Goal: Task Accomplishment & Management: Complete application form

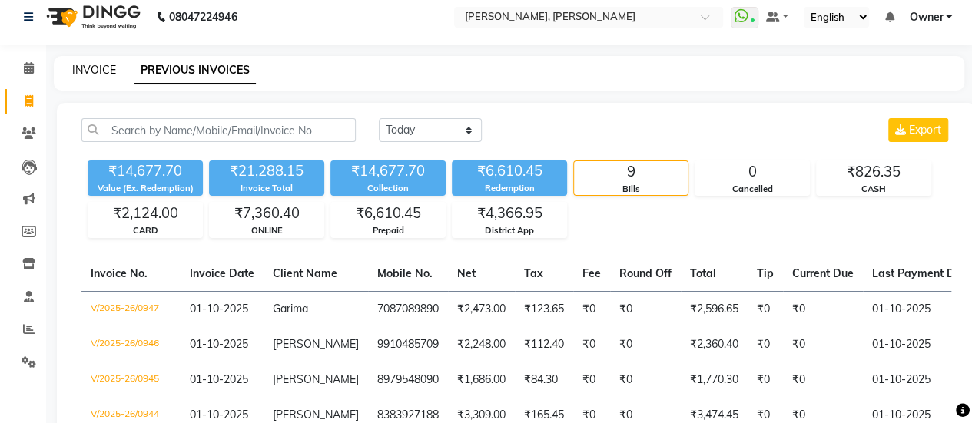
click at [103, 64] on div "INVOICE PREVIOUS INVOICES" at bounding box center [509, 73] width 910 height 35
click at [103, 64] on link "INVOICE" at bounding box center [94, 70] width 44 height 14
select select "service"
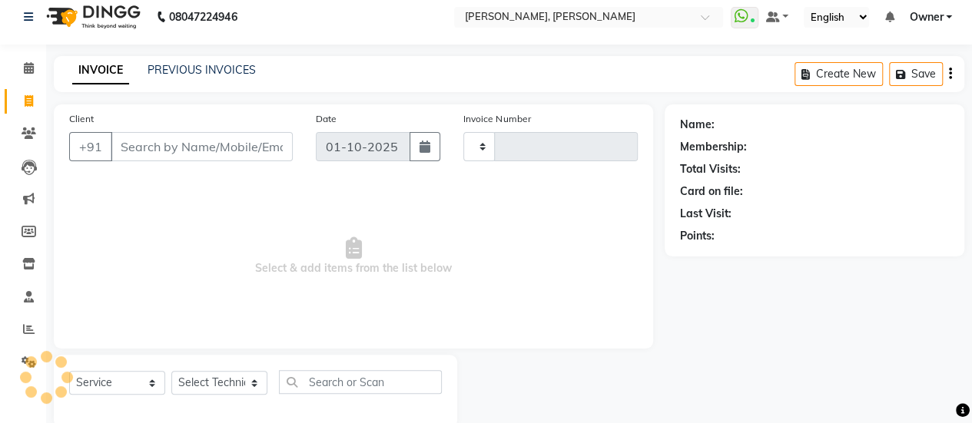
type input "0948"
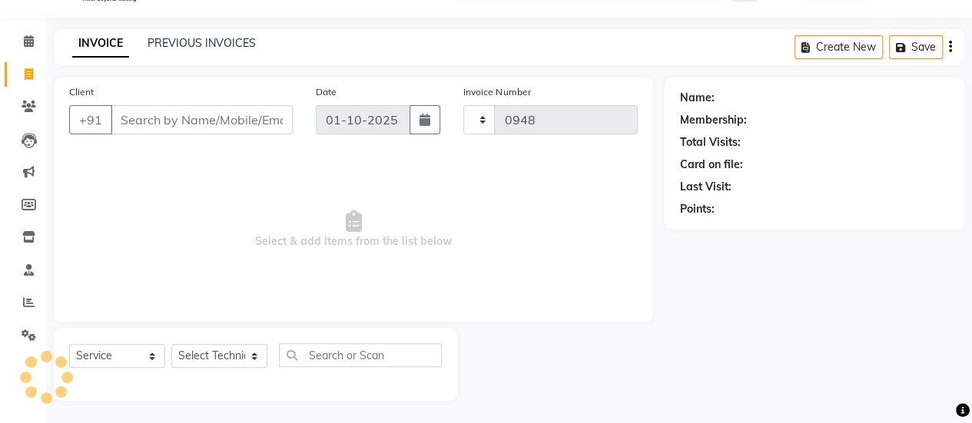
select select "5749"
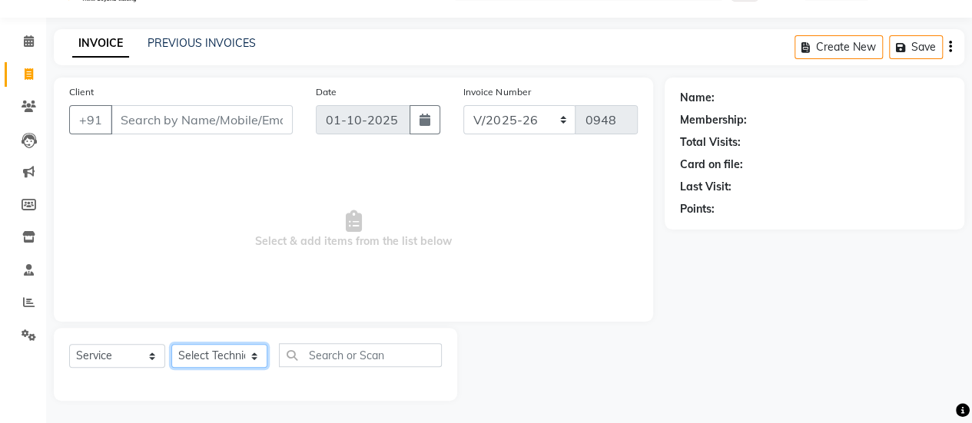
click at [223, 353] on select "Select Technician ajay ATSING Chetan Manager Muskan Owner Prosanto Salome VIVEK" at bounding box center [219, 356] width 96 height 24
select select "50117"
click at [171, 344] on select "Select Technician ajay ATSING Chetan Manager Muskan Owner Prosanto Salome VIVEK" at bounding box center [219, 356] width 96 height 24
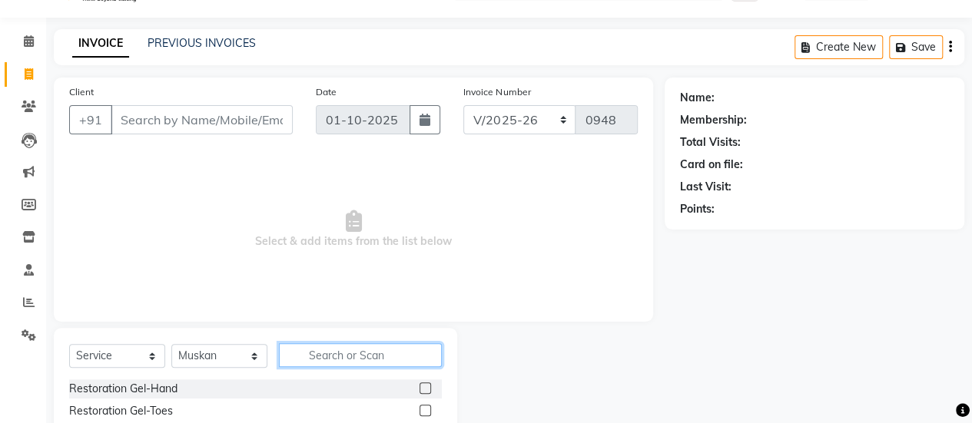
click at [362, 351] on input "text" at bounding box center [360, 355] width 163 height 24
type input "cat eye"
click at [423, 411] on label at bounding box center [425, 411] width 12 height 12
click at [423, 411] on input "checkbox" at bounding box center [424, 411] width 10 height 10
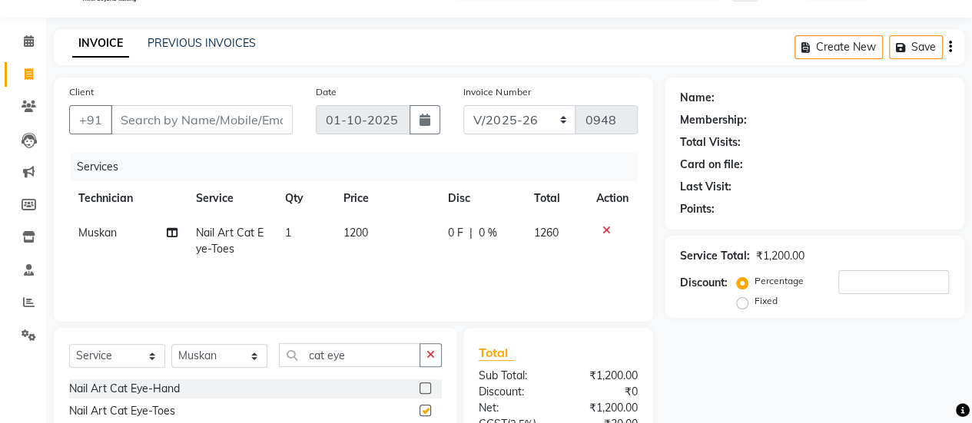
checkbox input "false"
click at [355, 233] on span "1200" at bounding box center [355, 233] width 25 height 14
select select "50117"
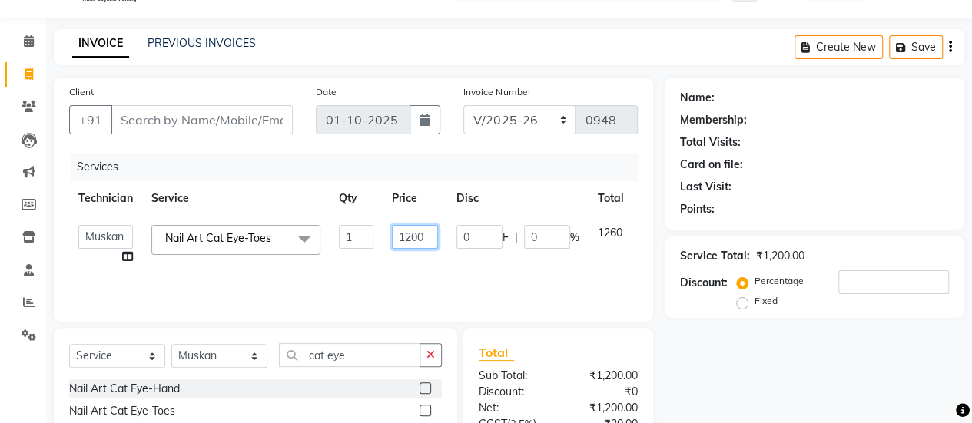
click at [436, 239] on input "1200" at bounding box center [415, 237] width 46 height 24
type input "1149"
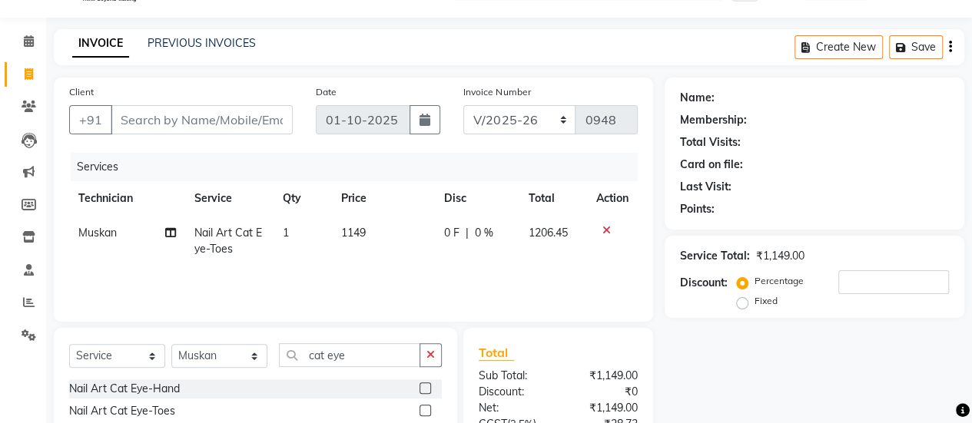
click at [455, 265] on td "0 F | 0 %" at bounding box center [476, 241] width 84 height 51
select select "50117"
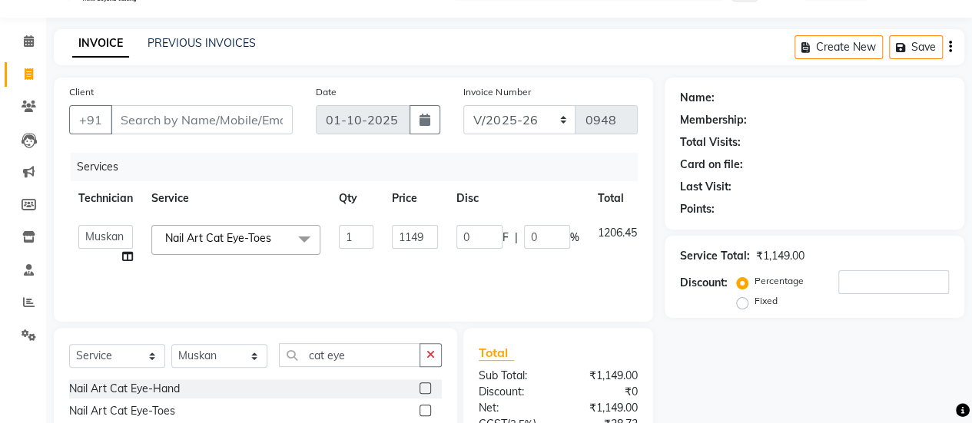
click at [439, 240] on td "1149" at bounding box center [414, 245] width 65 height 58
click at [435, 240] on input "1149" at bounding box center [415, 237] width 46 height 24
type input "11"
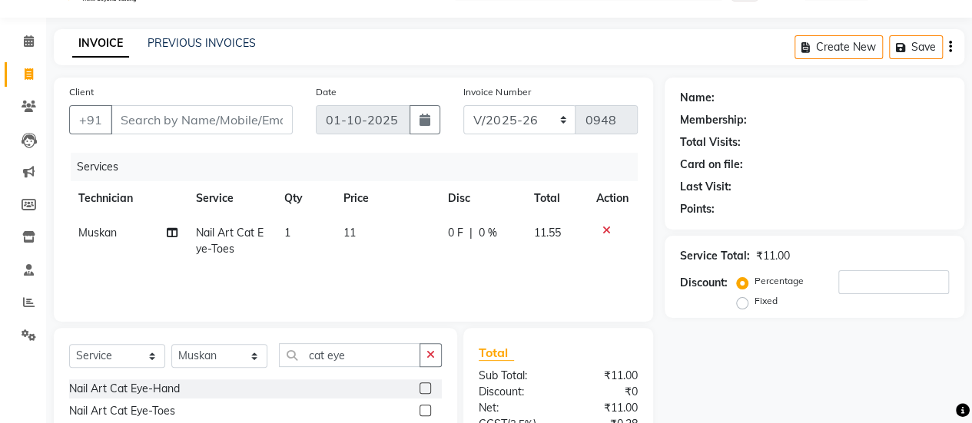
click at [479, 286] on div "Services Technician Service Qty Price Disc Total Action Muskan Nail Art Cat Eye…" at bounding box center [353, 230] width 568 height 154
click at [409, 225] on td "11" at bounding box center [386, 241] width 104 height 51
select select "50117"
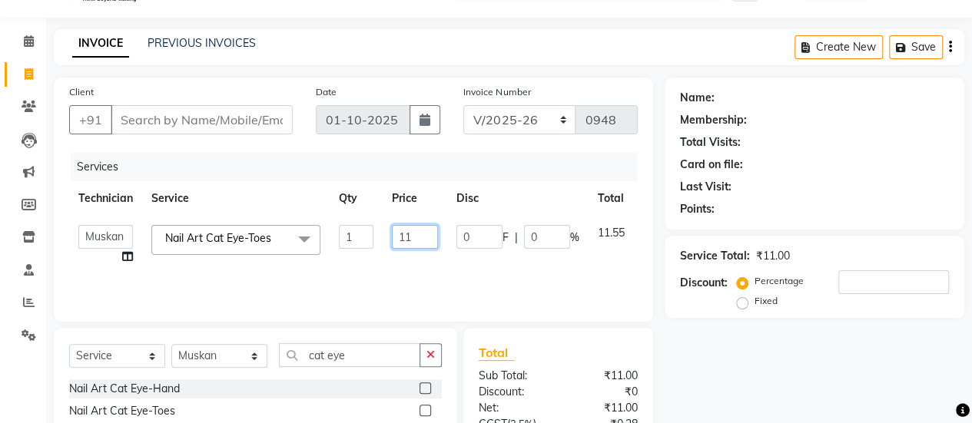
click at [418, 230] on input "11" at bounding box center [415, 237] width 46 height 24
type input "1100"
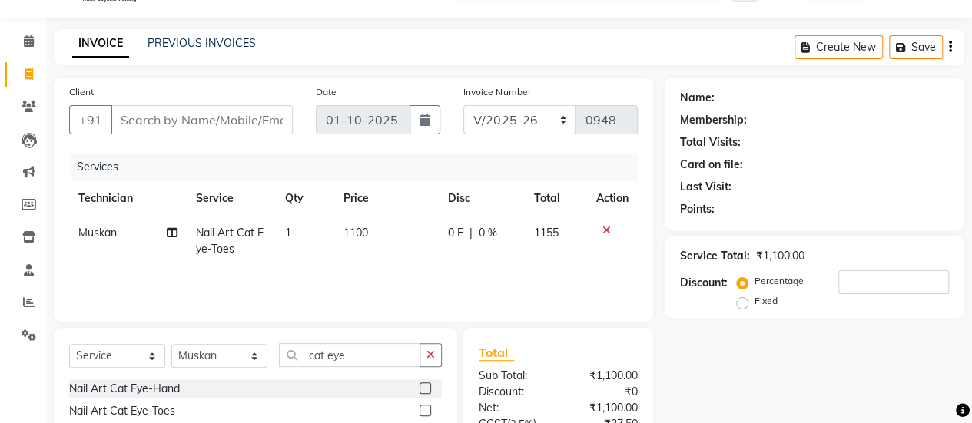
click at [450, 260] on td "0 F | 0 %" at bounding box center [482, 241] width 86 height 51
select select "50117"
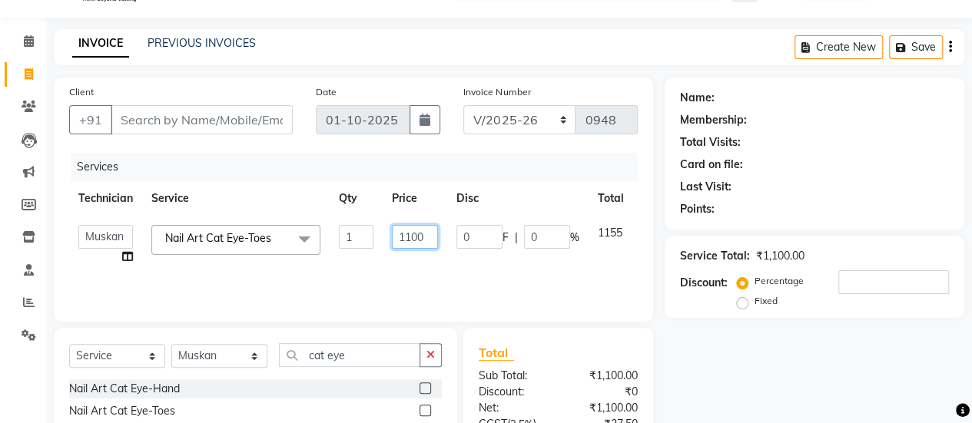
click at [412, 227] on input "1100" at bounding box center [415, 237] width 46 height 24
click at [424, 228] on input "1100" at bounding box center [415, 237] width 46 height 24
type input "1138"
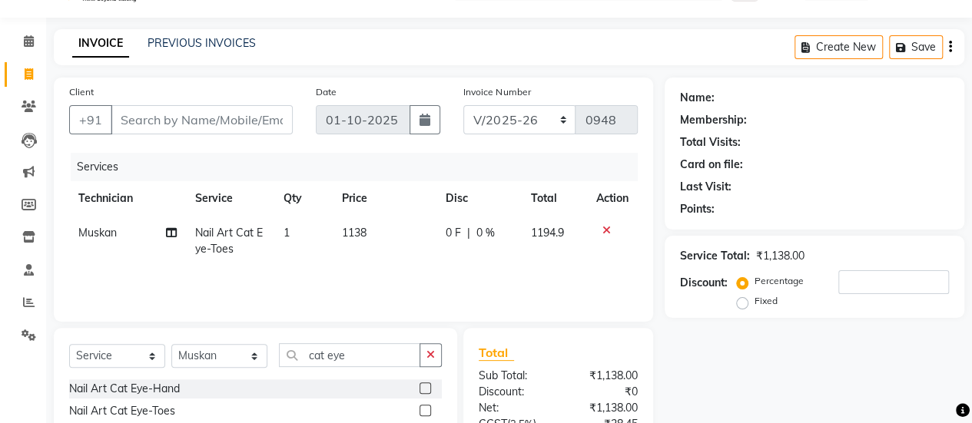
click at [440, 251] on tr "Muskan Nail Art Cat Eye-Toes 1 1138 0 F | 0 % 1194.9" at bounding box center [353, 241] width 568 height 51
click at [429, 242] on td "1138" at bounding box center [385, 241] width 104 height 51
select select "50117"
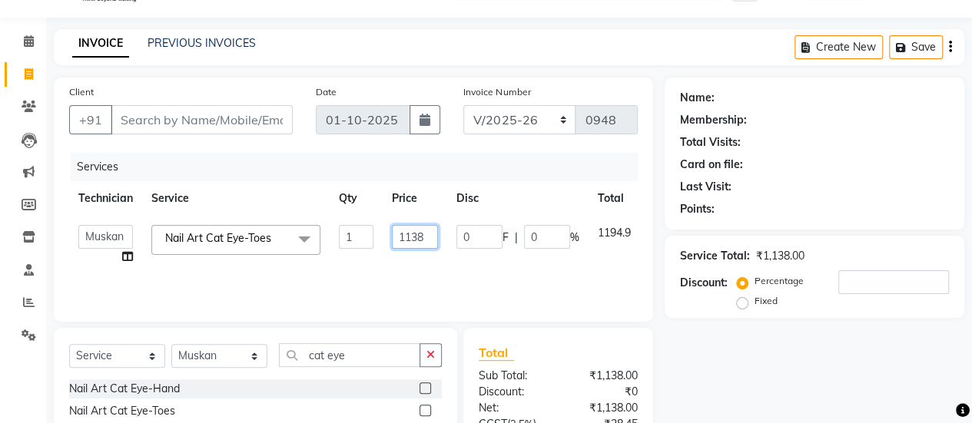
click at [425, 239] on input "1138" at bounding box center [415, 237] width 46 height 24
type input "1128"
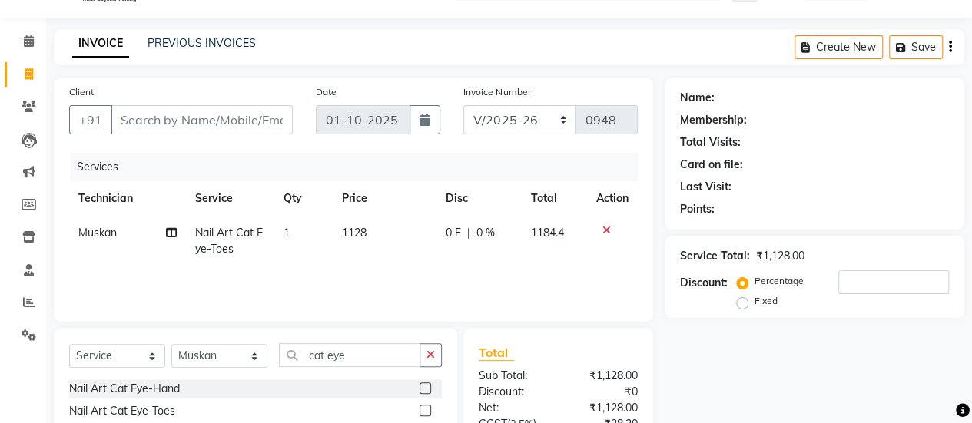
click at [442, 256] on tr "Muskan Nail Art Cat Eye-Toes 1 1128 0 F | 0 % 1184.4" at bounding box center [353, 241] width 568 height 51
click at [416, 223] on td "1128" at bounding box center [385, 241] width 104 height 51
select select "50117"
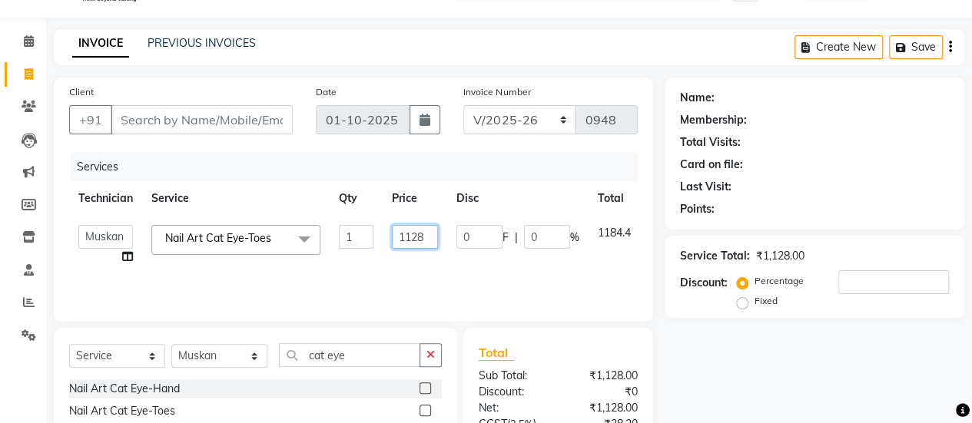
click at [428, 231] on input "1128" at bounding box center [415, 237] width 46 height 24
type input "1124"
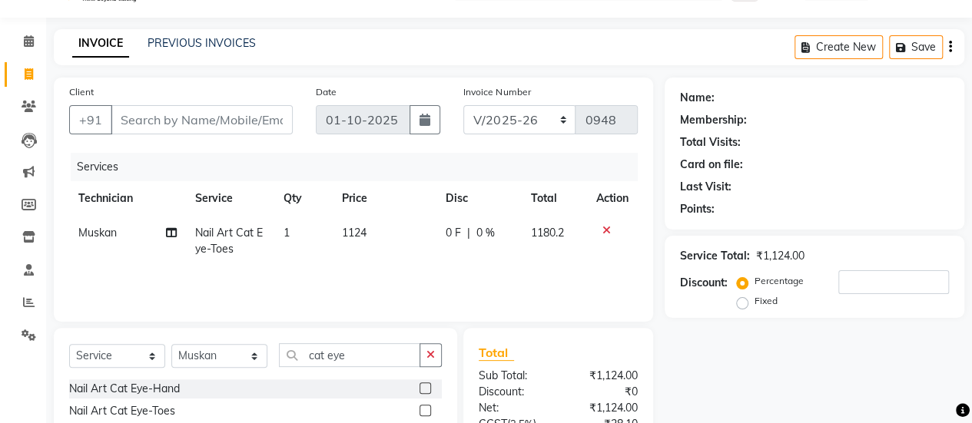
click at [456, 256] on td "0 F | 0 %" at bounding box center [478, 241] width 85 height 51
select select "50117"
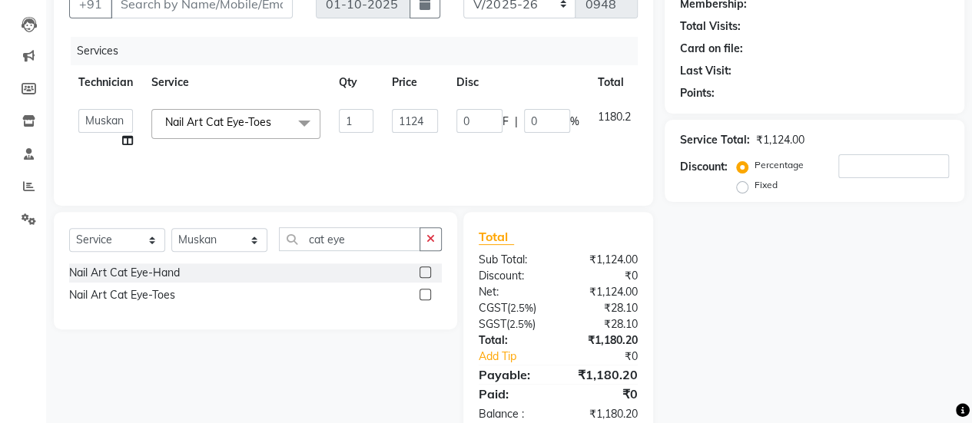
scroll to position [190, 0]
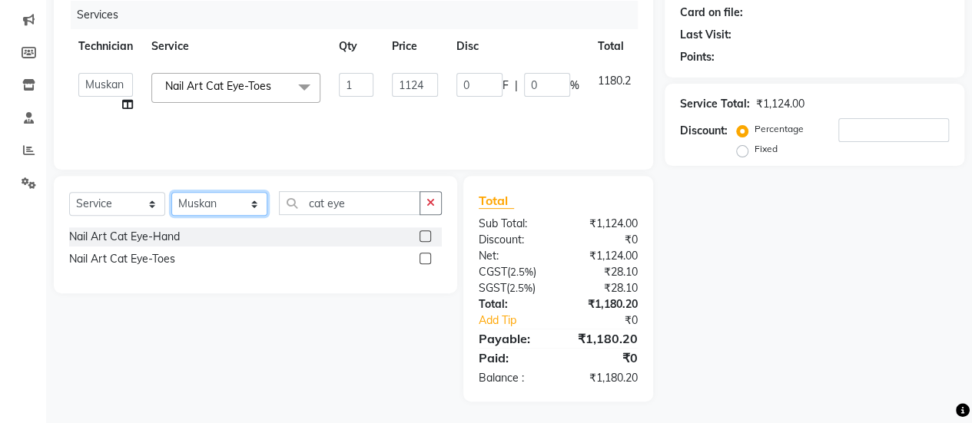
click at [207, 194] on select "Select Technician ajay ATSING Chetan Manager Muskan Owner Prosanto Salome VIVEK" at bounding box center [219, 204] width 96 height 24
click at [171, 192] on select "Select Technician ajay ATSING Chetan Manager Muskan Owner Prosanto Salome VIVEK" at bounding box center [219, 204] width 96 height 24
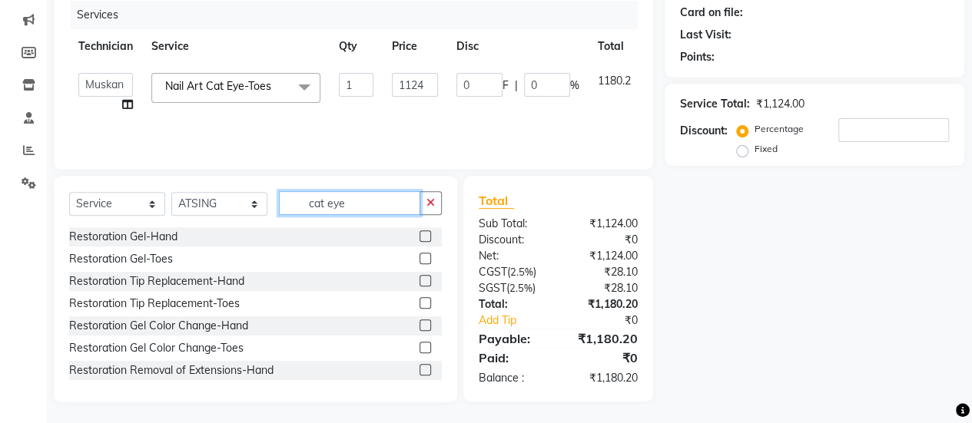
click at [359, 207] on input "cat eye" at bounding box center [349, 203] width 141 height 24
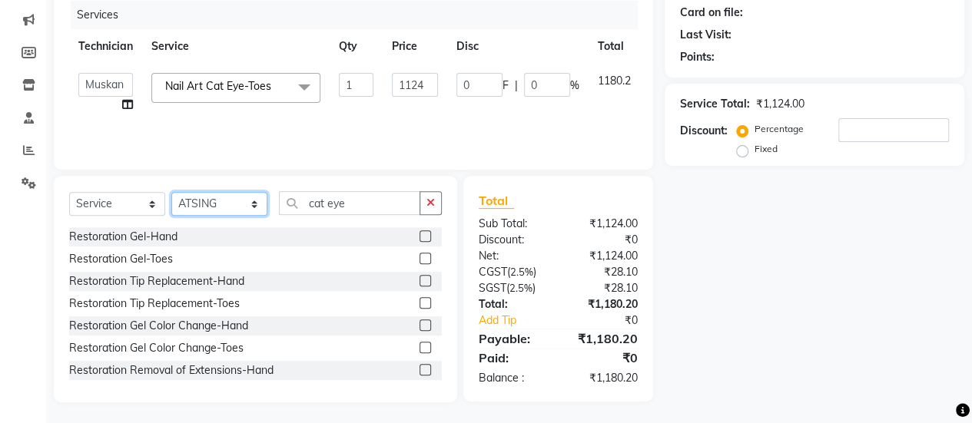
click at [213, 213] on select "Select Technician ajay ATSING Chetan Manager Muskan Owner Prosanto Salome VIVEK" at bounding box center [219, 204] width 96 height 24
select select "39728"
click at [171, 192] on select "Select Technician ajay ATSING Chetan Manager Muskan Owner Prosanto Salome VIVEK" at bounding box center [219, 204] width 96 height 24
click at [399, 185] on div "Select Service Product Membership Package Voucher Prepaid Gift Card Select Tech…" at bounding box center [255, 289] width 403 height 227
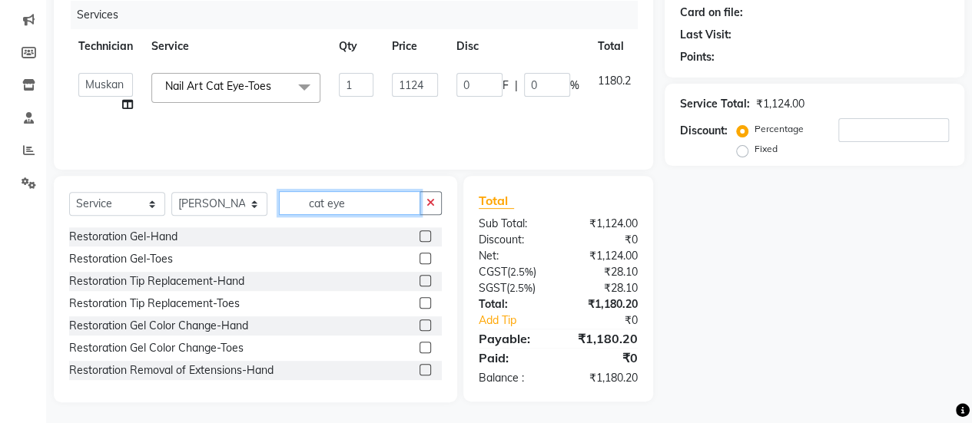
click at [393, 199] on input "cat eye" at bounding box center [349, 203] width 141 height 24
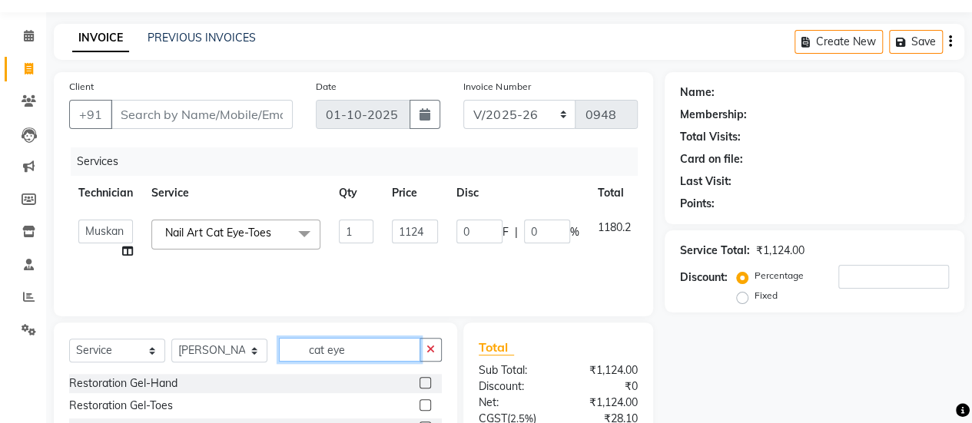
scroll to position [38, 0]
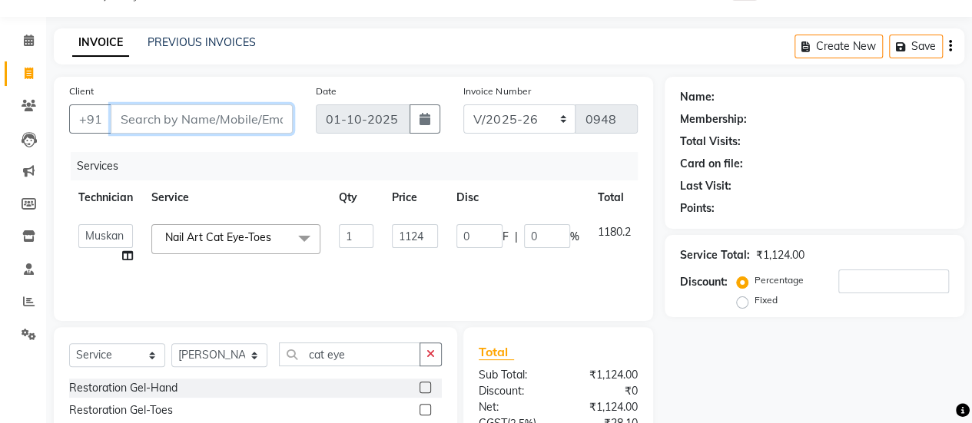
click at [164, 127] on input "Client" at bounding box center [202, 118] width 182 height 29
type input "9"
type input "0"
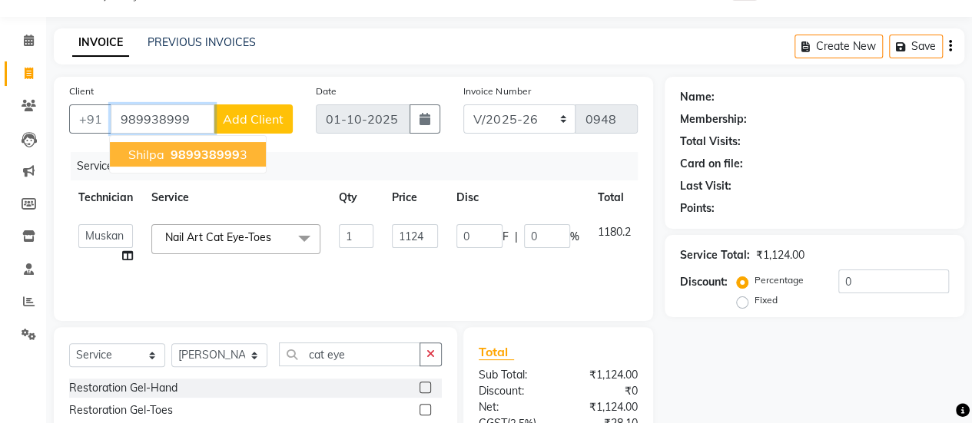
click at [184, 150] on span "989938999" at bounding box center [204, 154] width 69 height 15
type input "9899389993"
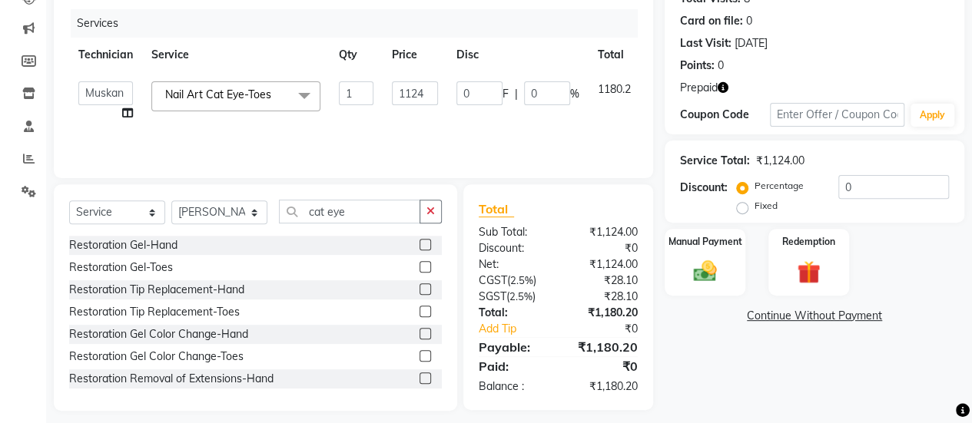
scroll to position [191, 0]
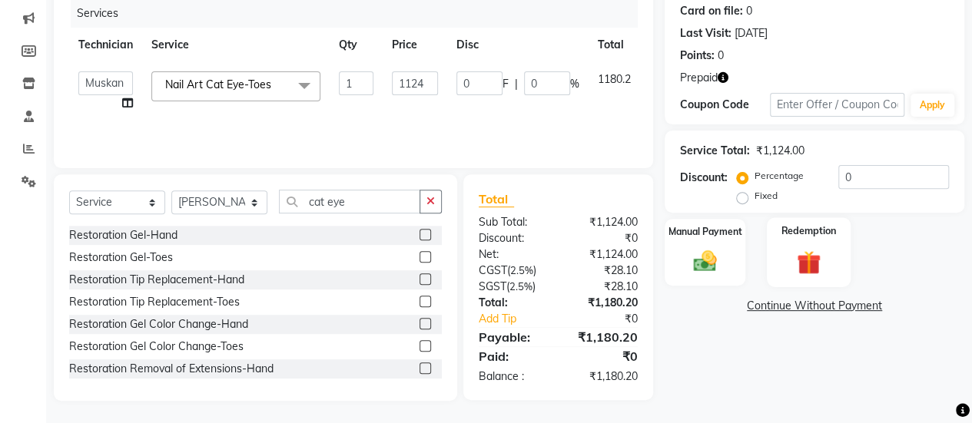
click at [796, 260] on img at bounding box center [808, 262] width 39 height 30
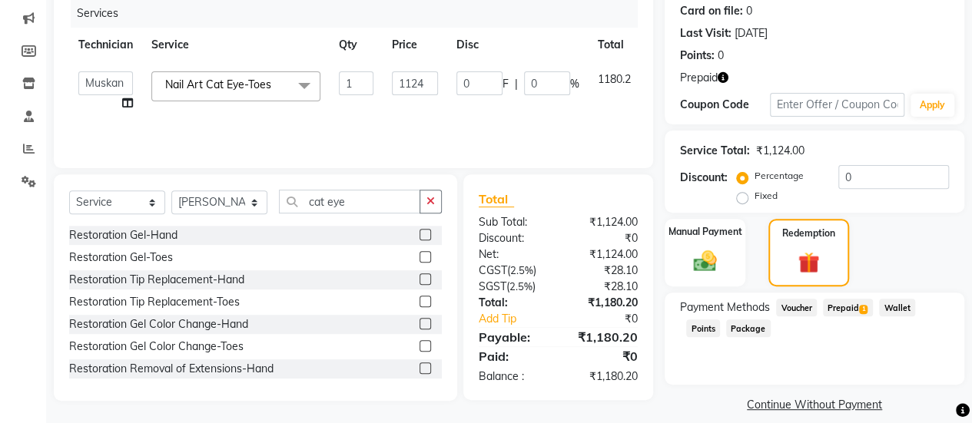
click at [847, 309] on span "Prepaid 1" at bounding box center [848, 308] width 50 height 18
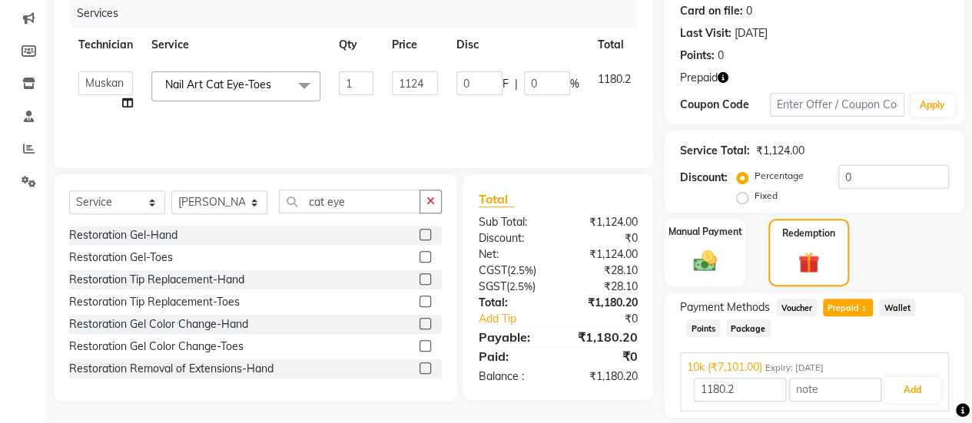
scroll to position [240, 0]
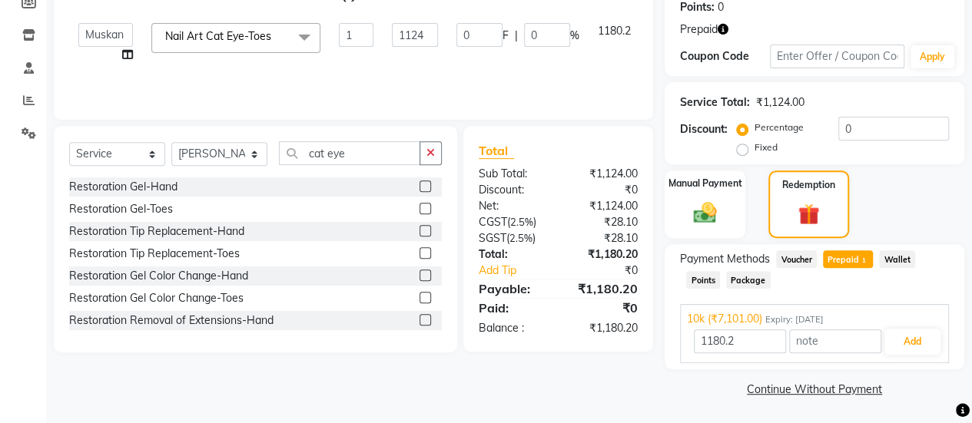
drag, startPoint x: 379, startPoint y: 82, endPoint x: 341, endPoint y: 63, distance: 42.2
click at [341, 63] on td "1" at bounding box center [355, 43] width 53 height 58
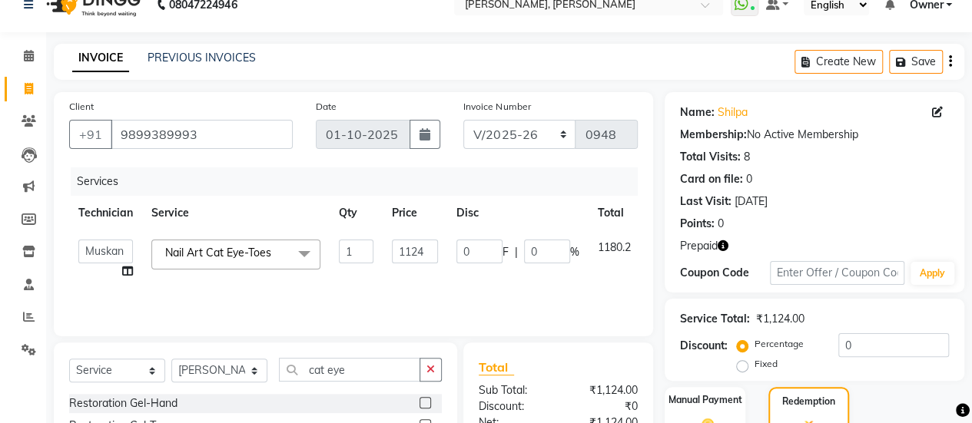
scroll to position [22, 0]
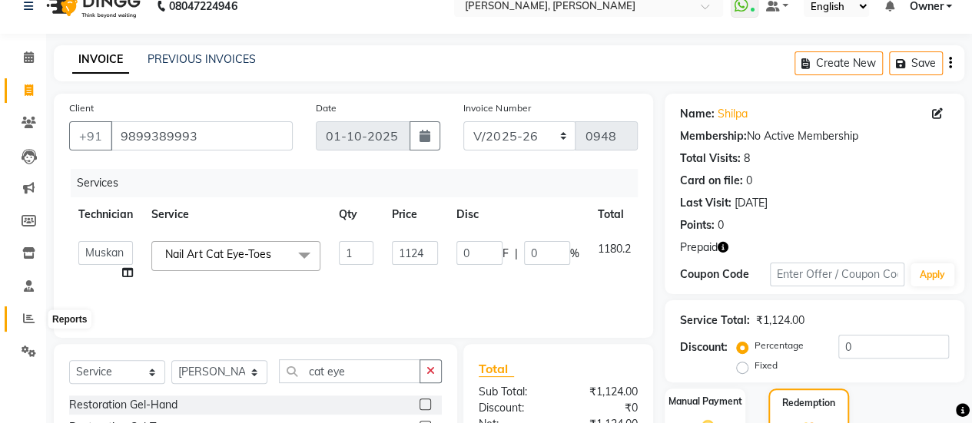
click at [26, 319] on icon at bounding box center [29, 319] width 12 height 12
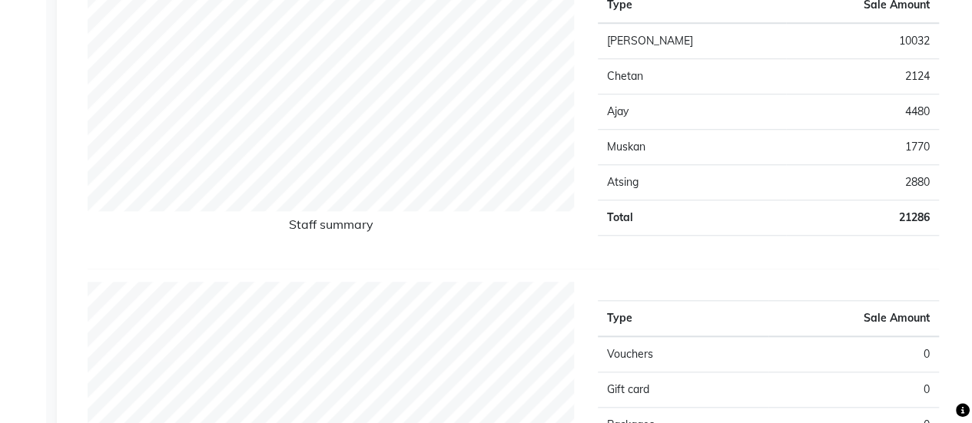
scroll to position [619, 0]
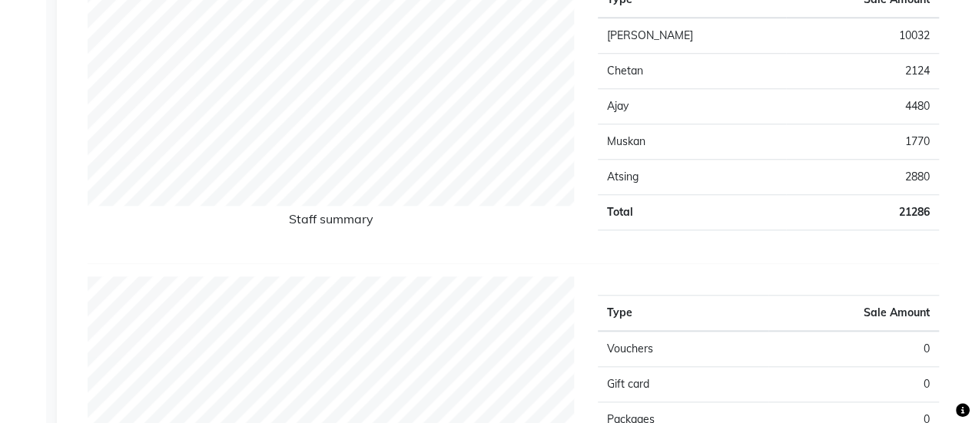
click at [911, 141] on td "1770" at bounding box center [862, 141] width 153 height 35
click at [826, 90] on td "4480" at bounding box center [862, 106] width 153 height 35
click at [926, 107] on td "4480" at bounding box center [862, 106] width 153 height 35
click at [861, 96] on td "4480" at bounding box center [862, 106] width 153 height 35
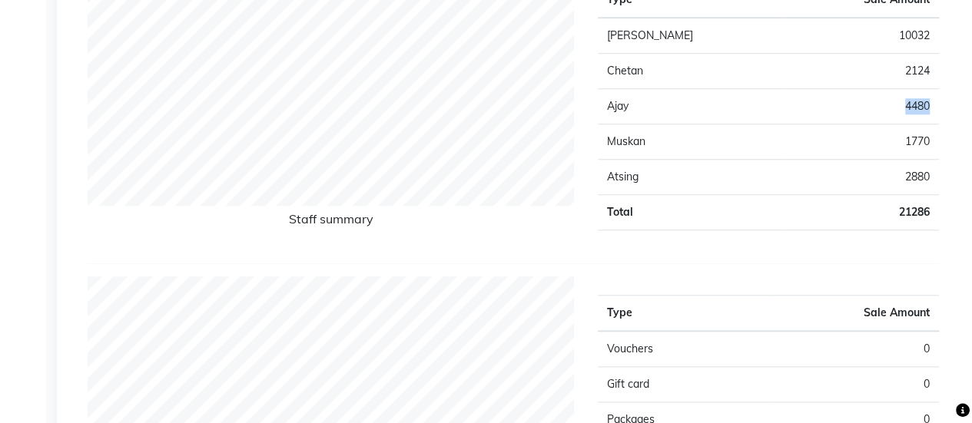
click at [861, 96] on td "4480" at bounding box center [862, 106] width 153 height 35
click at [879, 65] on td "2124" at bounding box center [862, 71] width 153 height 35
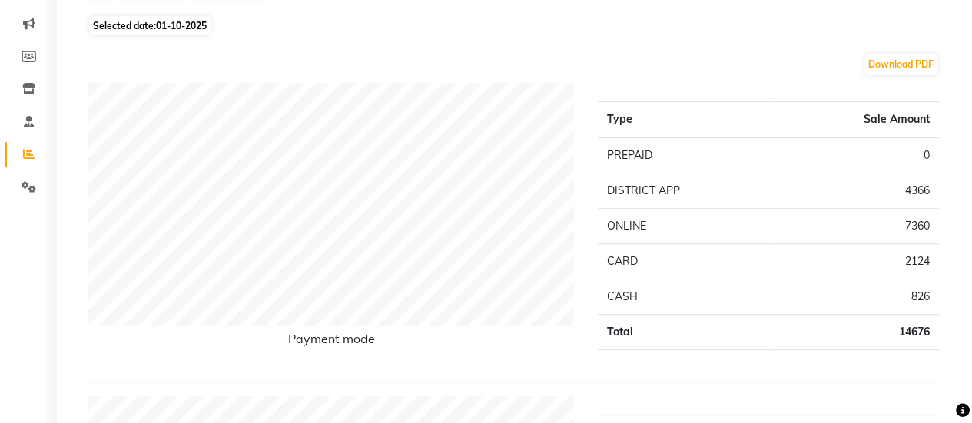
scroll to position [0, 0]
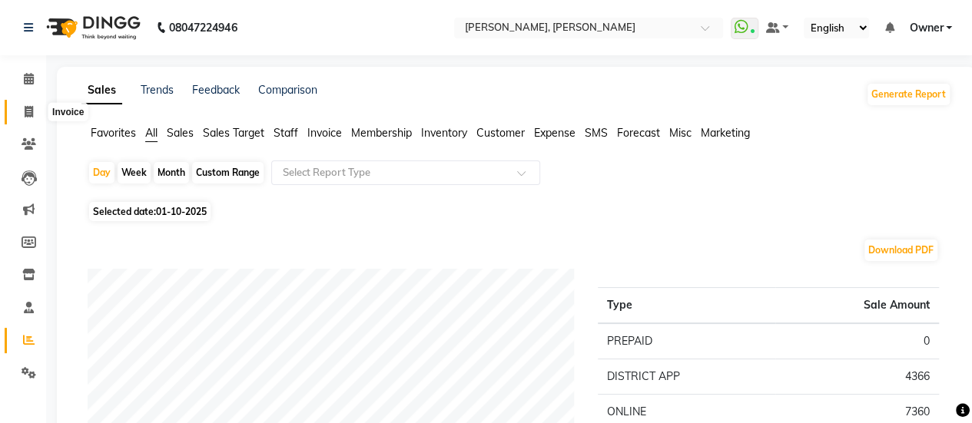
click at [19, 114] on span at bounding box center [28, 113] width 27 height 18
select select "service"
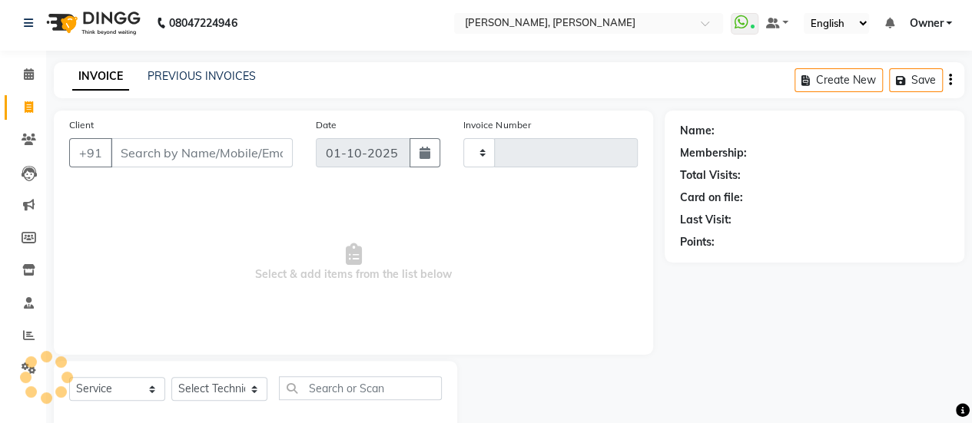
type input "0948"
select select "5749"
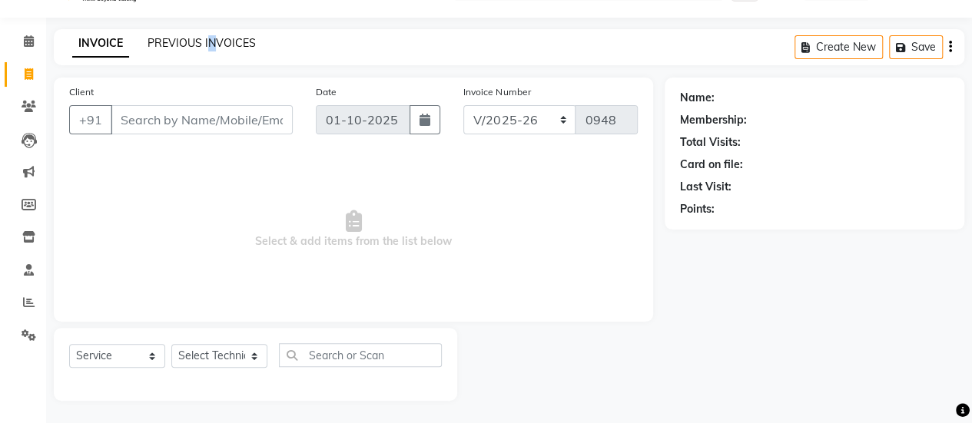
drag, startPoint x: 210, startPoint y: 35, endPoint x: 218, endPoint y: 44, distance: 12.5
click at [218, 44] on div "PREVIOUS INVOICES" at bounding box center [201, 43] width 108 height 16
click at [218, 44] on link "PREVIOUS INVOICES" at bounding box center [201, 43] width 108 height 14
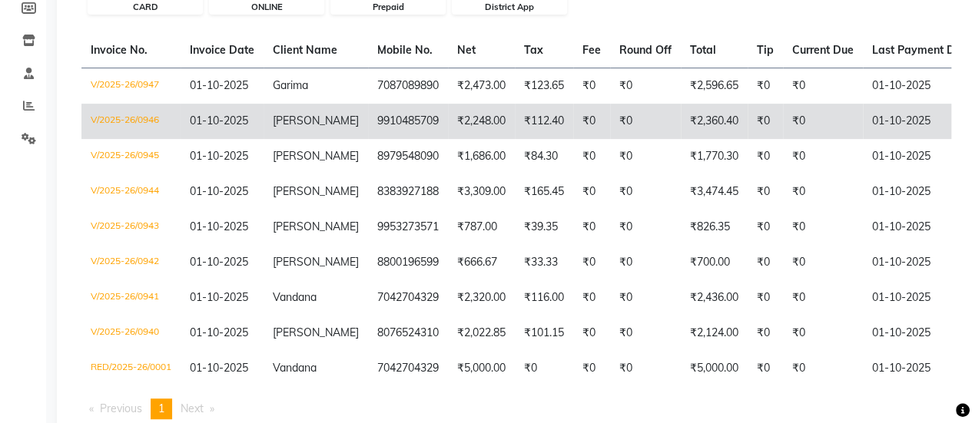
click at [680, 125] on td "₹2,360.40" at bounding box center [713, 121] width 67 height 35
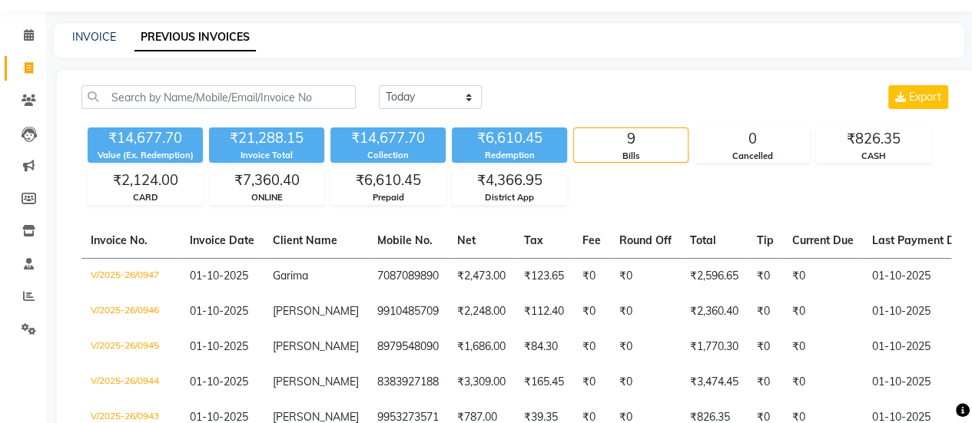
scroll to position [39, 0]
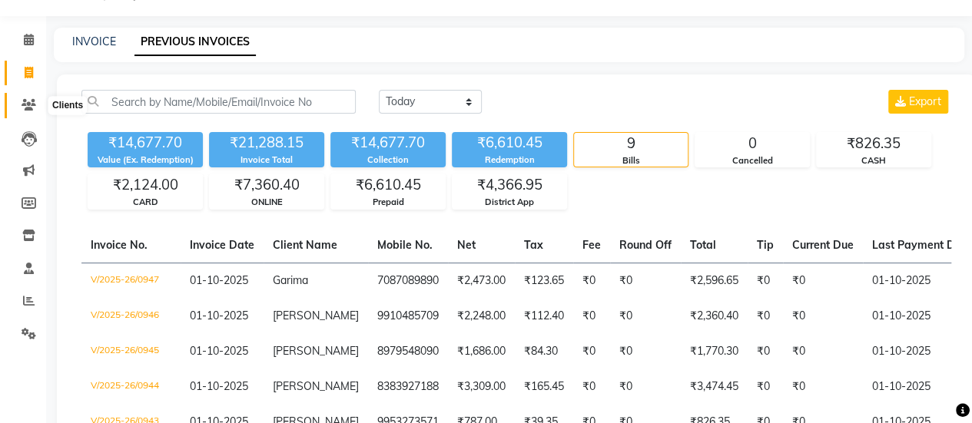
click at [31, 98] on span at bounding box center [28, 106] width 27 height 18
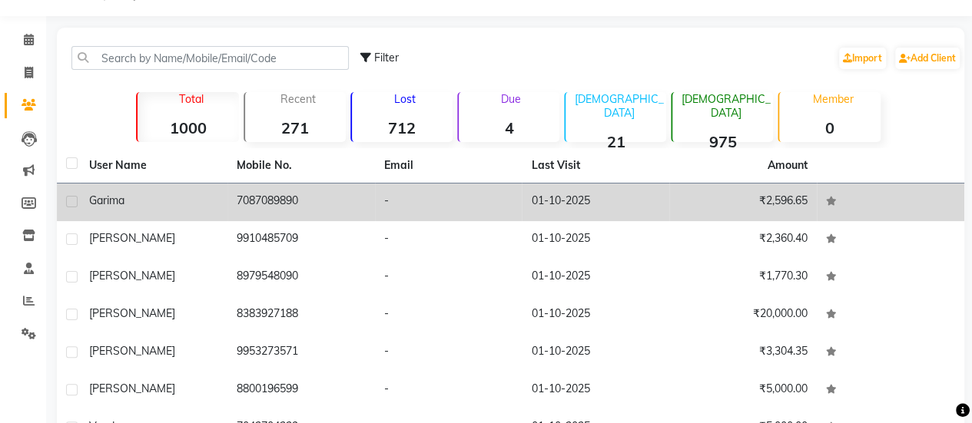
click at [200, 195] on div "Garima" at bounding box center [153, 201] width 129 height 16
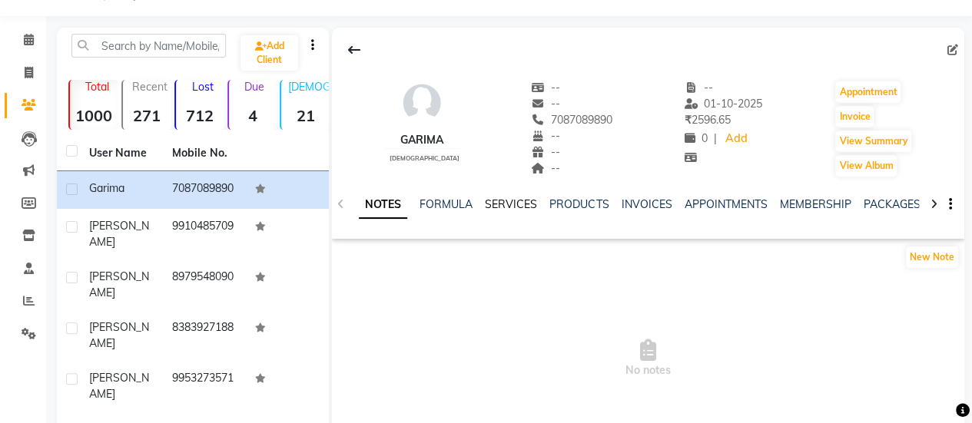
click at [518, 201] on link "SERVICES" at bounding box center [511, 204] width 52 height 14
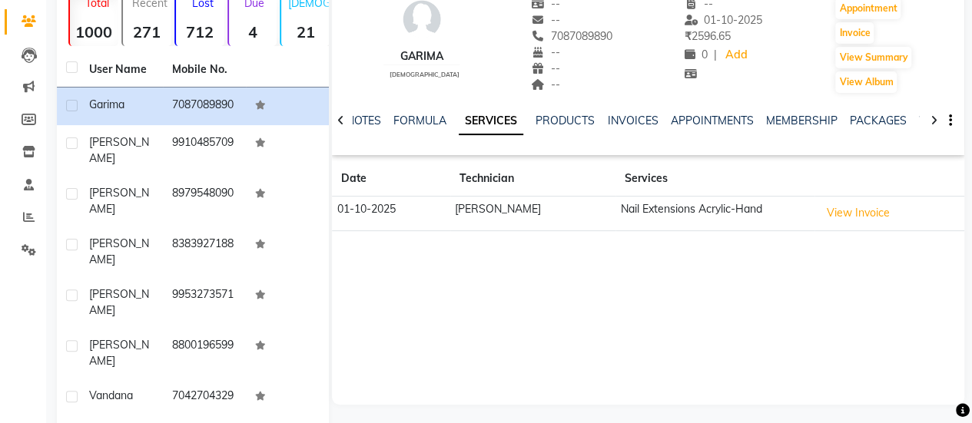
scroll to position [118, 0]
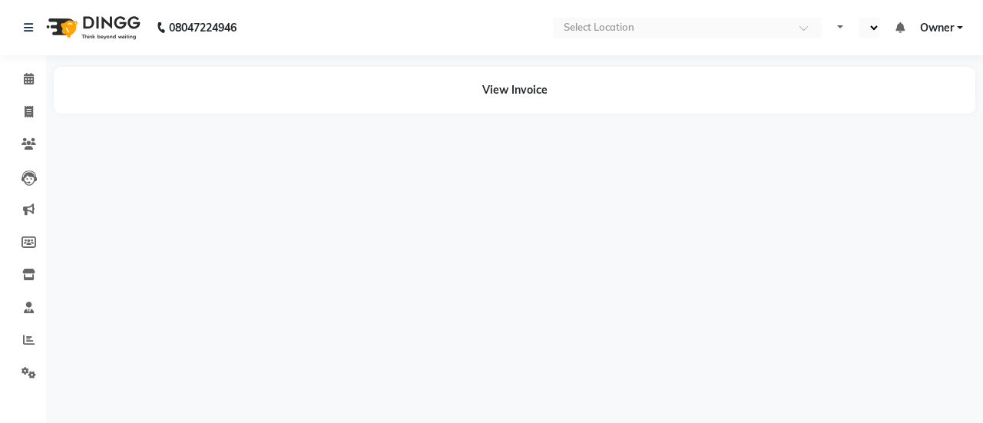
select select "en"
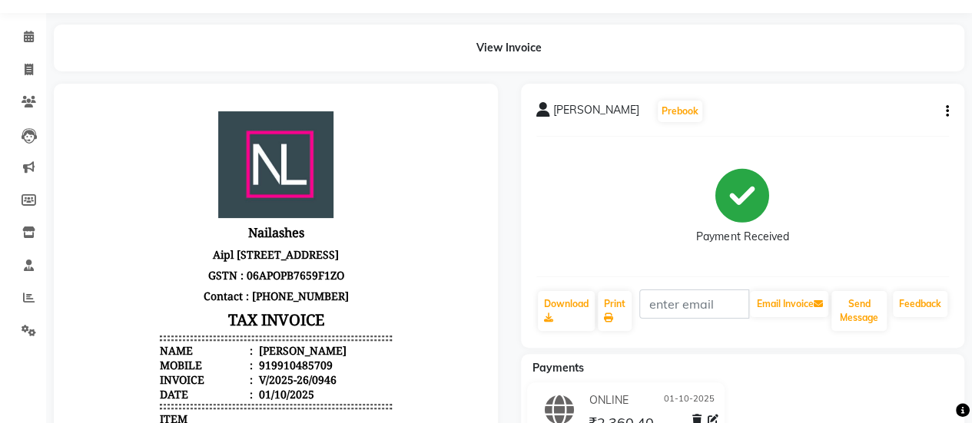
scroll to position [38, 0]
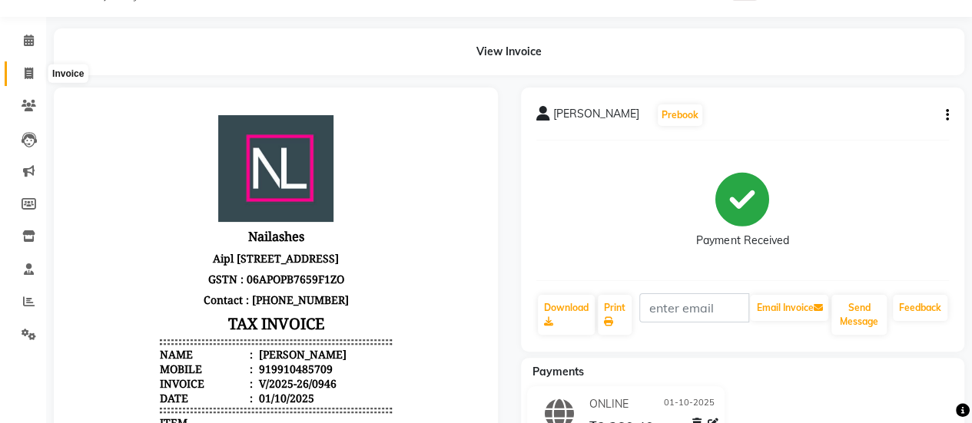
click at [32, 68] on icon at bounding box center [29, 74] width 8 height 12
select select "service"
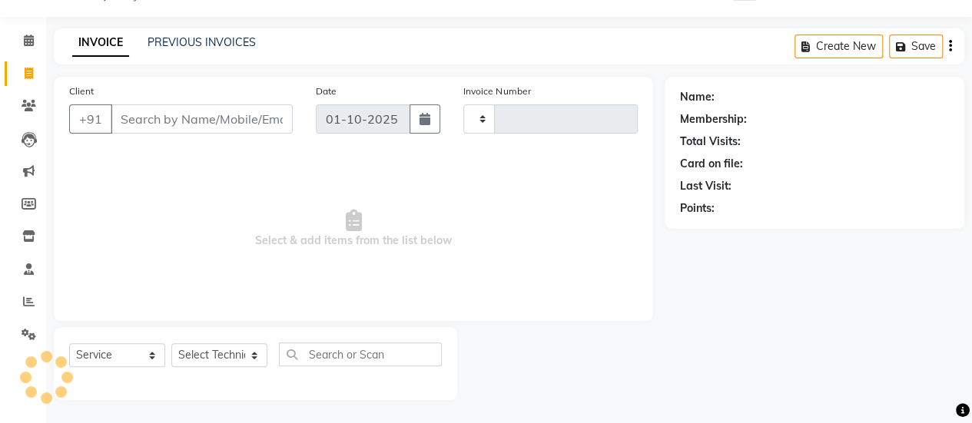
scroll to position [38, 0]
type input "0948"
select select "5749"
click at [175, 46] on link "PREVIOUS INVOICES" at bounding box center [201, 43] width 108 height 14
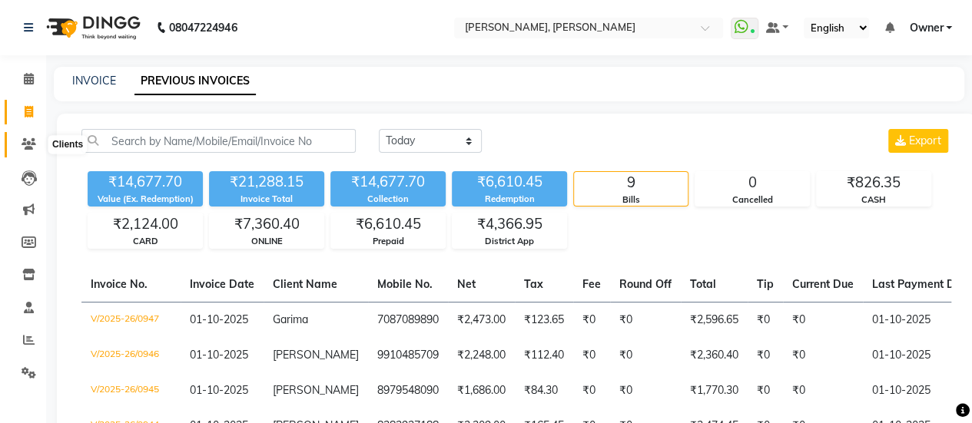
click at [24, 153] on span at bounding box center [28, 145] width 27 height 18
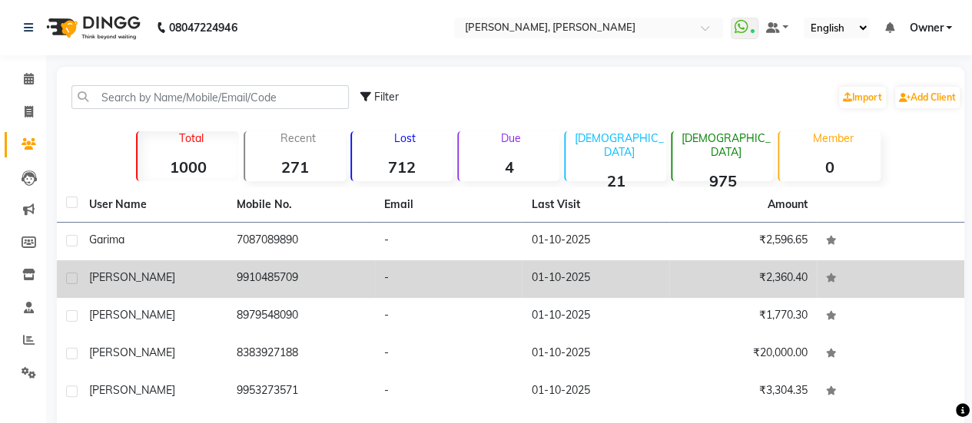
click at [220, 270] on td "Trishna" at bounding box center [153, 279] width 147 height 38
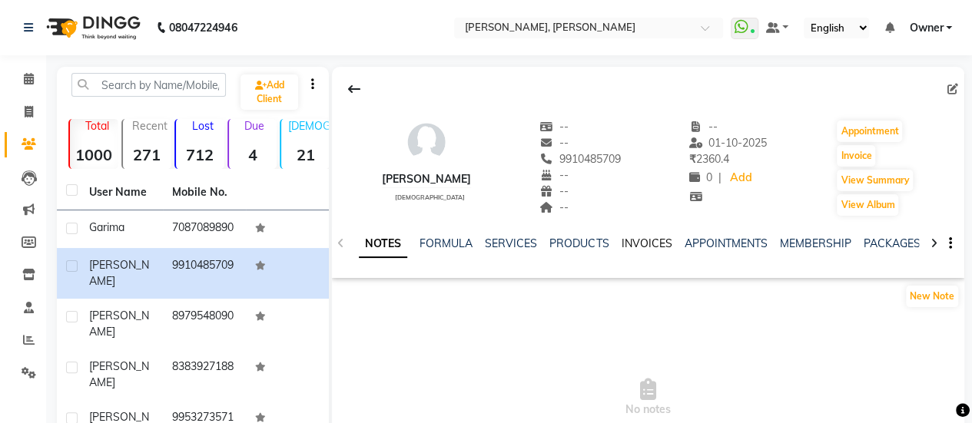
click at [621, 238] on link "INVOICES" at bounding box center [646, 244] width 51 height 14
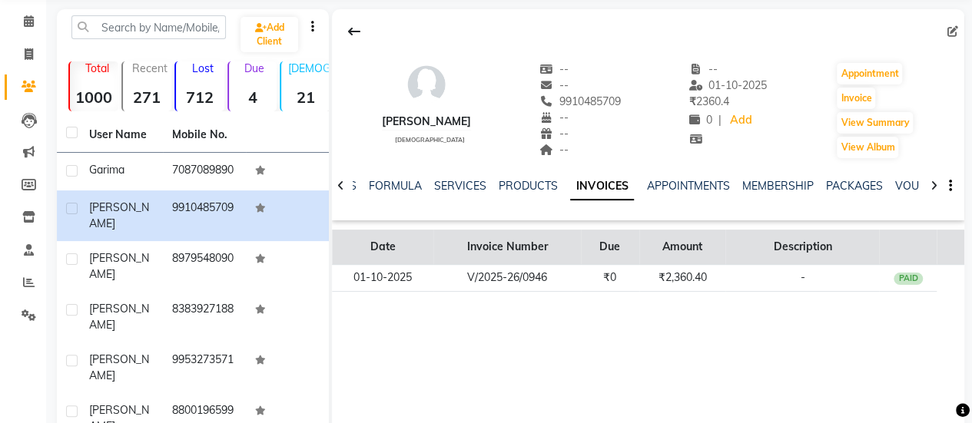
scroll to position [97, 0]
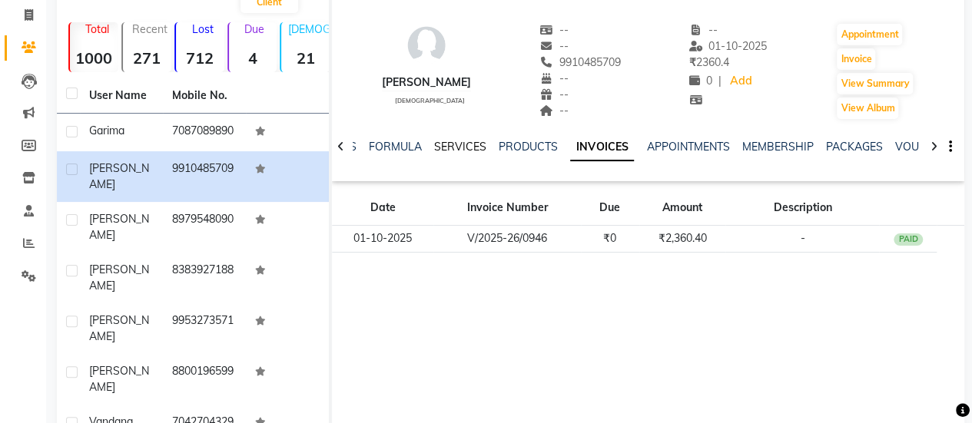
click at [462, 151] on link "SERVICES" at bounding box center [460, 147] width 52 height 14
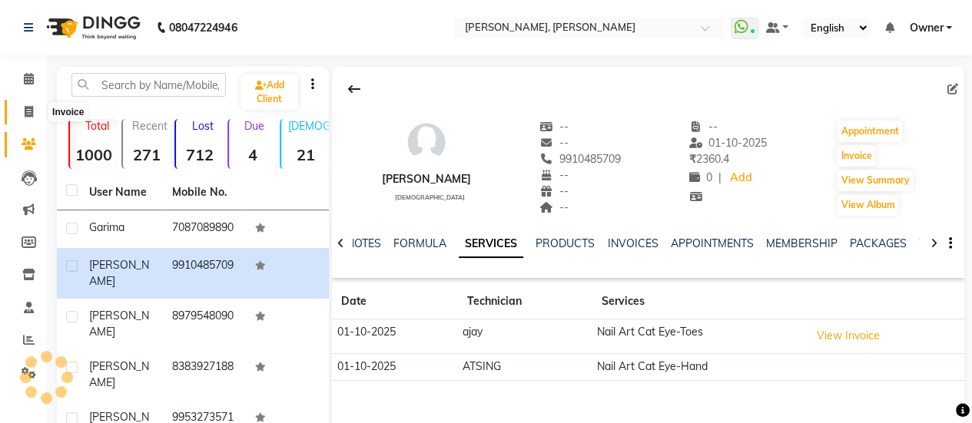
click at [32, 109] on icon at bounding box center [29, 112] width 8 height 12
select select "service"
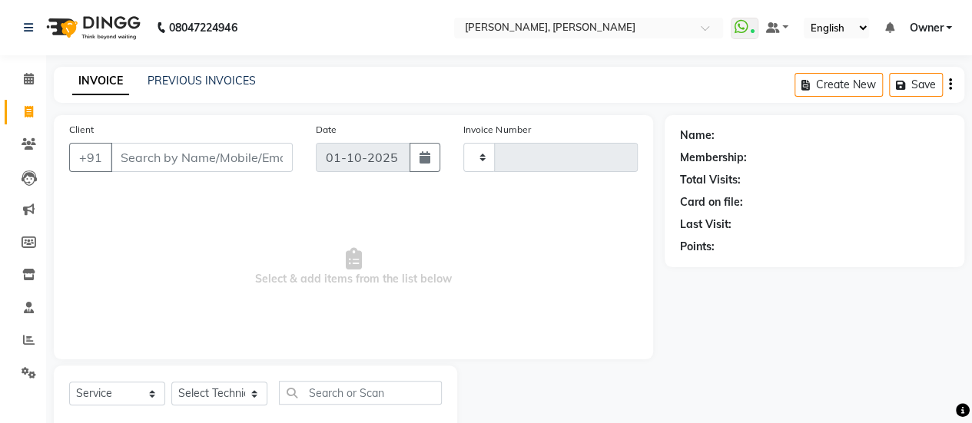
scroll to position [38, 0]
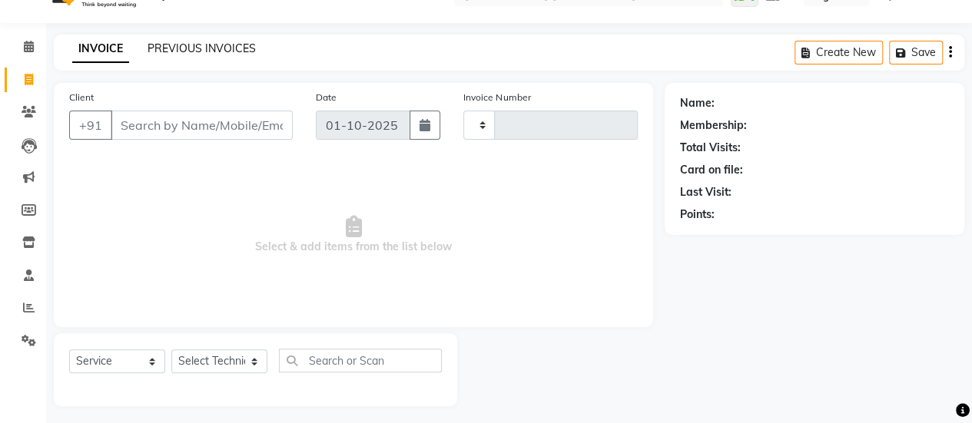
type input "0948"
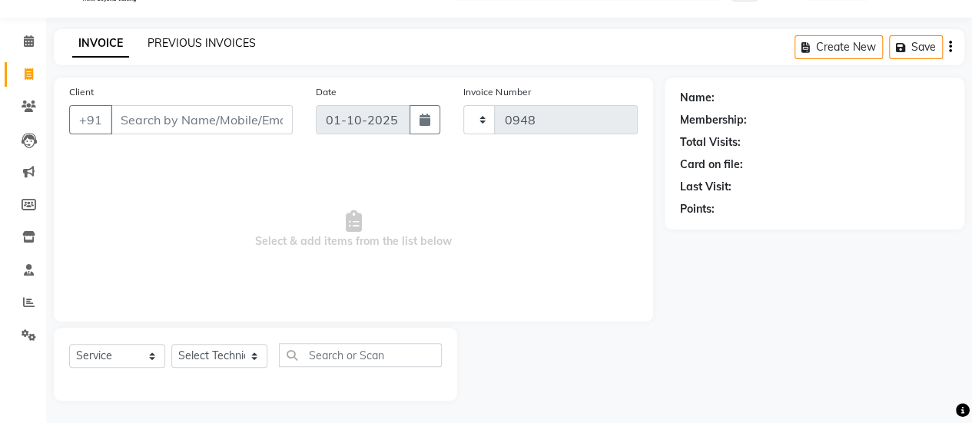
select select "5749"
click at [238, 45] on link "PREVIOUS INVOICES" at bounding box center [201, 43] width 108 height 14
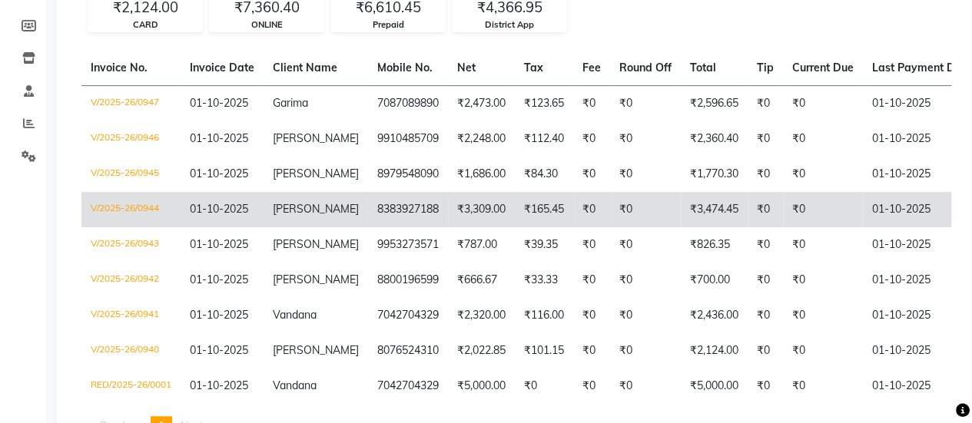
scroll to position [214, 0]
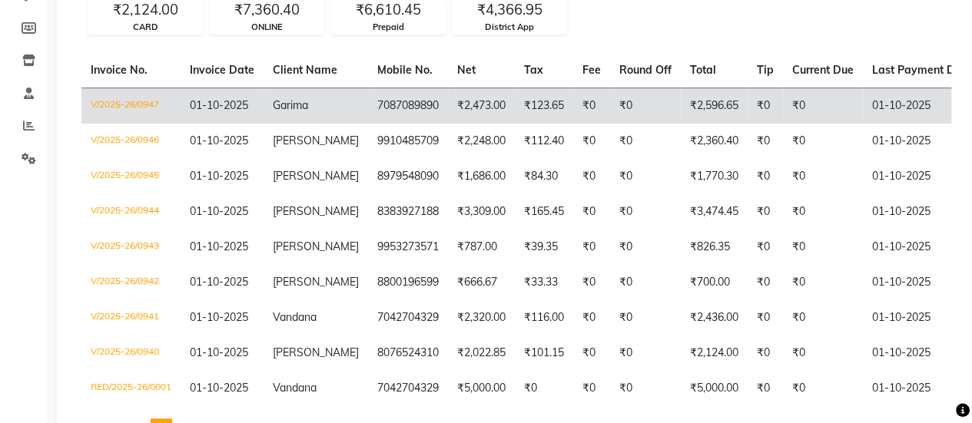
click at [573, 105] on td "₹0" at bounding box center [591, 106] width 37 height 36
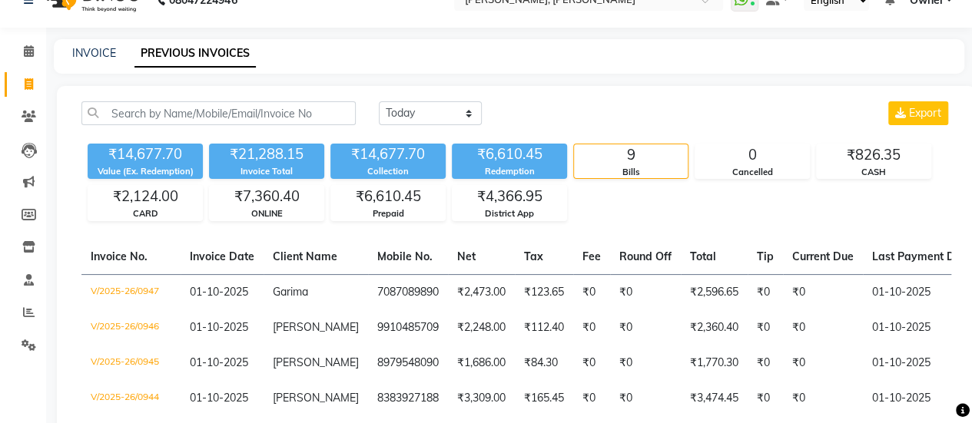
scroll to position [0, 0]
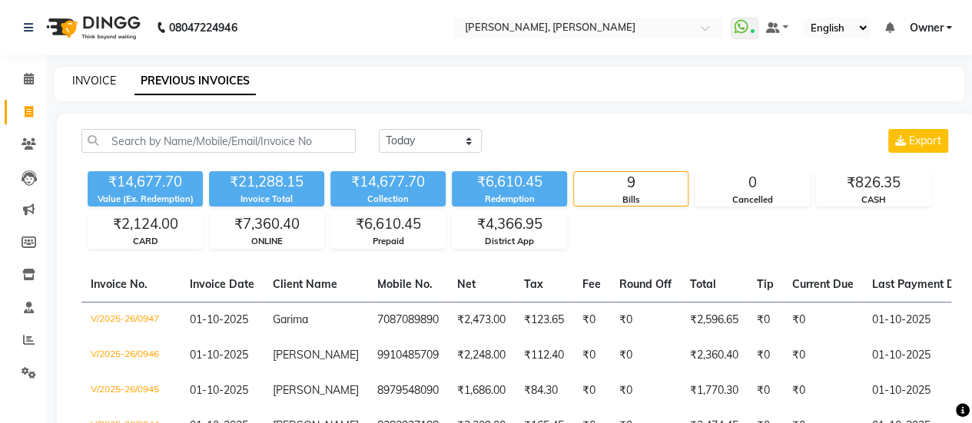
click at [99, 81] on link "INVOICE" at bounding box center [94, 81] width 44 height 14
select select "service"
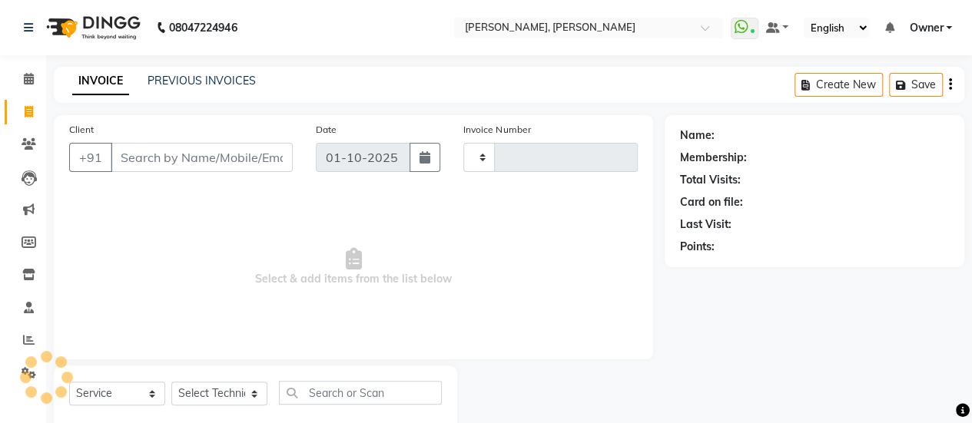
scroll to position [38, 0]
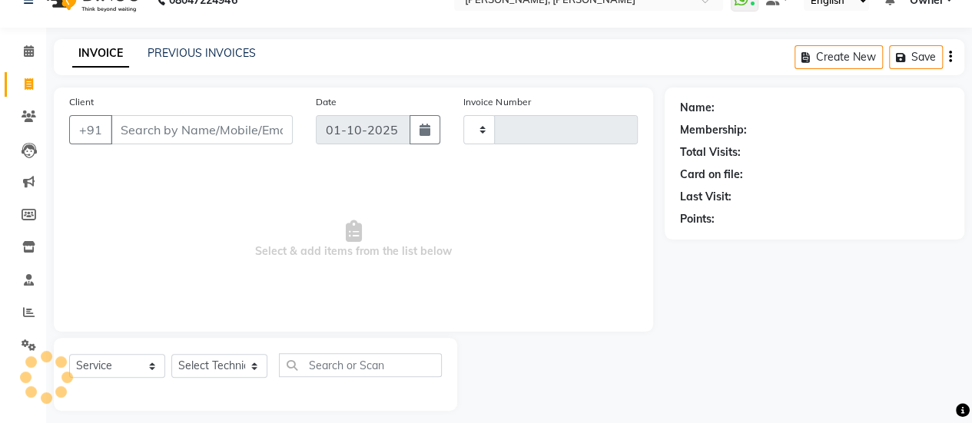
type input "0948"
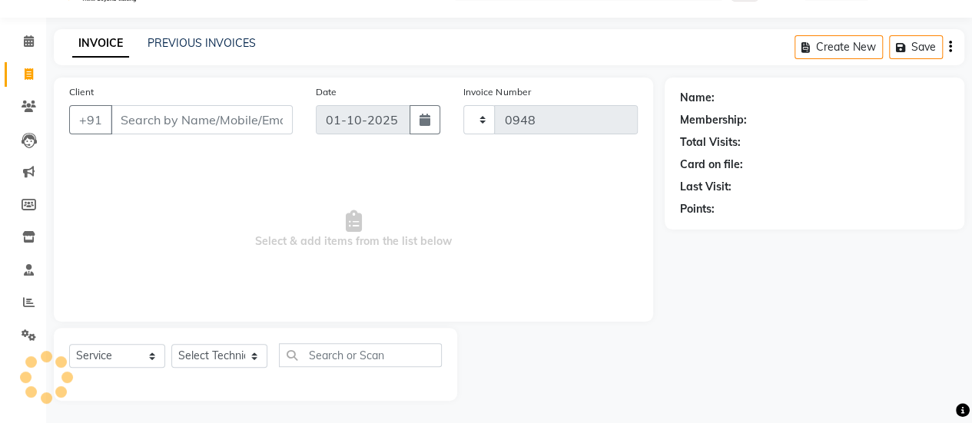
select select "5749"
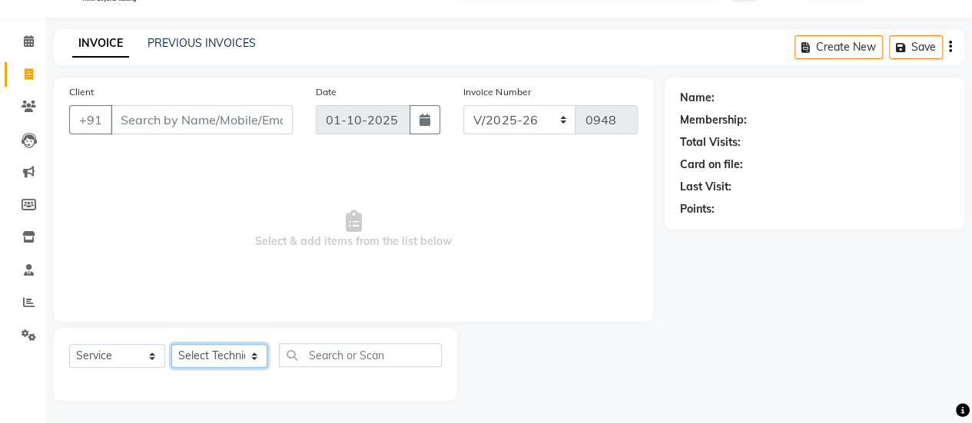
click at [235, 359] on select "Select Technician ajay ATSING Chetan Manager Muskan Owner Prosanto Salome VIVEK" at bounding box center [219, 356] width 96 height 24
select select "50117"
click at [171, 344] on select "Select Technician ajay ATSING Chetan Manager Muskan Owner Prosanto Salome VIVEK" at bounding box center [219, 356] width 96 height 24
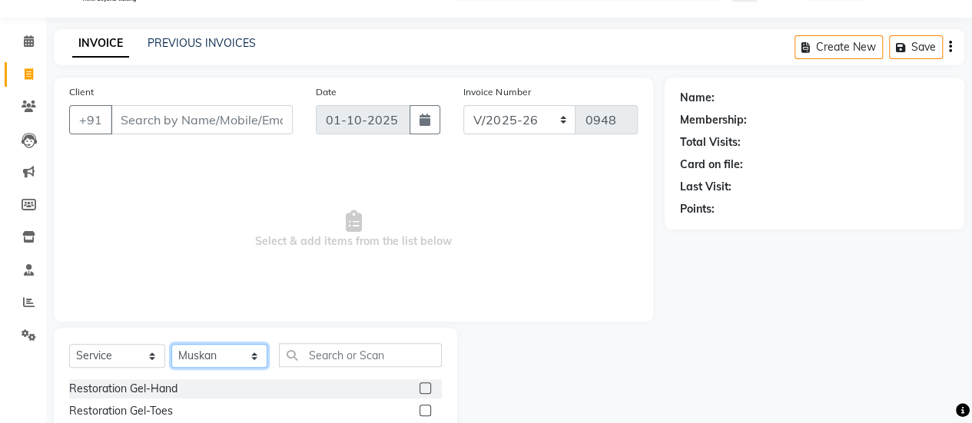
scroll to position [98, 0]
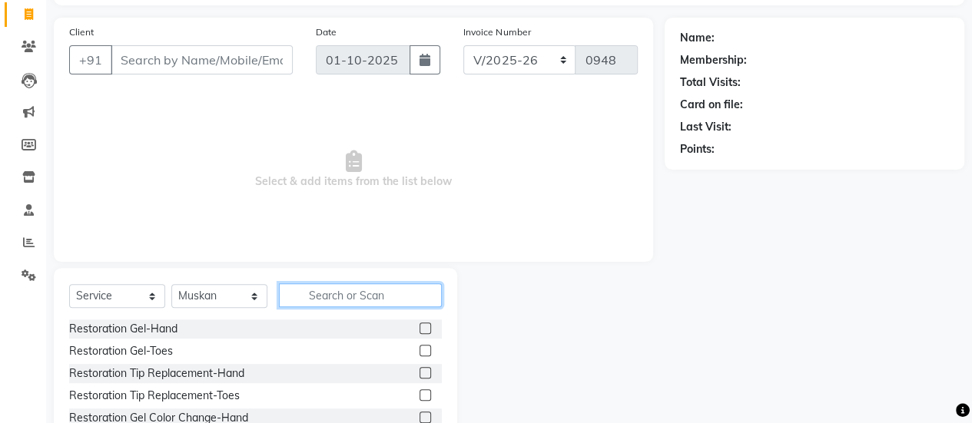
click at [352, 292] on input "text" at bounding box center [360, 295] width 163 height 24
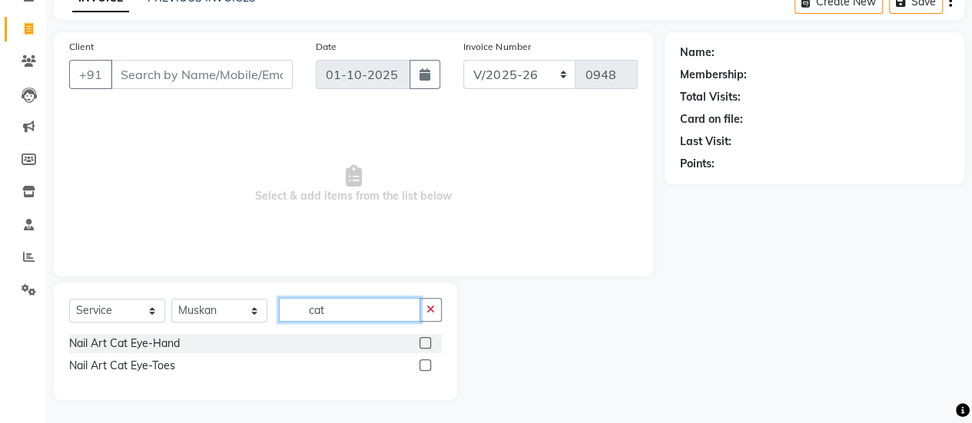
scroll to position [82, 0]
type input "cat"
click at [424, 340] on label at bounding box center [425, 344] width 12 height 12
click at [424, 340] on input "checkbox" at bounding box center [424, 344] width 10 height 10
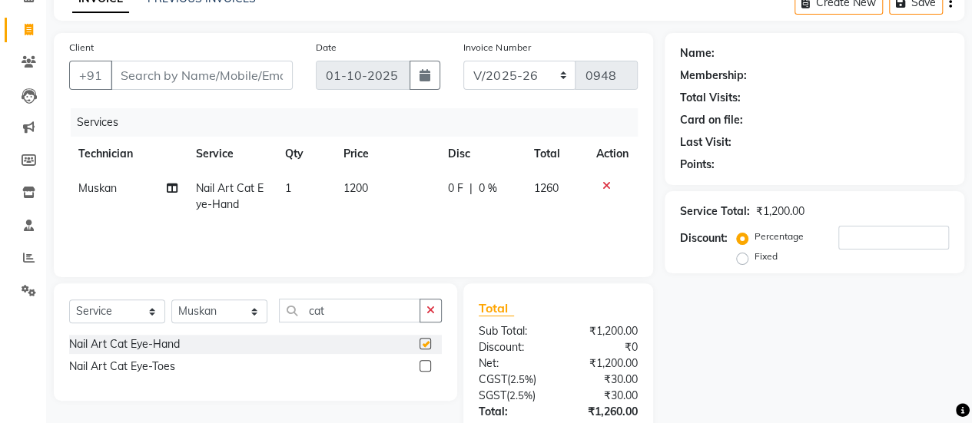
checkbox input "false"
click at [365, 178] on td "1200" at bounding box center [386, 196] width 104 height 51
select select "50117"
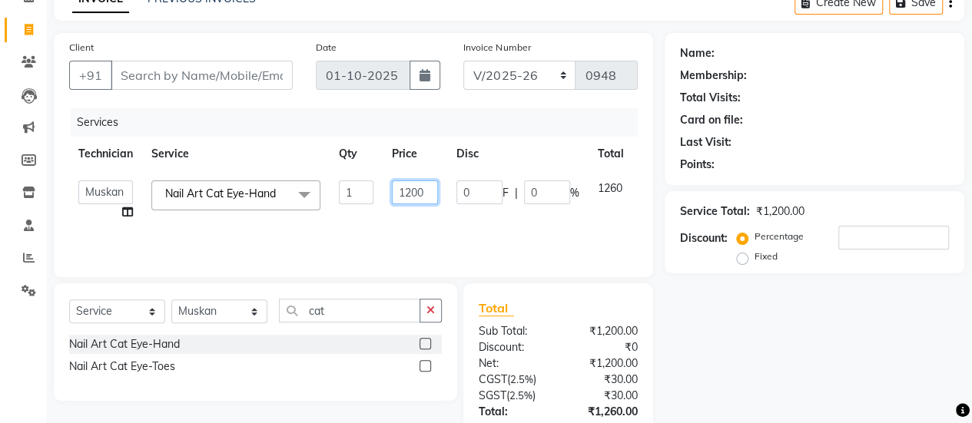
click at [426, 199] on input "1200" at bounding box center [415, 192] width 46 height 24
type input "1100"
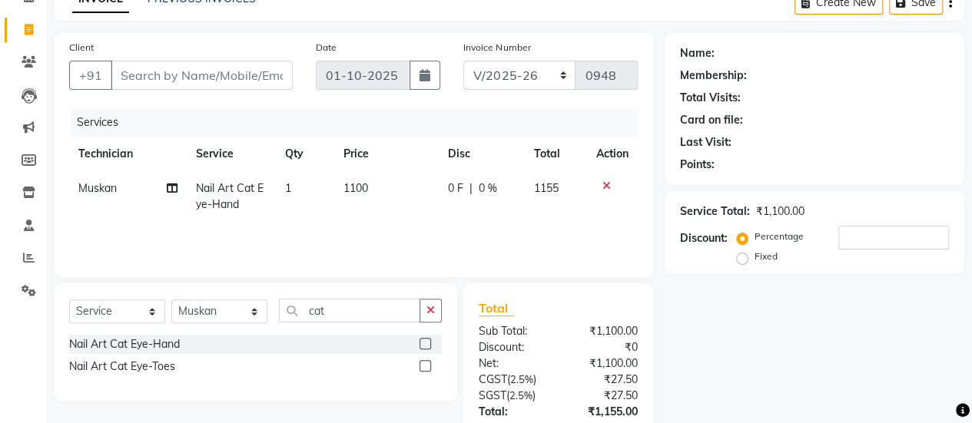
click at [441, 212] on tr "Muskan Nail Art Cat Eye-Hand 1 1100 0 F | 0 % 1155" at bounding box center [353, 196] width 568 height 51
click at [418, 194] on td "1100" at bounding box center [386, 196] width 104 height 51
select select "50117"
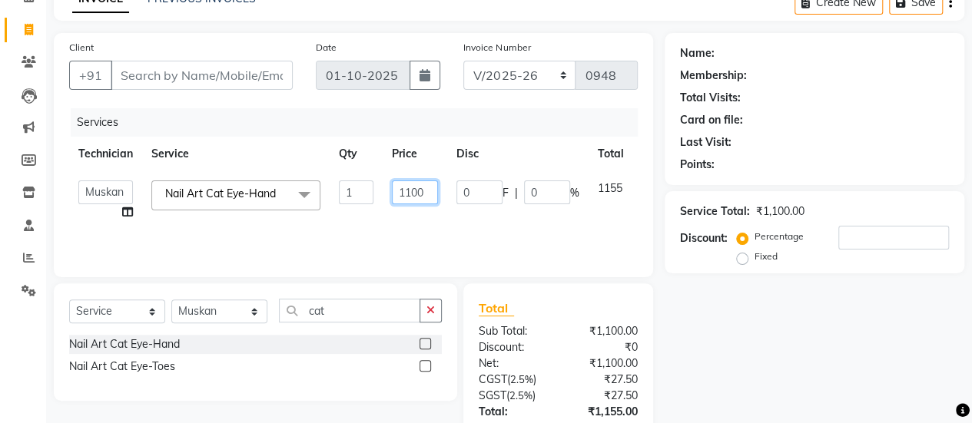
click at [425, 194] on input "1100" at bounding box center [415, 192] width 46 height 24
type input "1135"
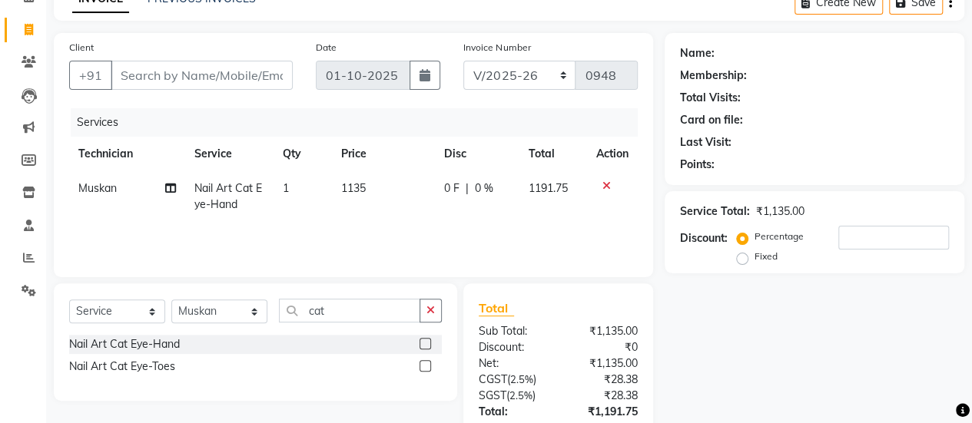
click at [449, 217] on td "0 F | 0 %" at bounding box center [476, 196] width 84 height 51
select select "50117"
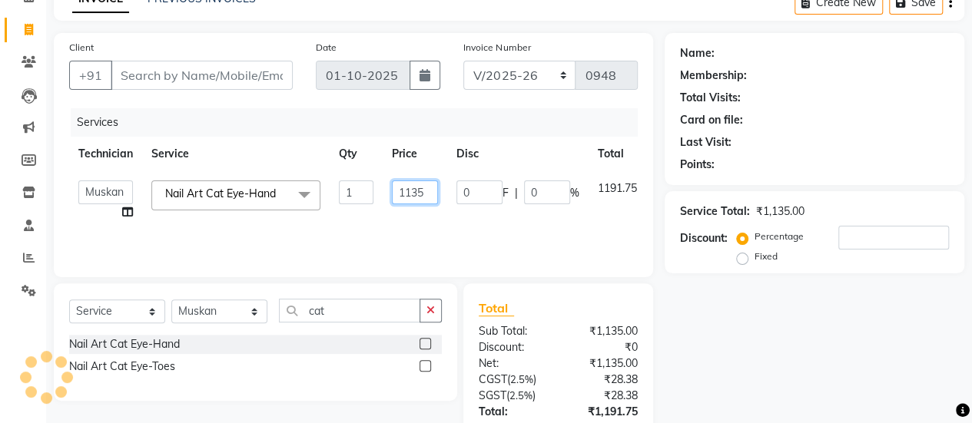
click at [425, 189] on input "1135" at bounding box center [415, 192] width 46 height 24
type input "1124"
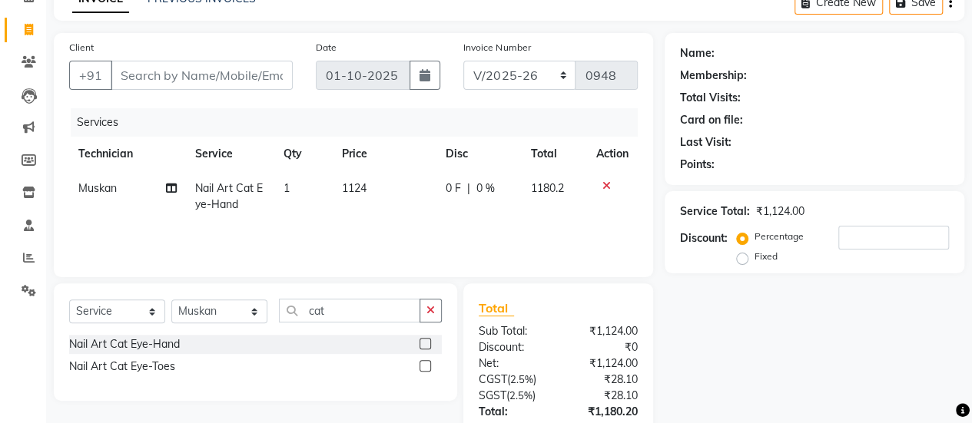
click at [434, 204] on td "1124" at bounding box center [385, 196] width 104 height 51
select select "50117"
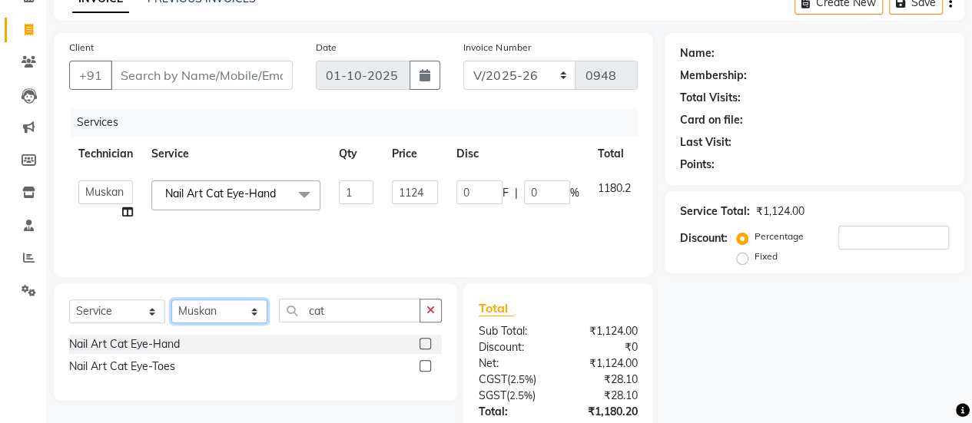
click at [200, 300] on select "Select Technician ajay ATSING Chetan Manager Muskan Owner Prosanto Salome VIVEK" at bounding box center [219, 312] width 96 height 24
select select "39728"
click at [171, 300] on select "Select Technician ajay ATSING Chetan Manager Muskan Owner Prosanto Salome VIVEK" at bounding box center [219, 312] width 96 height 24
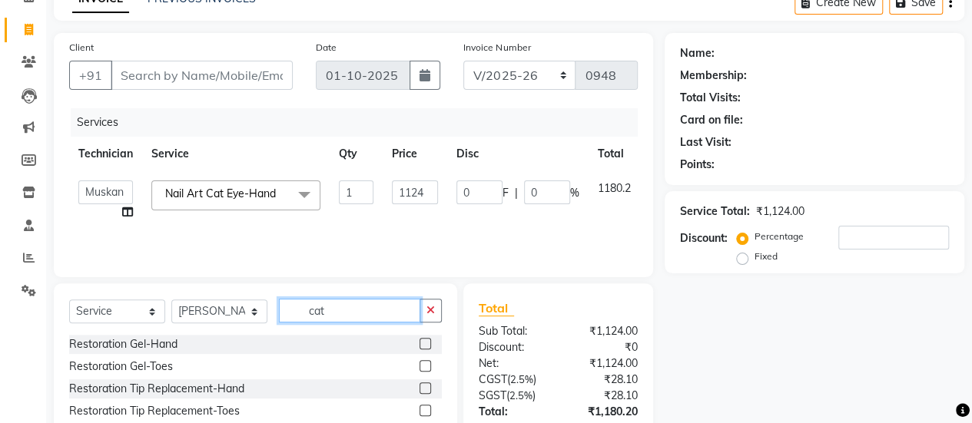
click at [376, 309] on input "cat" at bounding box center [349, 311] width 141 height 24
type input "c"
type input "e"
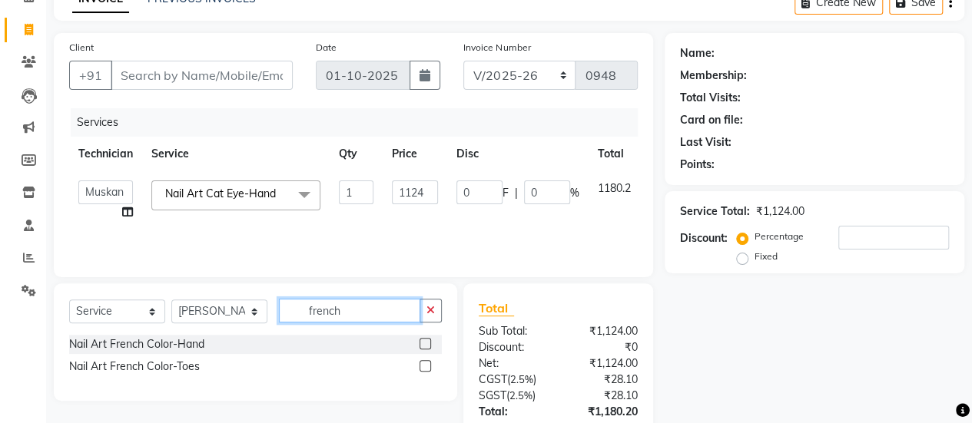
type input "french"
click at [429, 343] on label at bounding box center [425, 344] width 12 height 12
click at [429, 343] on input "checkbox" at bounding box center [424, 344] width 10 height 10
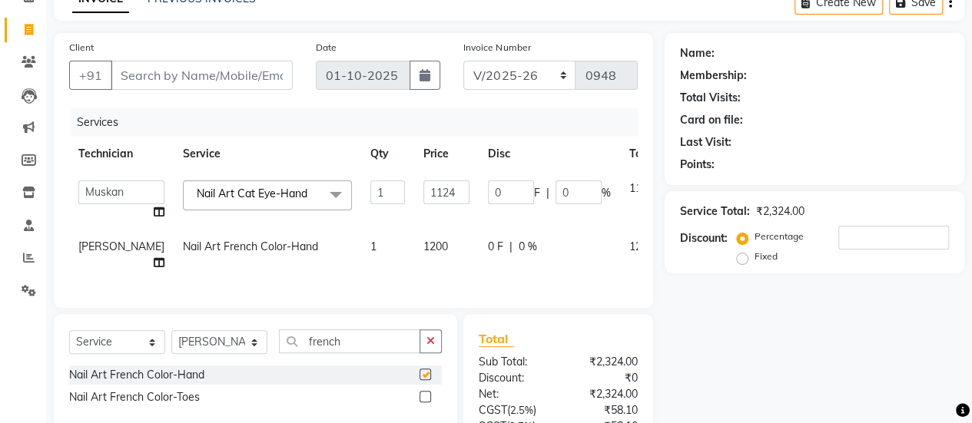
checkbox input "false"
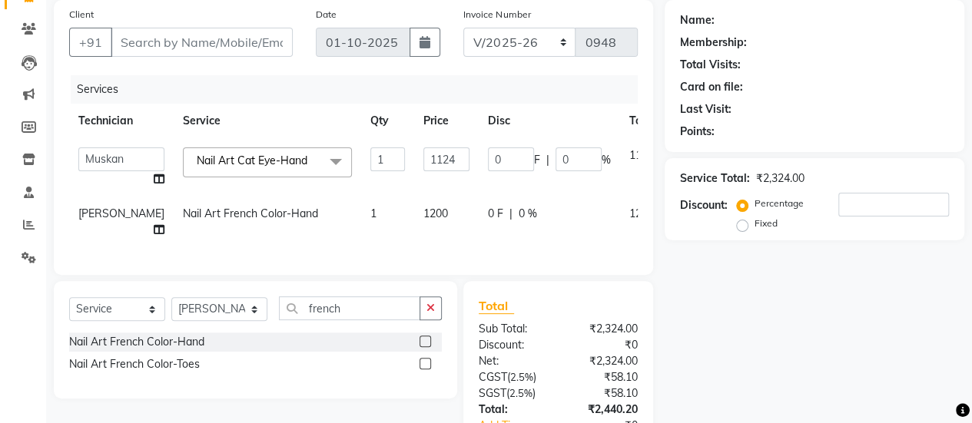
scroll to position [117, 0]
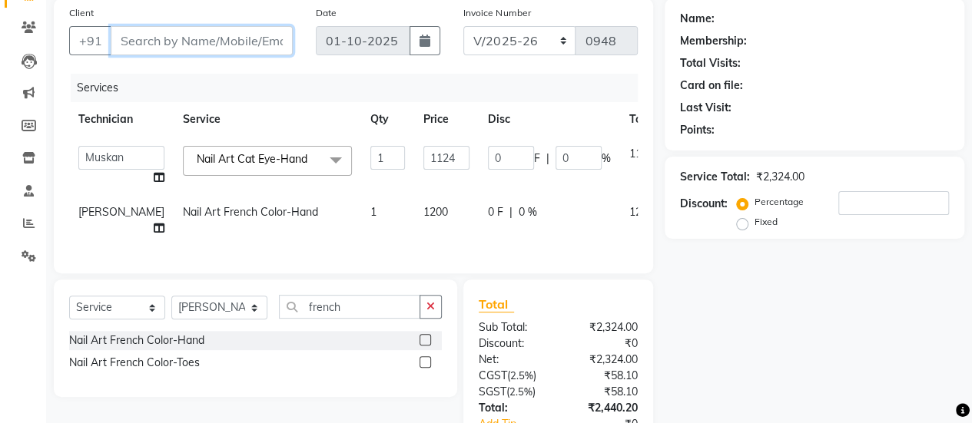
click at [172, 41] on input "Client" at bounding box center [202, 40] width 182 height 29
click at [320, 163] on span at bounding box center [335, 160] width 31 height 29
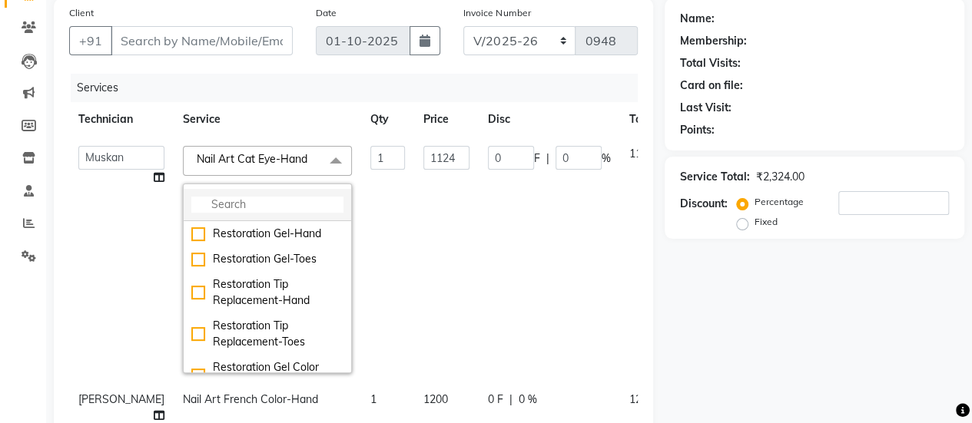
click at [276, 198] on input "multiselect-search" at bounding box center [267, 205] width 152 height 16
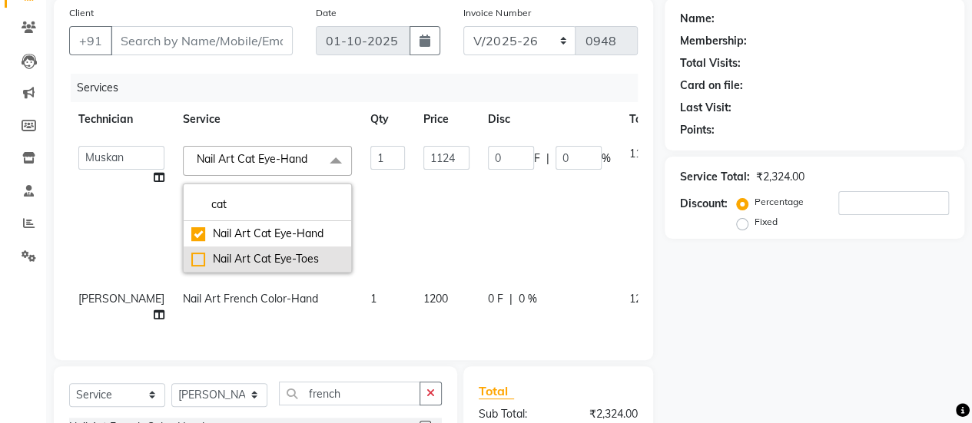
type input "cat"
click at [260, 251] on div "Nail Art Cat Eye-Toes" at bounding box center [267, 259] width 152 height 16
checkbox input "false"
checkbox input "true"
type input "1200"
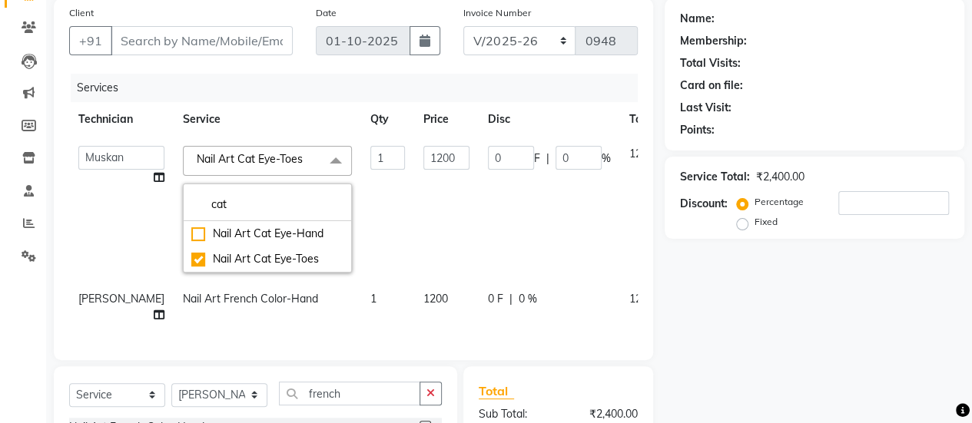
click at [255, 130] on th "Service" at bounding box center [267, 119] width 187 height 35
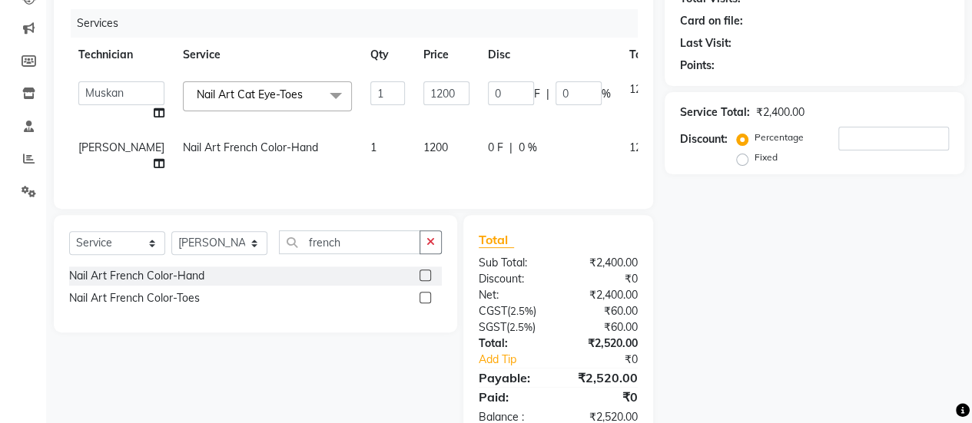
scroll to position [181, 0]
click at [284, 154] on td "Nail Art French Color-Hand" at bounding box center [267, 156] width 187 height 51
select select "39728"
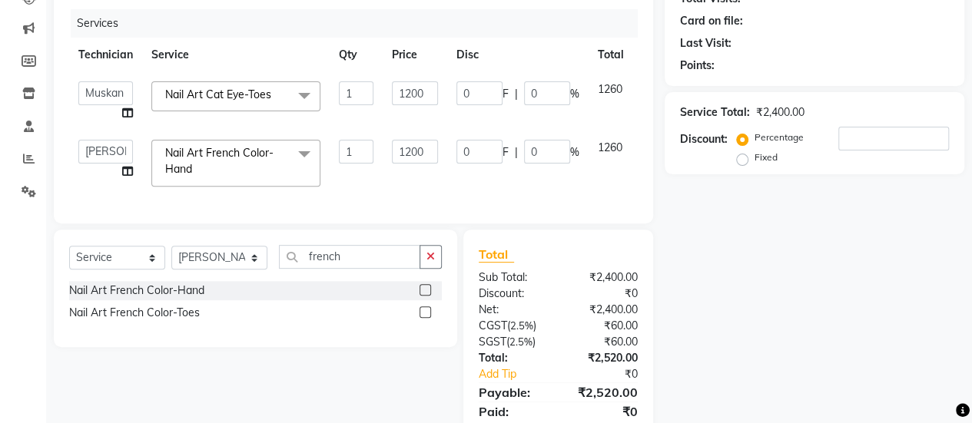
click at [394, 174] on td "1200" at bounding box center [414, 163] width 65 height 65
click at [429, 174] on td "1200" at bounding box center [414, 163] width 65 height 65
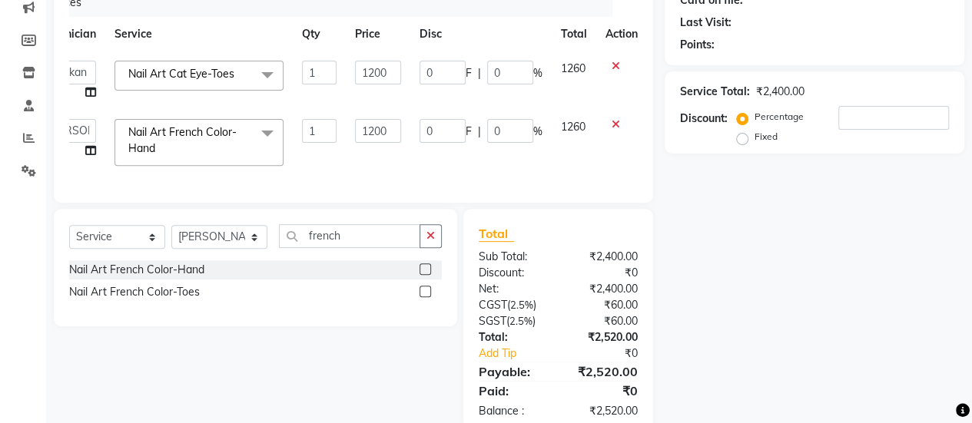
scroll to position [0, 0]
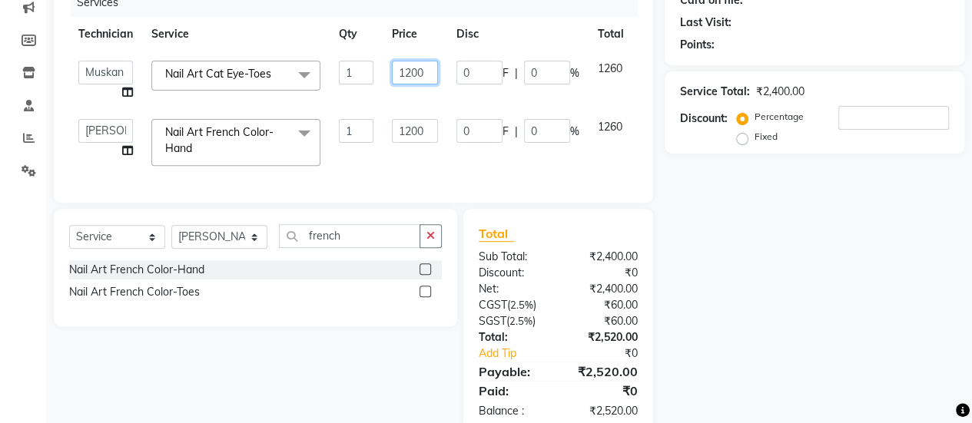
click at [432, 77] on input "1200" at bounding box center [415, 73] width 46 height 24
type input "1000"
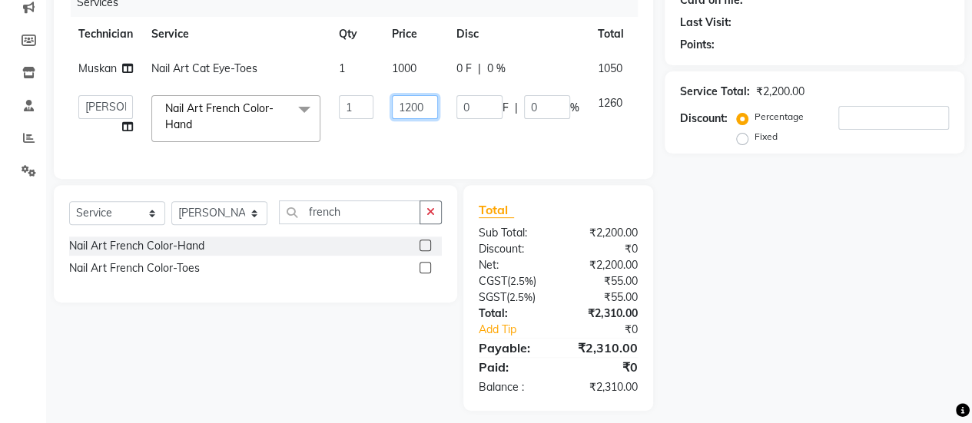
click at [425, 134] on td "1200" at bounding box center [414, 118] width 65 height 65
type input "1000"
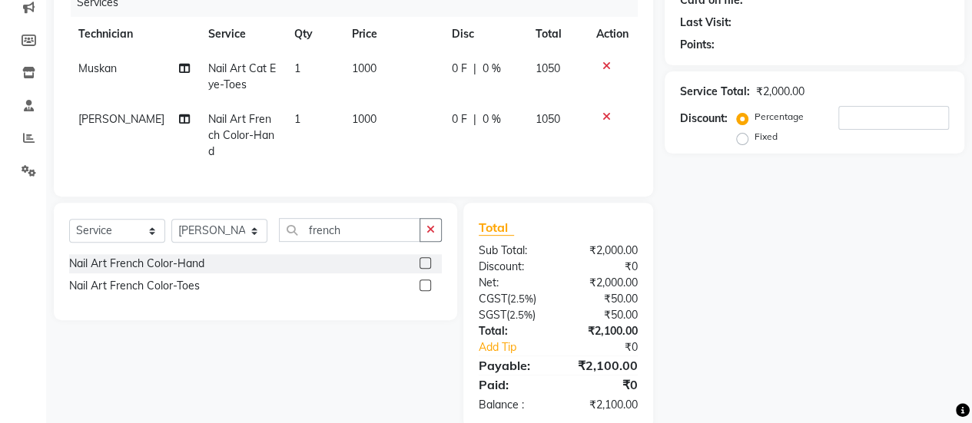
click at [452, 125] on td "0 F | 0 %" at bounding box center [483, 135] width 83 height 67
select select "39728"
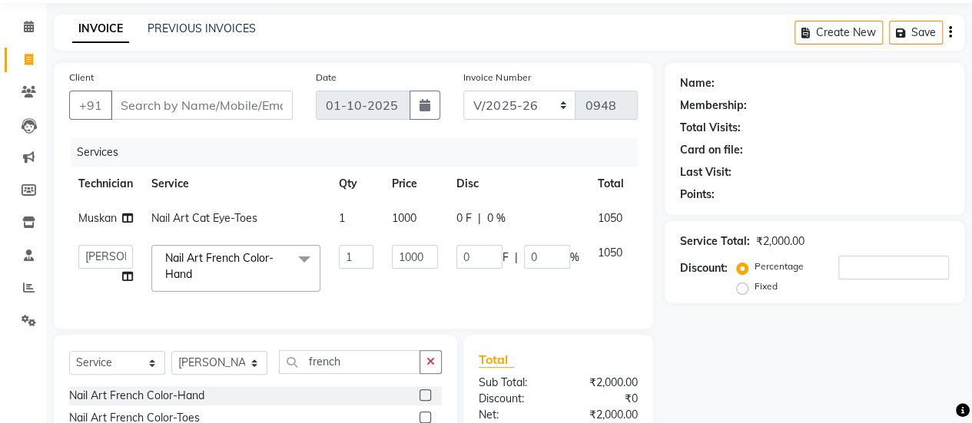
scroll to position [50, 0]
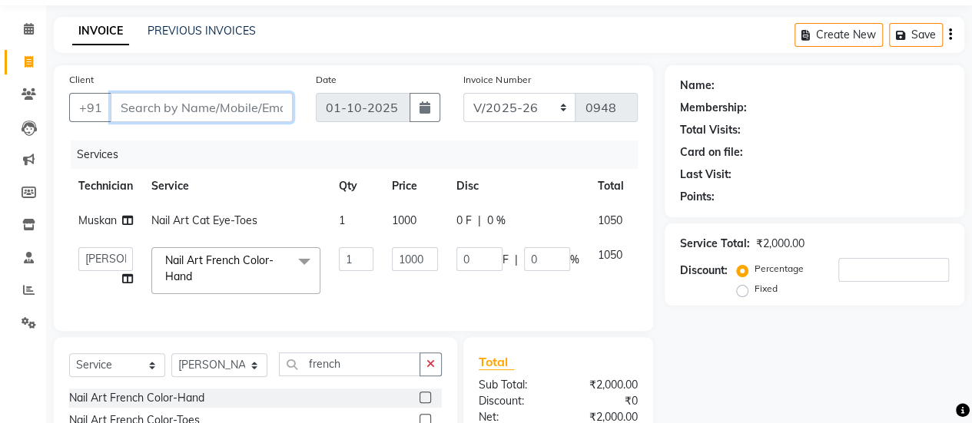
click at [198, 117] on input "Client" at bounding box center [202, 107] width 182 height 29
type input "9"
type input "0"
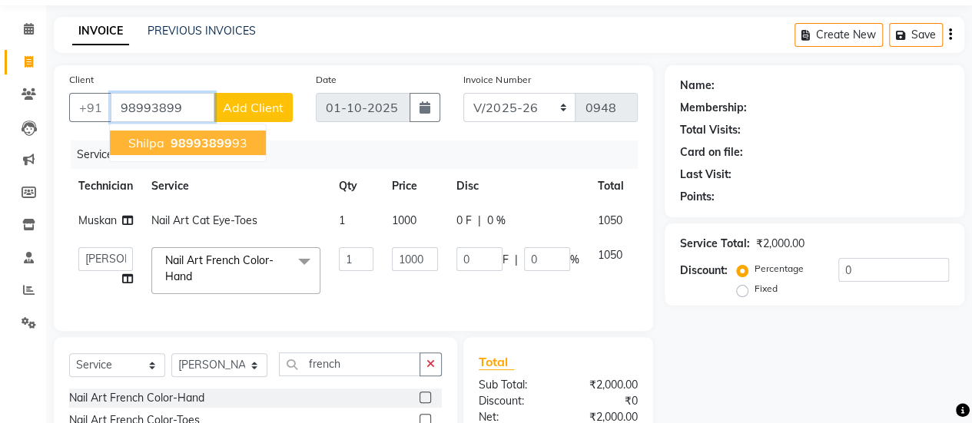
click at [191, 141] on span "98993899" at bounding box center [200, 142] width 61 height 15
type input "9899389993"
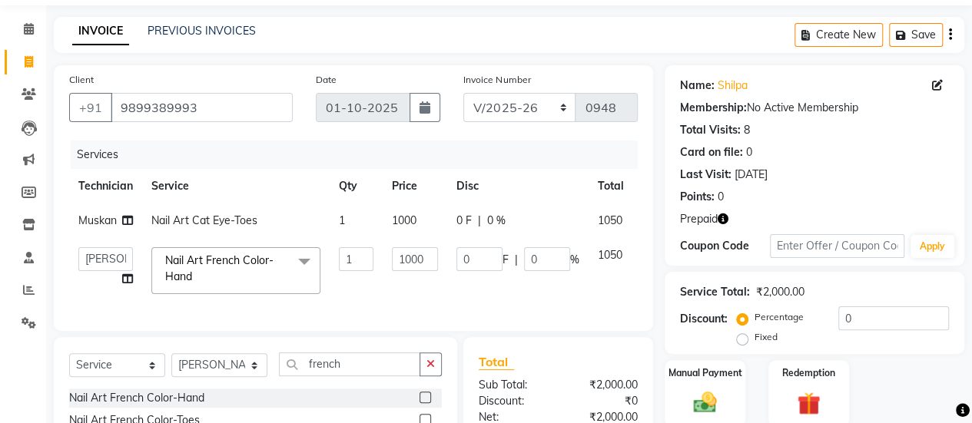
scroll to position [223, 0]
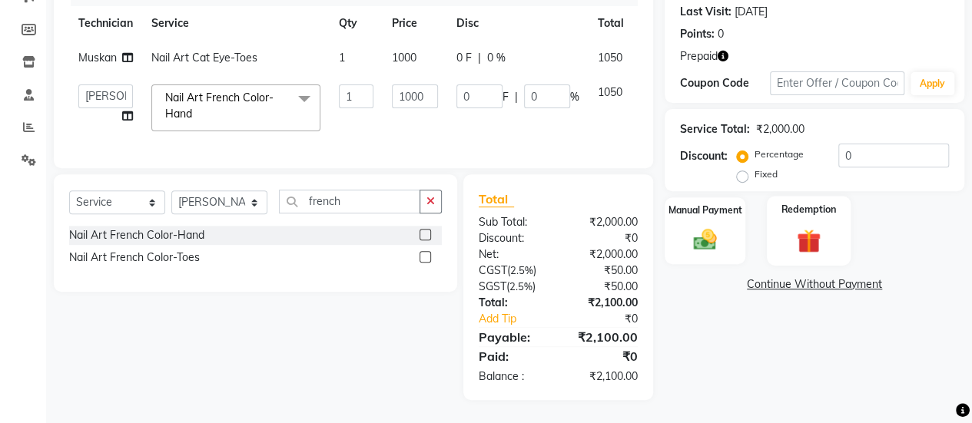
click at [796, 226] on img at bounding box center [808, 241] width 39 height 30
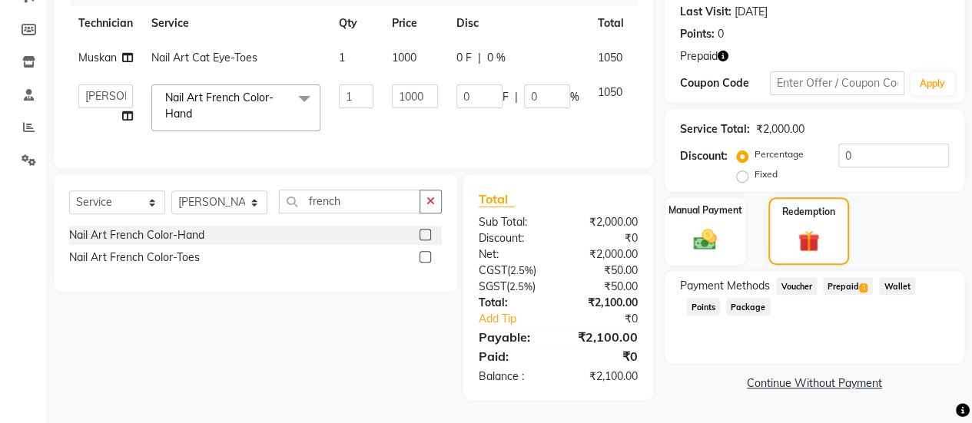
click at [852, 277] on span "Prepaid 1" at bounding box center [848, 286] width 50 height 18
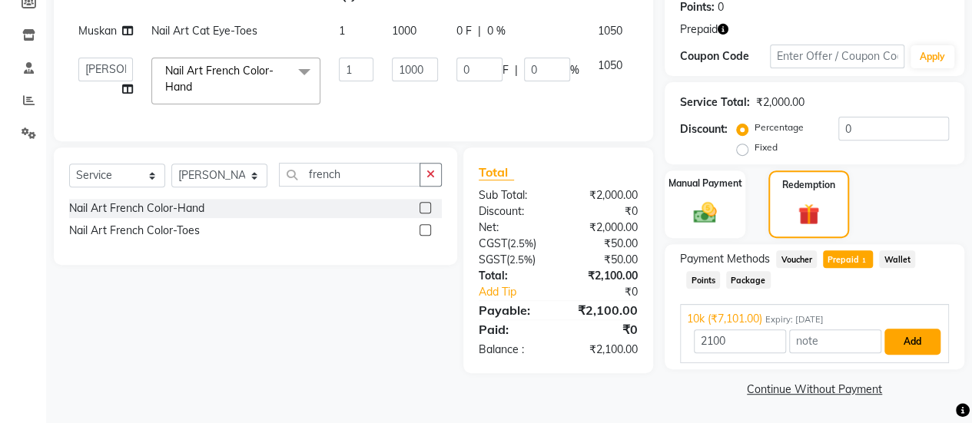
click at [903, 345] on button "Add" at bounding box center [912, 342] width 56 height 26
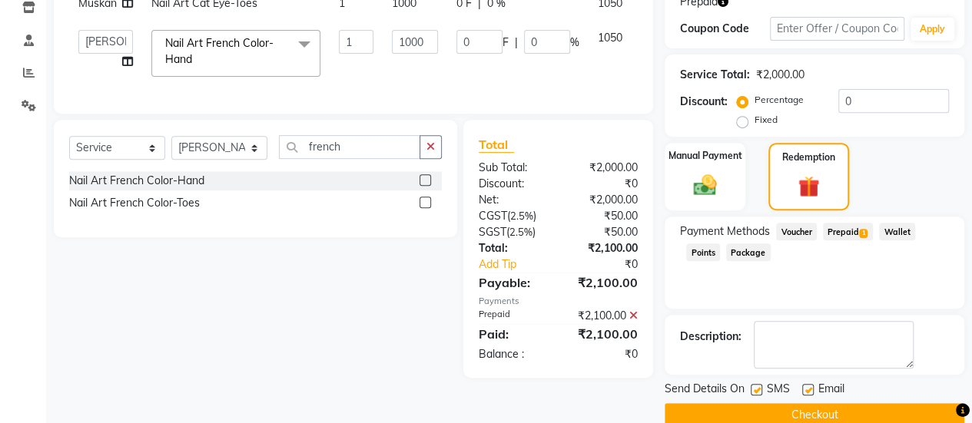
scroll to position [293, 0]
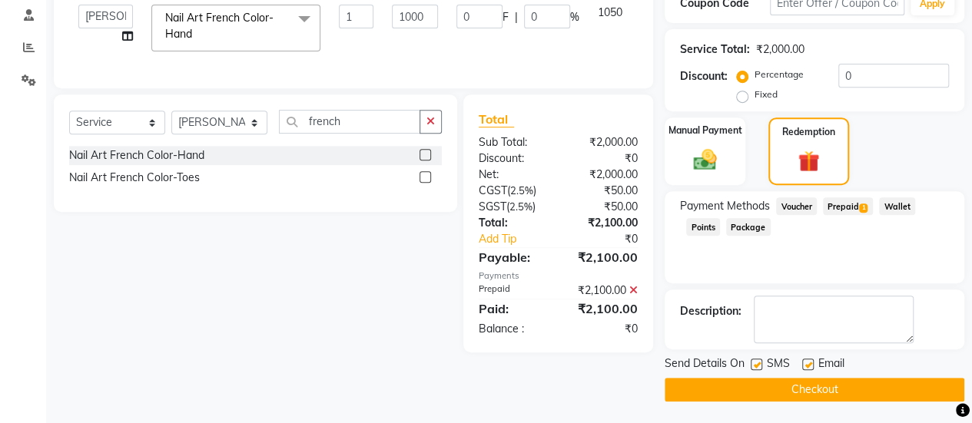
click at [862, 385] on button "Checkout" at bounding box center [814, 390] width 300 height 24
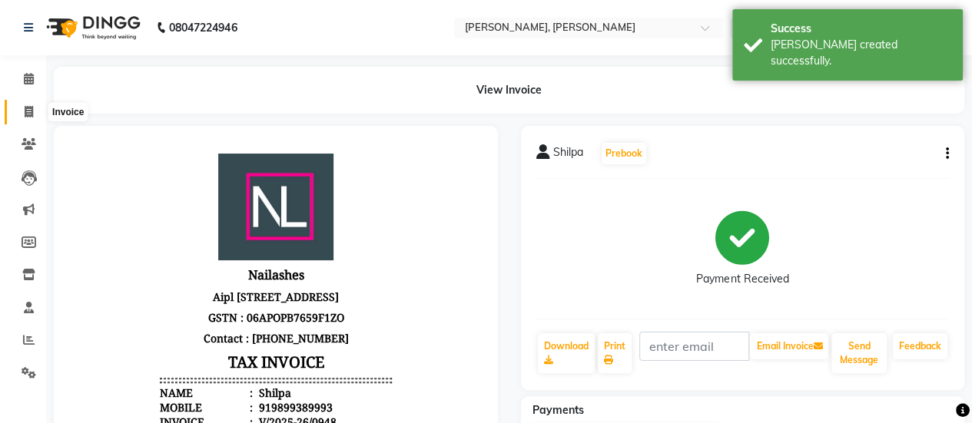
click at [37, 114] on span at bounding box center [28, 113] width 27 height 18
select select "service"
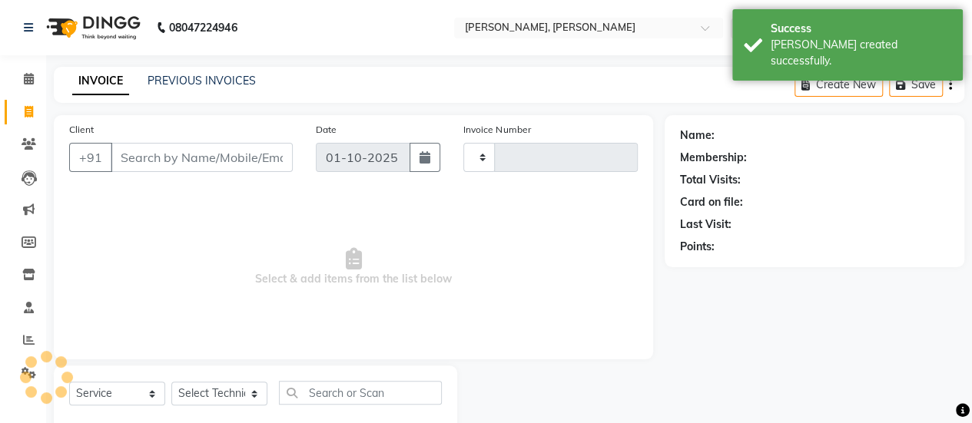
scroll to position [38, 0]
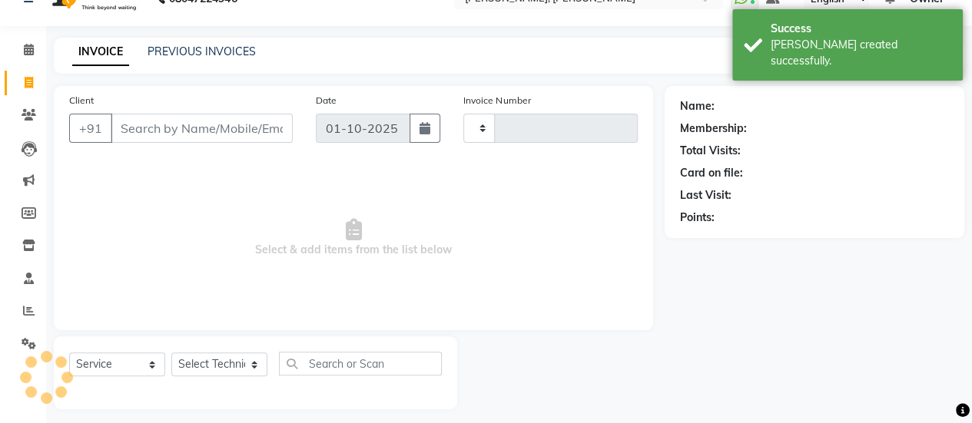
type input "0949"
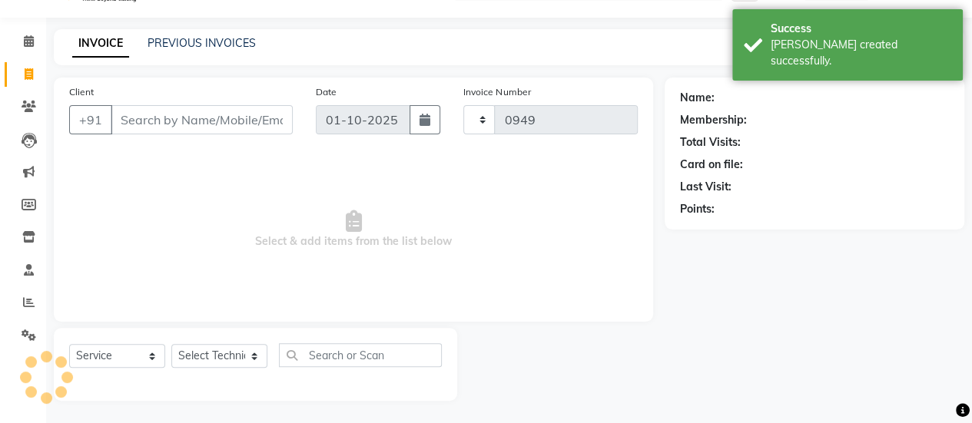
select select "5749"
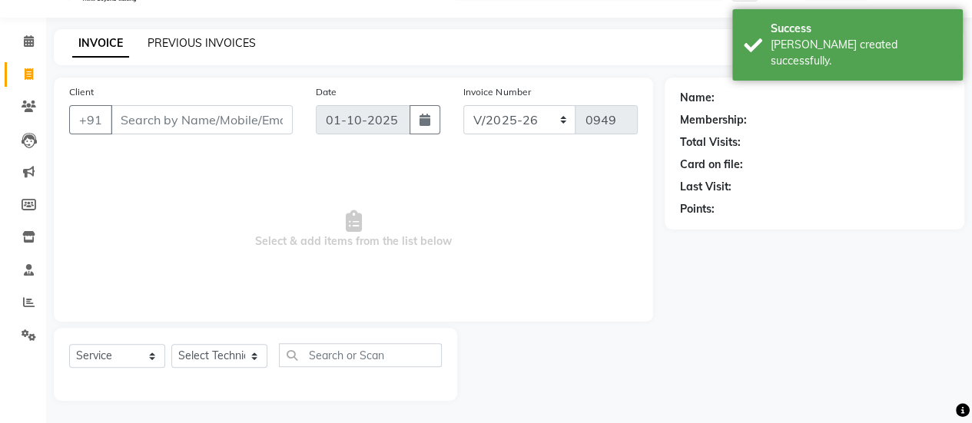
click at [170, 49] on link "PREVIOUS INVOICES" at bounding box center [201, 43] width 108 height 14
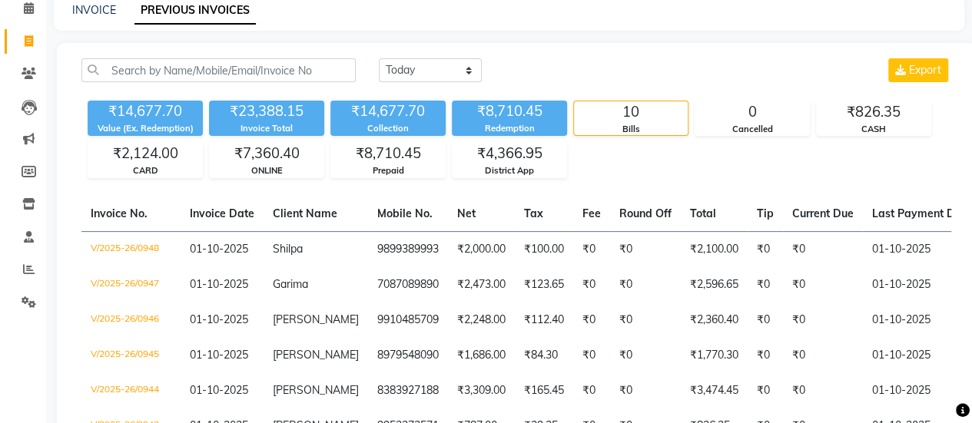
scroll to position [70, 0]
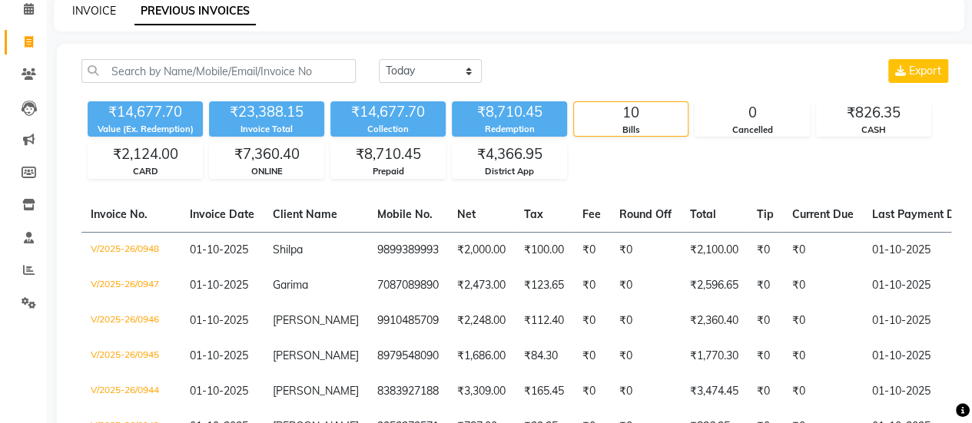
click at [83, 12] on link "INVOICE" at bounding box center [94, 11] width 44 height 14
select select "service"
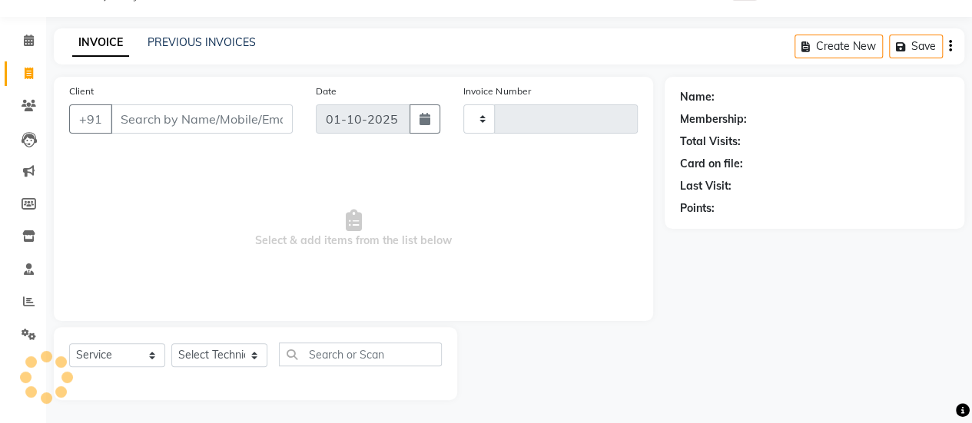
scroll to position [38, 0]
type input "0949"
select select "5749"
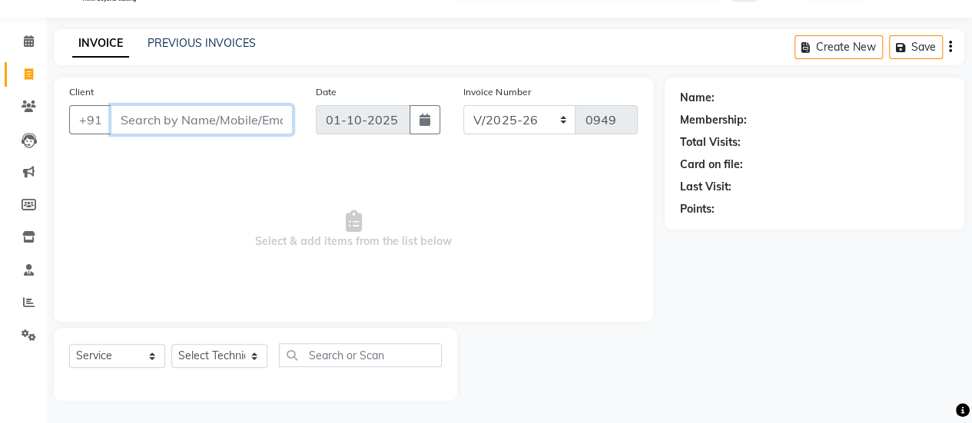
click at [248, 110] on input "Client" at bounding box center [202, 119] width 182 height 29
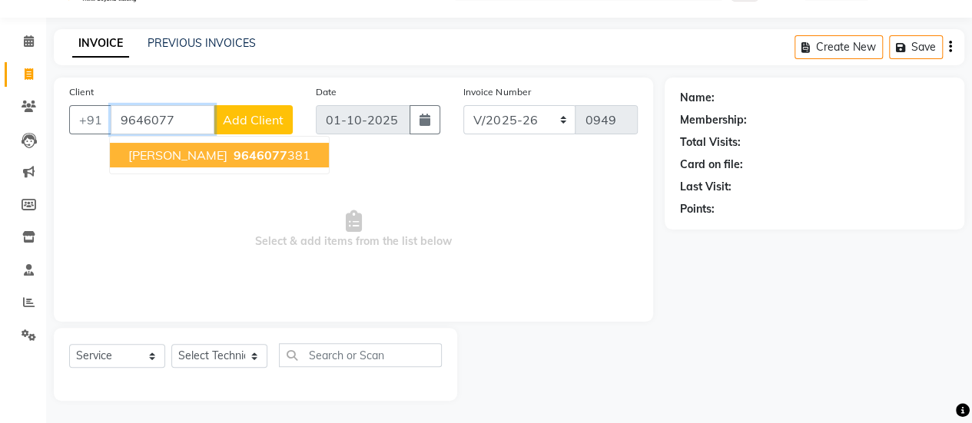
click at [252, 150] on ngb-highlight "9646077 381" at bounding box center [270, 154] width 80 height 15
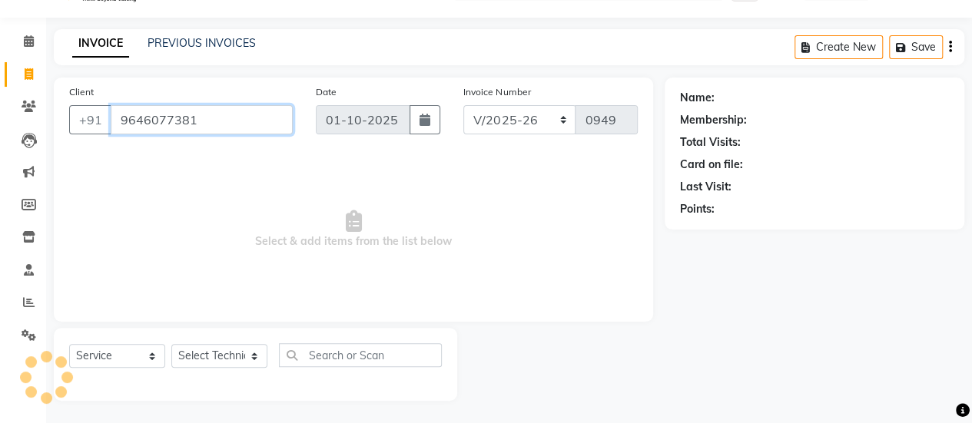
type input "9646077381"
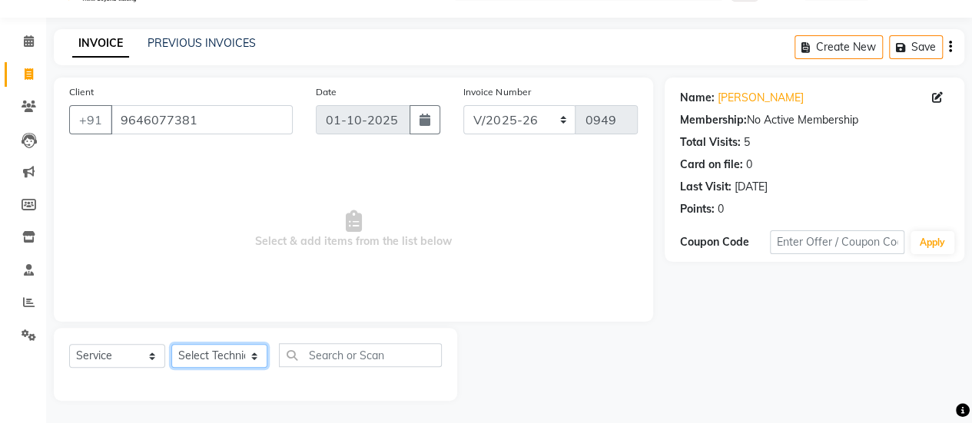
click at [230, 363] on select "Select Technician ajay ATSING Chetan Manager Muskan Owner Prosanto Salome VIVEK" at bounding box center [219, 356] width 96 height 24
select select "92701"
click at [171, 344] on select "Select Technician ajay ATSING Chetan Manager Muskan Owner Prosanto Salome VIVEK" at bounding box center [219, 356] width 96 height 24
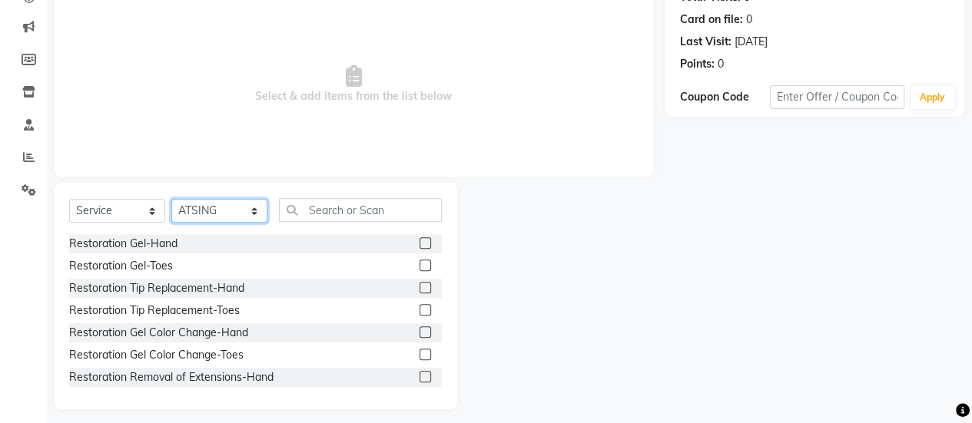
scroll to position [191, 0]
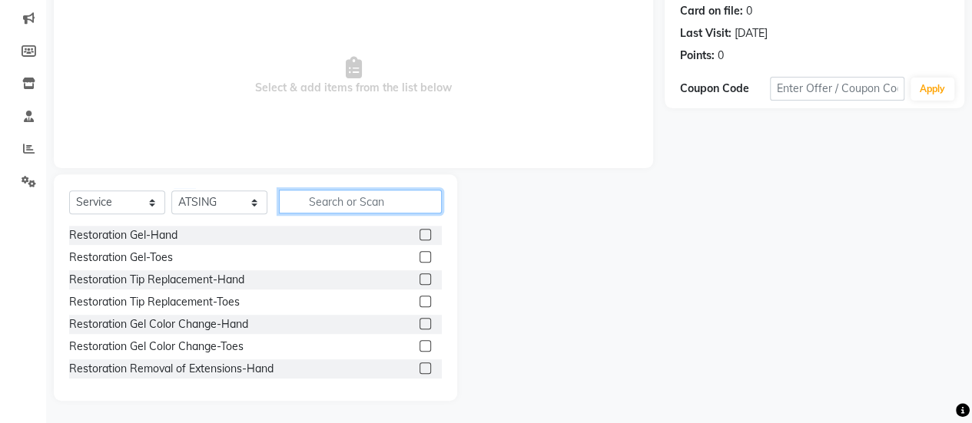
click at [333, 191] on input "text" at bounding box center [360, 202] width 163 height 24
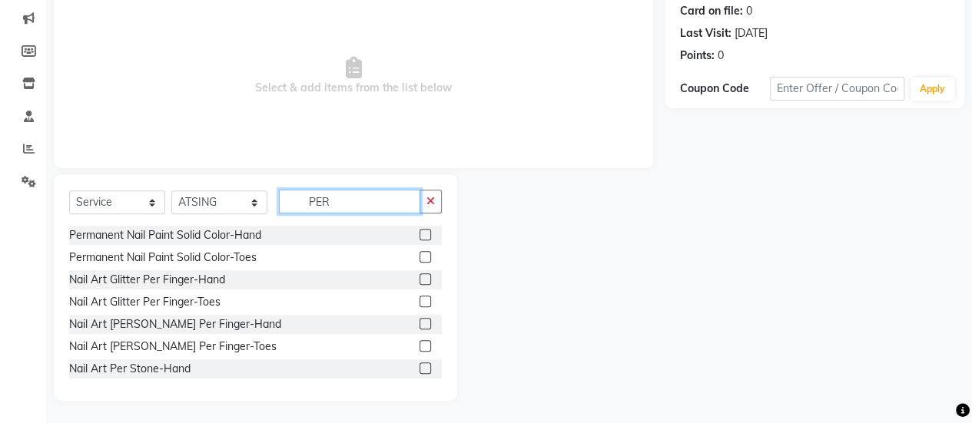
type input "PER"
click at [419, 233] on label at bounding box center [425, 235] width 12 height 12
click at [419, 233] on input "checkbox" at bounding box center [424, 235] width 10 height 10
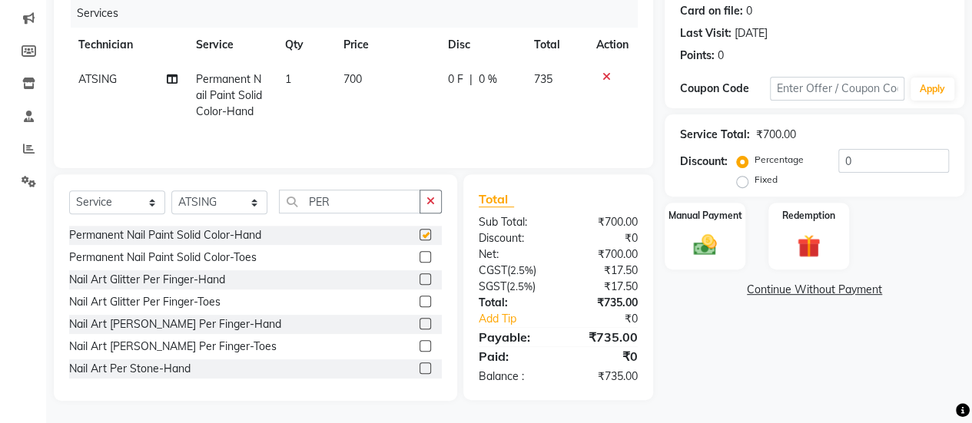
checkbox input "false"
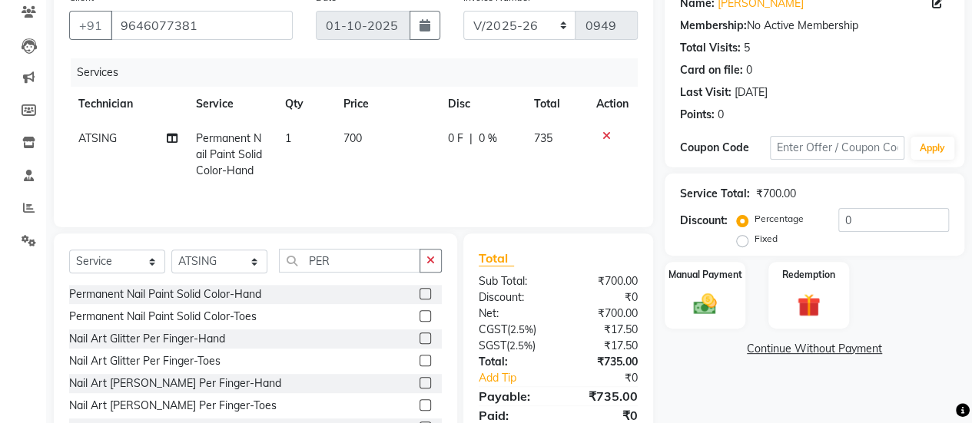
scroll to position [131, 0]
click at [365, 127] on td "700" at bounding box center [386, 155] width 104 height 67
select select "92701"
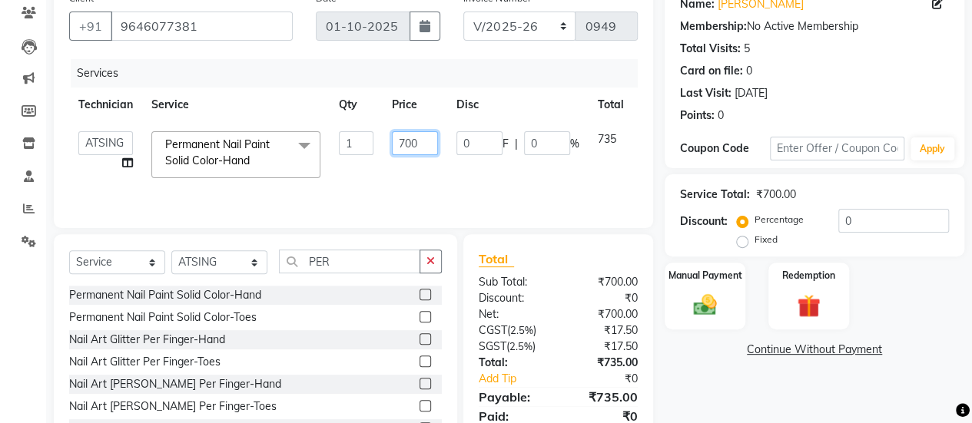
click at [427, 139] on input "700" at bounding box center [415, 143] width 46 height 24
type input "7"
type input "900"
click at [433, 151] on input "900" at bounding box center [415, 143] width 46 height 24
click at [437, 162] on td "900" at bounding box center [414, 154] width 65 height 65
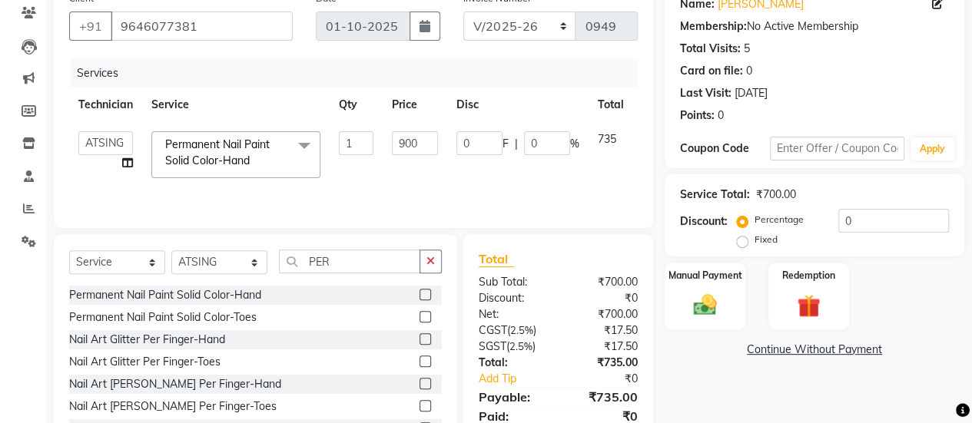
select select "92701"
click at [429, 144] on input "900" at bounding box center [415, 143] width 46 height 24
type input "955"
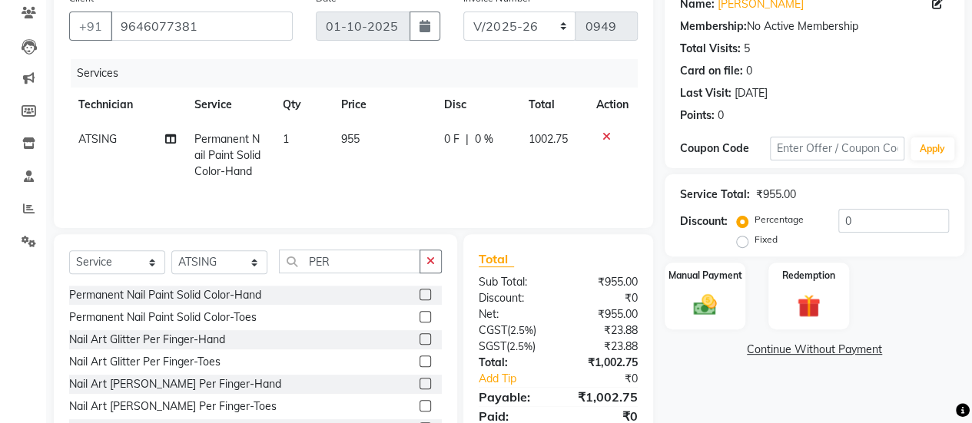
click at [445, 184] on tr "ATSING Permanent Nail Paint Solid Color-Hand 1 955 0 F | 0 % 1002.75" at bounding box center [353, 155] width 568 height 67
click at [404, 137] on td "955" at bounding box center [383, 155] width 103 height 67
select select "92701"
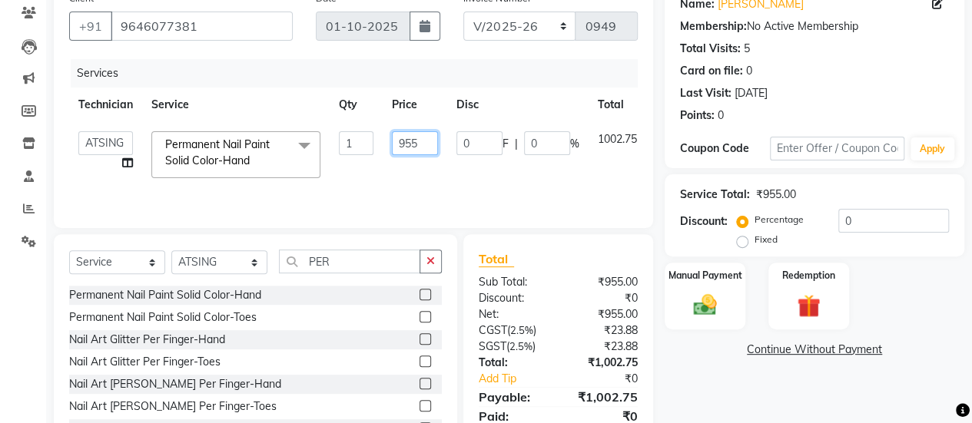
click at [429, 140] on input "955" at bounding box center [415, 143] width 46 height 24
type input "956"
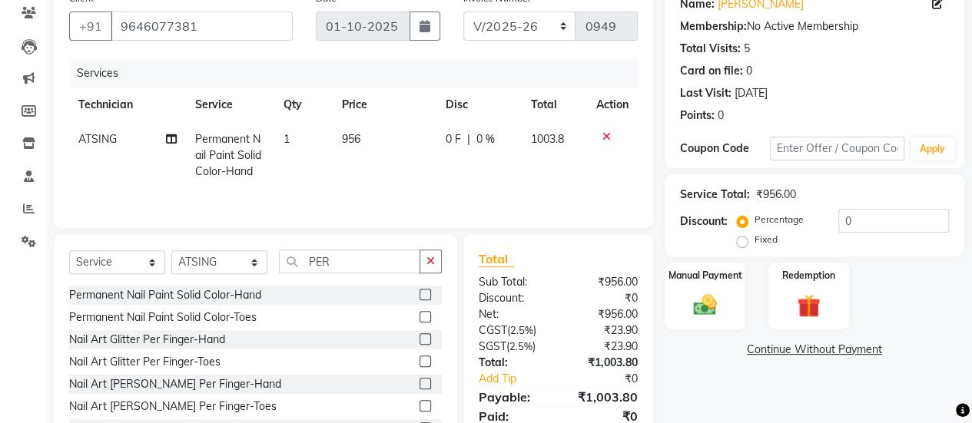
click at [440, 171] on tr "ATSING Permanent Nail Paint Solid Color-Hand 1 956 0 F | 0 % 1003.8" at bounding box center [353, 155] width 568 height 67
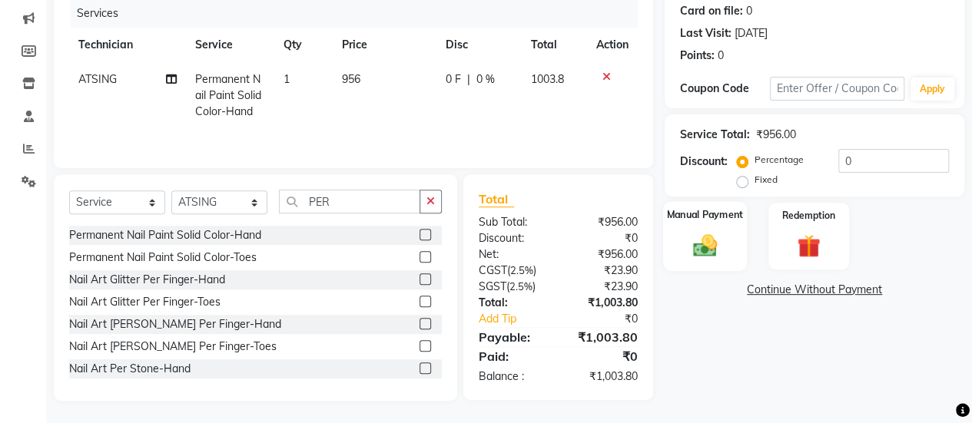
click at [719, 223] on div "Manual Payment" at bounding box center [705, 236] width 84 height 70
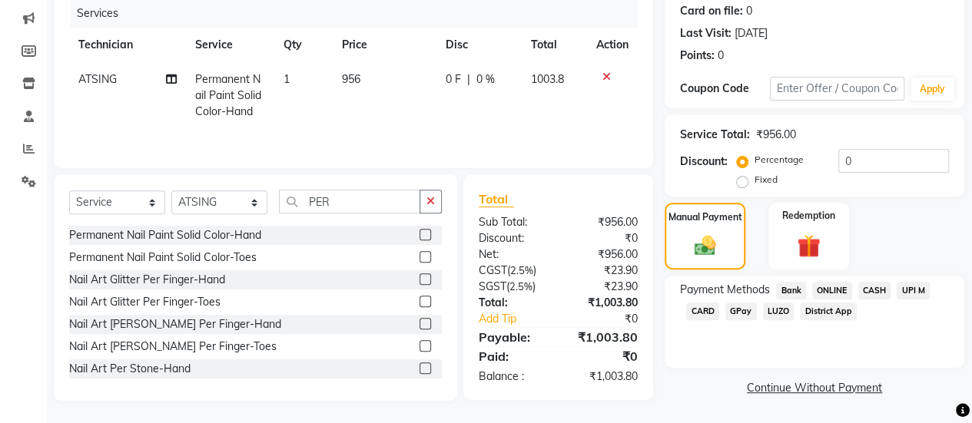
click at [694, 309] on span "CARD" at bounding box center [702, 312] width 33 height 18
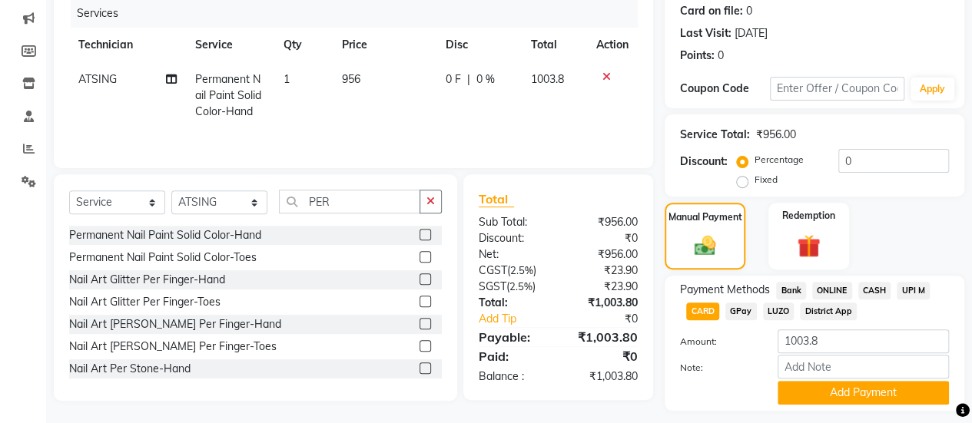
scroll to position [232, 0]
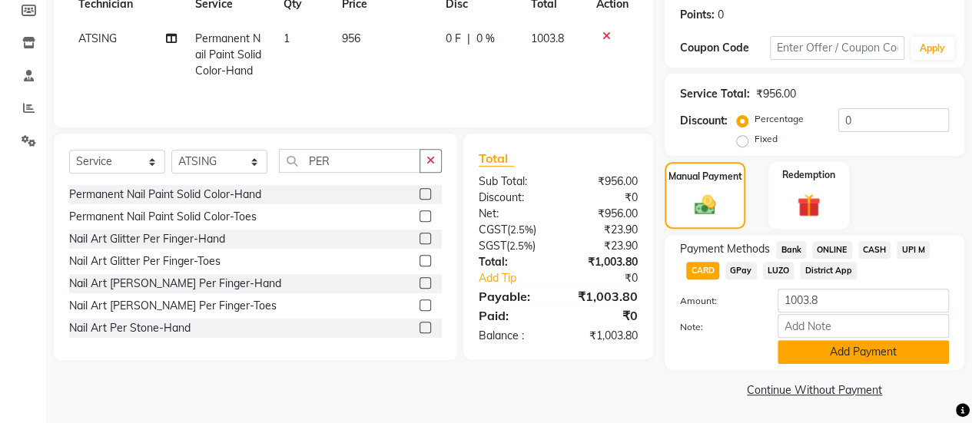
click at [845, 354] on button "Add Payment" at bounding box center [862, 352] width 171 height 24
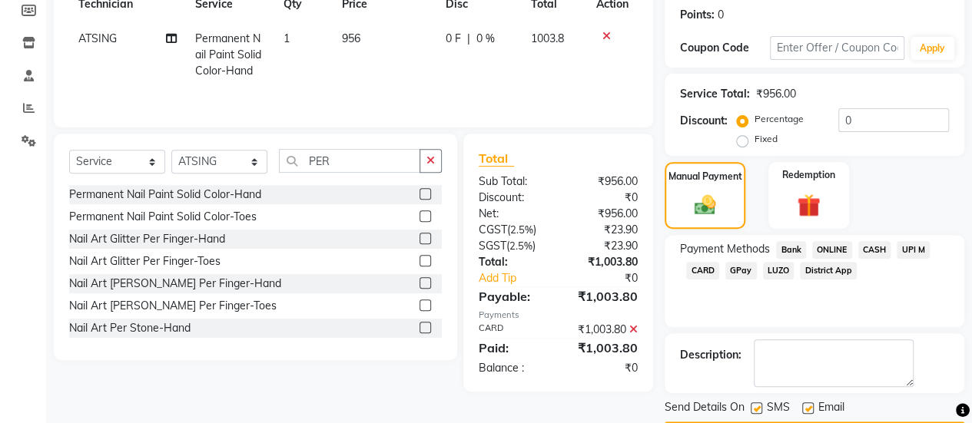
scroll to position [275, 0]
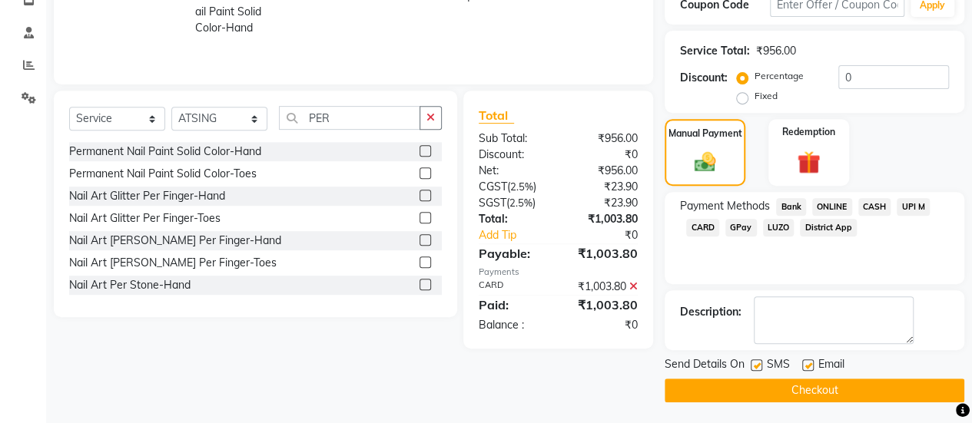
click at [849, 379] on button "Checkout" at bounding box center [814, 391] width 300 height 24
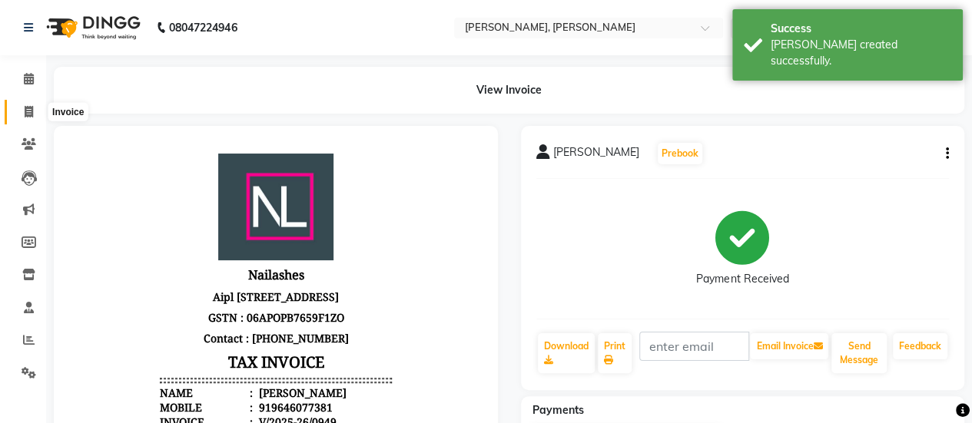
click at [39, 113] on span at bounding box center [28, 113] width 27 height 18
select select "service"
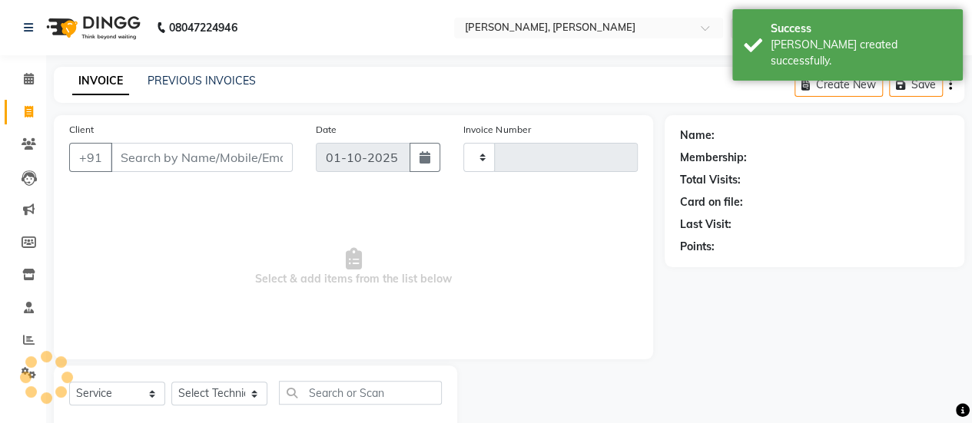
scroll to position [38, 0]
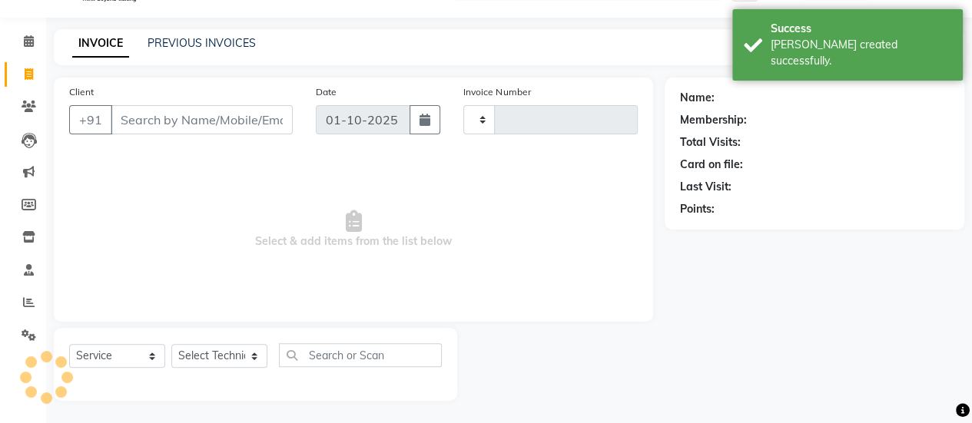
type input "0950"
select select "5749"
click at [203, 41] on link "PREVIOUS INVOICES" at bounding box center [201, 43] width 108 height 14
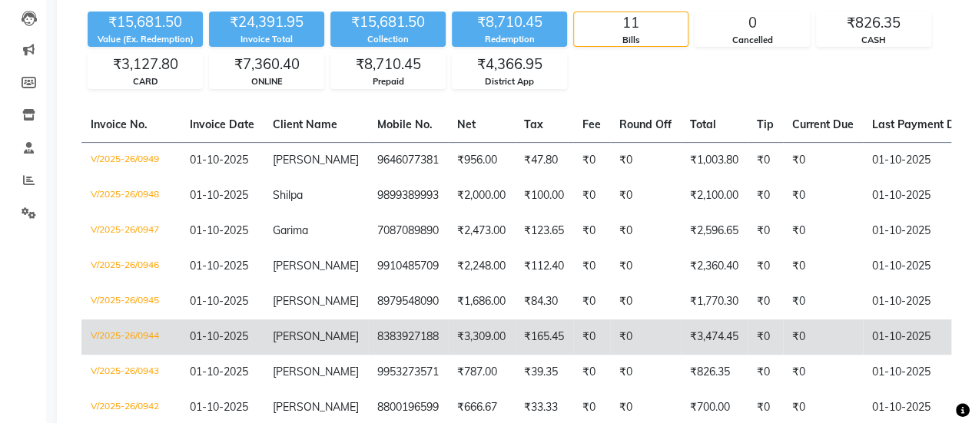
select select "service"
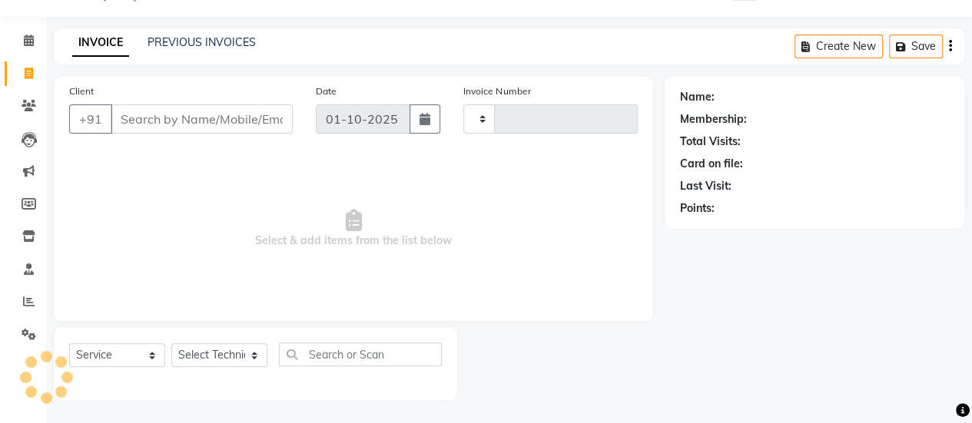
type input "0950"
select select "5749"
click at [194, 43] on link "PREVIOUS INVOICES" at bounding box center [201, 43] width 108 height 14
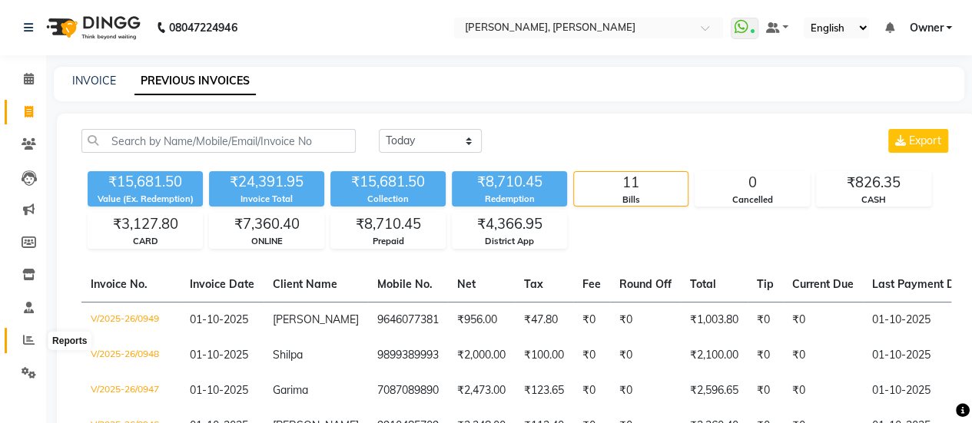
click at [37, 339] on span at bounding box center [28, 341] width 27 height 18
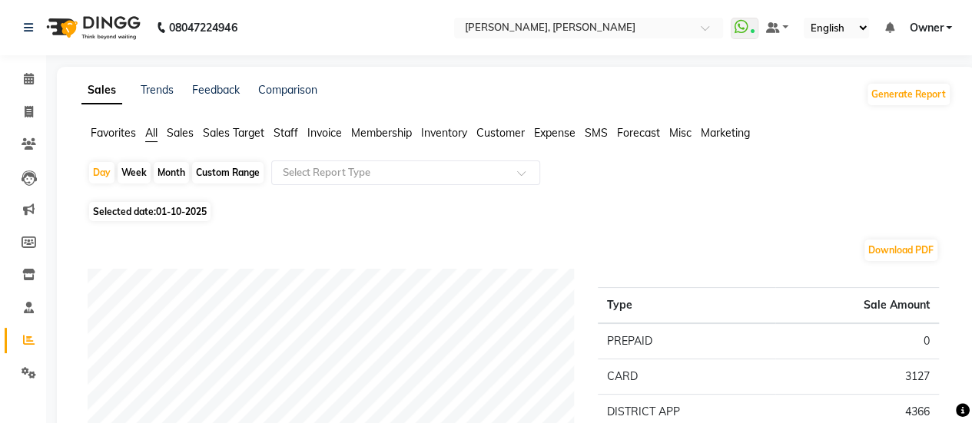
click at [282, 136] on span "Staff" at bounding box center [285, 133] width 25 height 14
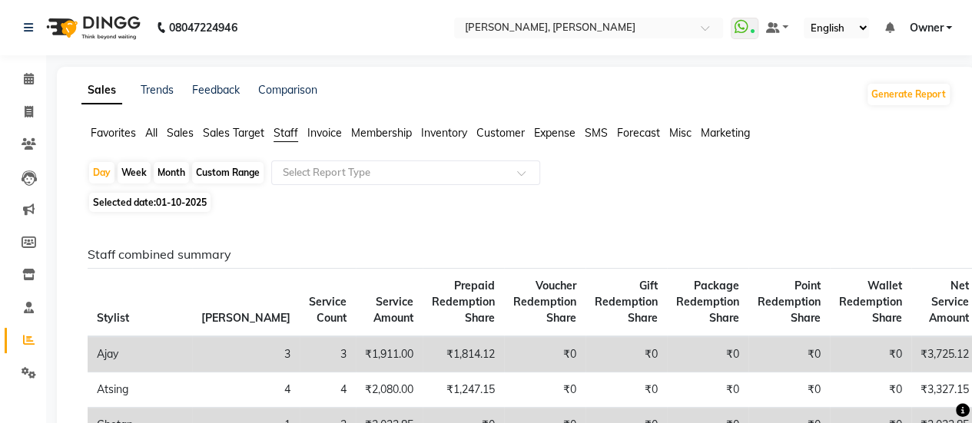
click at [207, 176] on div "Custom Range" at bounding box center [227, 173] width 71 height 22
select select "10"
select select "2025"
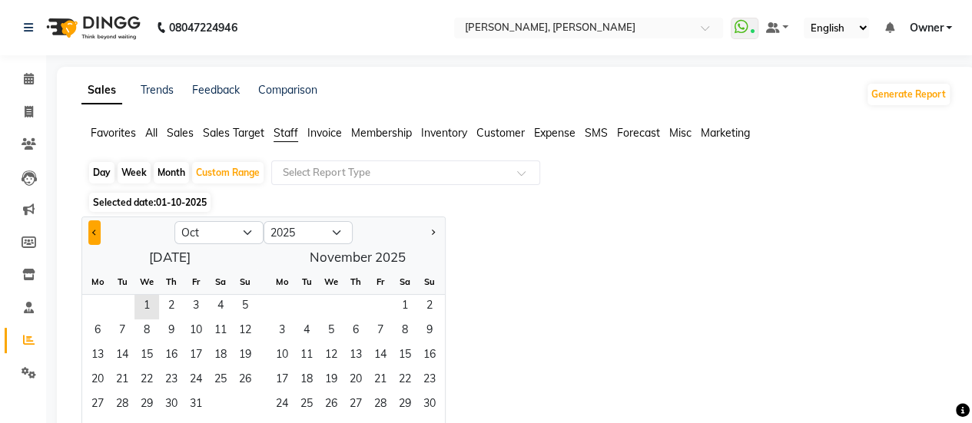
click at [92, 227] on button "Previous month" at bounding box center [94, 232] width 12 height 25
select select "9"
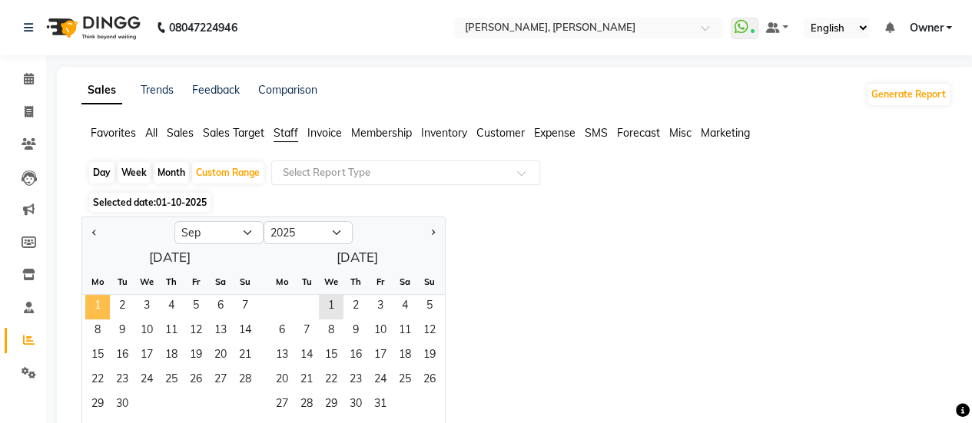
click at [104, 299] on span "1" at bounding box center [97, 307] width 25 height 25
click at [123, 399] on span "30" at bounding box center [122, 405] width 25 height 25
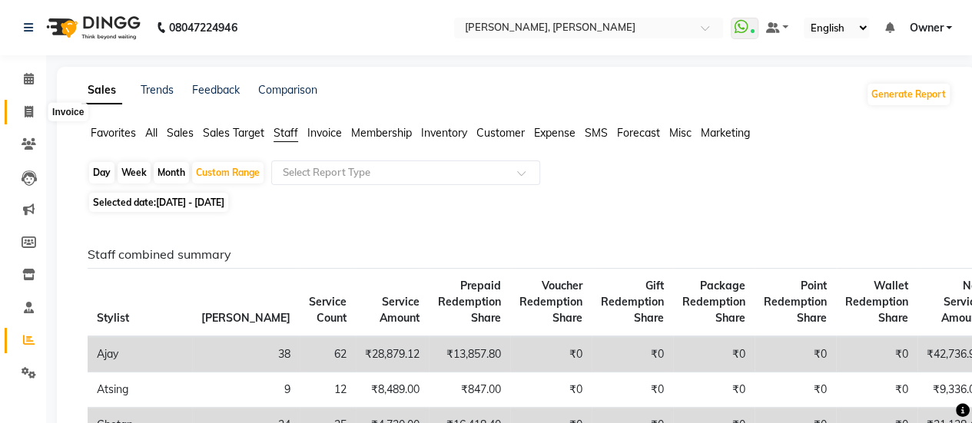
click at [29, 111] on icon at bounding box center [29, 112] width 8 height 12
select select "5749"
select select "service"
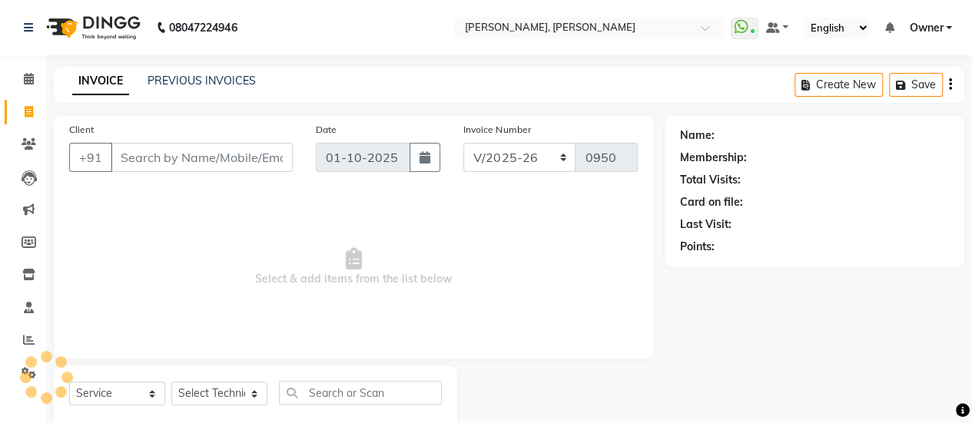
scroll to position [38, 0]
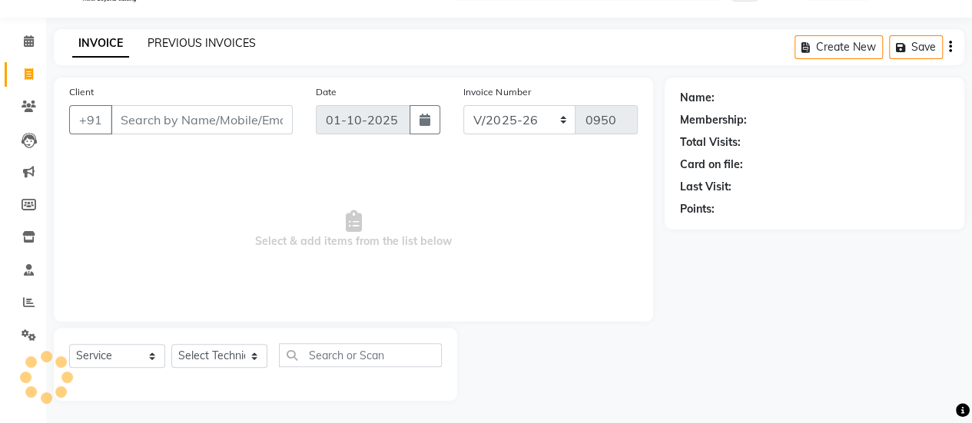
click at [217, 46] on link "PREVIOUS INVOICES" at bounding box center [201, 43] width 108 height 14
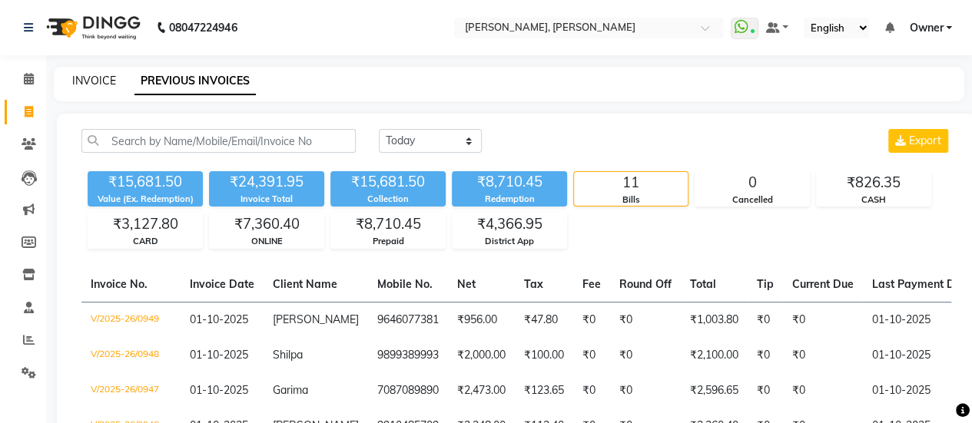
click at [90, 86] on link "INVOICE" at bounding box center [94, 81] width 44 height 14
select select "service"
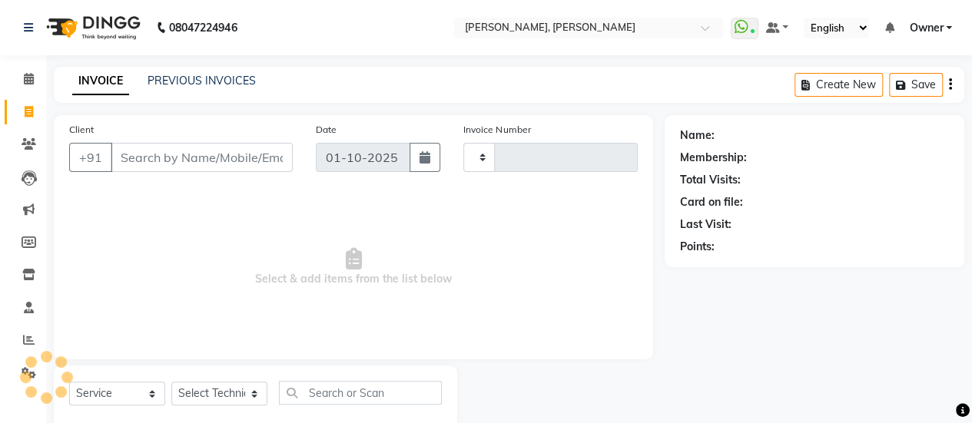
scroll to position [38, 0]
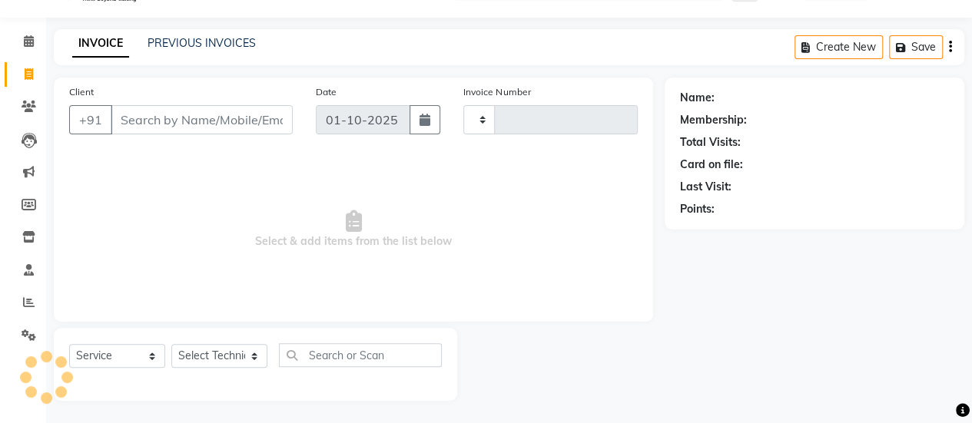
type input "0950"
select select "5749"
click at [190, 49] on link "PREVIOUS INVOICES" at bounding box center [201, 43] width 108 height 14
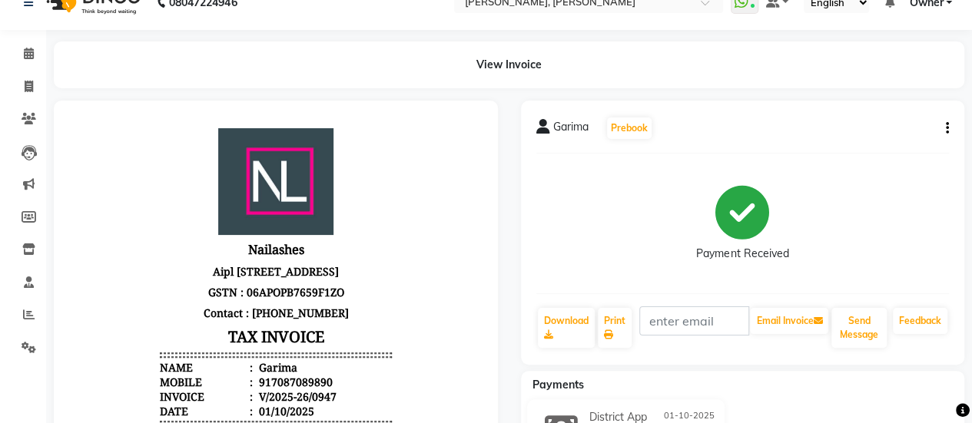
scroll to position [18, 0]
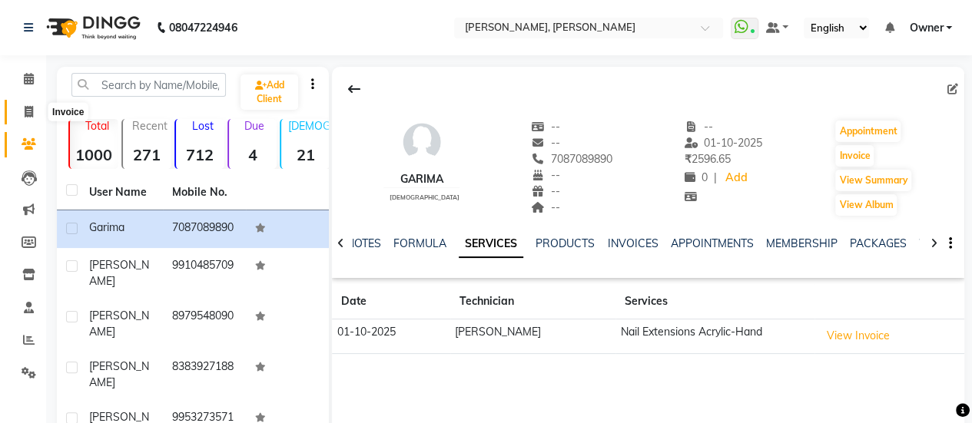
click at [19, 110] on span at bounding box center [28, 113] width 27 height 18
select select "5749"
select select "service"
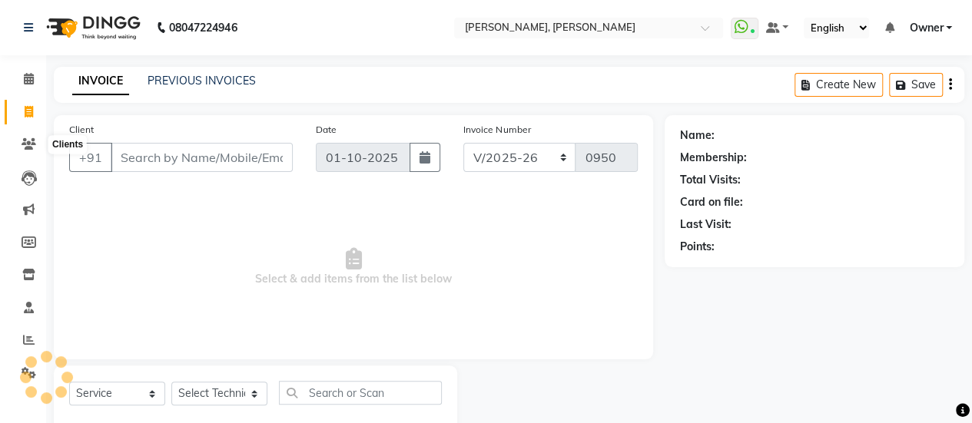
scroll to position [38, 0]
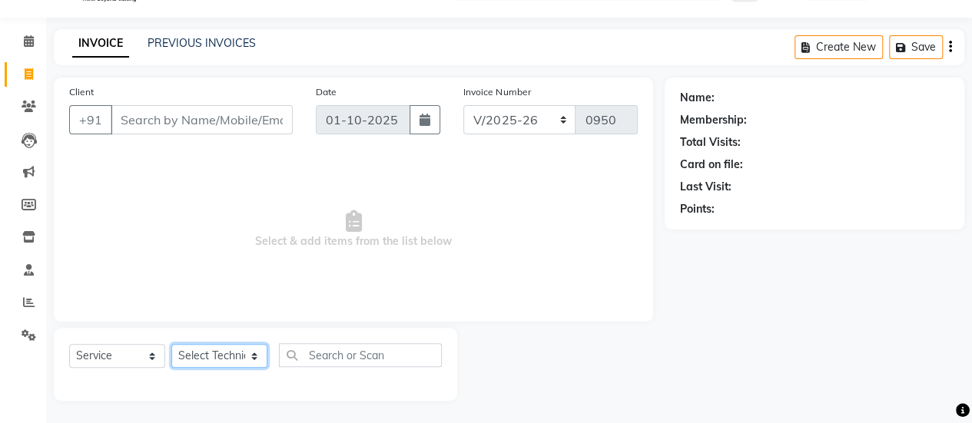
click at [210, 352] on select "Select Technician ajay ATSING Chetan Manager Muskan Owner Prosanto Salome VIVEK" at bounding box center [219, 356] width 96 height 24
select select "60492"
click at [171, 344] on select "Select Technician ajay ATSING Chetan Manager Muskan Owner Prosanto Salome VIVEK" at bounding box center [219, 356] width 96 height 24
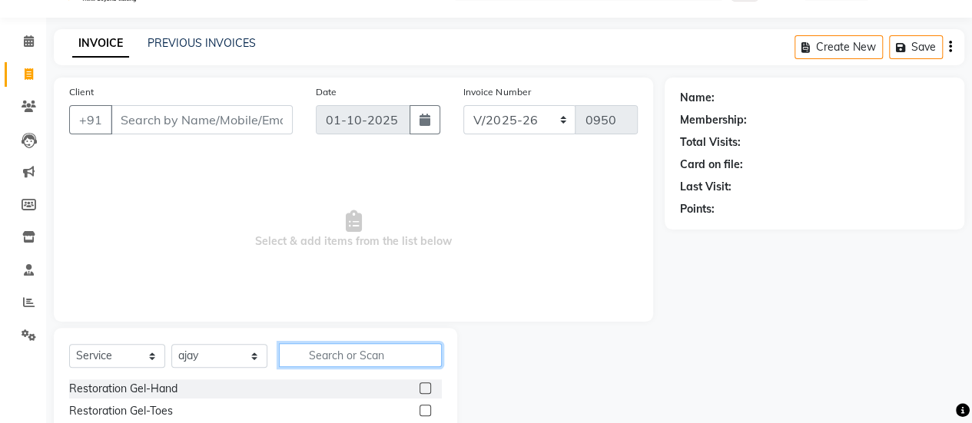
click at [343, 355] on input "text" at bounding box center [360, 355] width 163 height 24
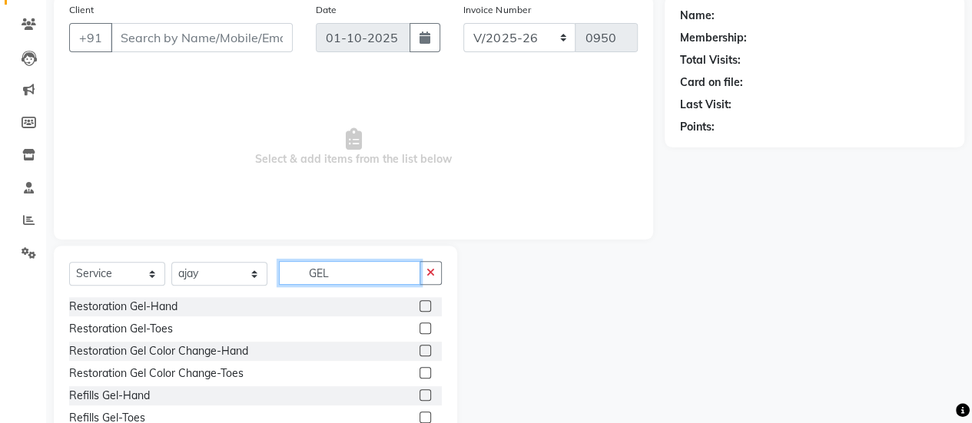
scroll to position [69, 0]
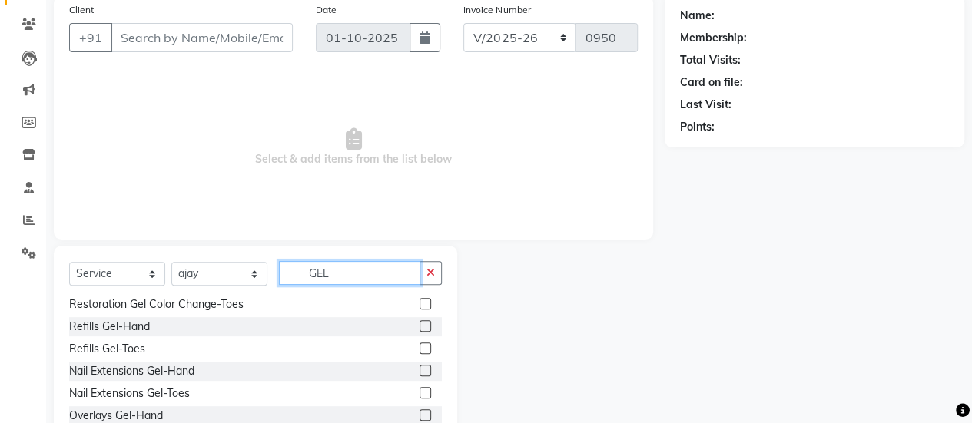
type input "GEL"
click at [419, 374] on label at bounding box center [425, 371] width 12 height 12
click at [419, 374] on input "checkbox" at bounding box center [424, 371] width 10 height 10
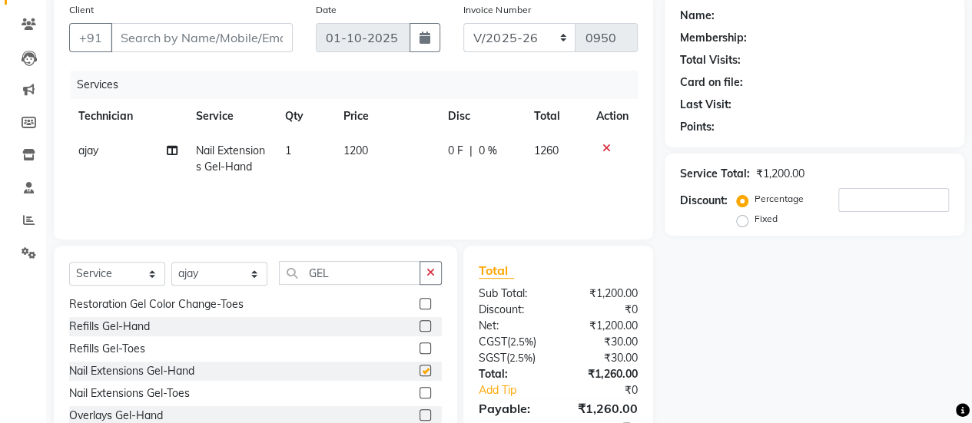
checkbox input "false"
click at [361, 144] on span "1200" at bounding box center [355, 151] width 25 height 14
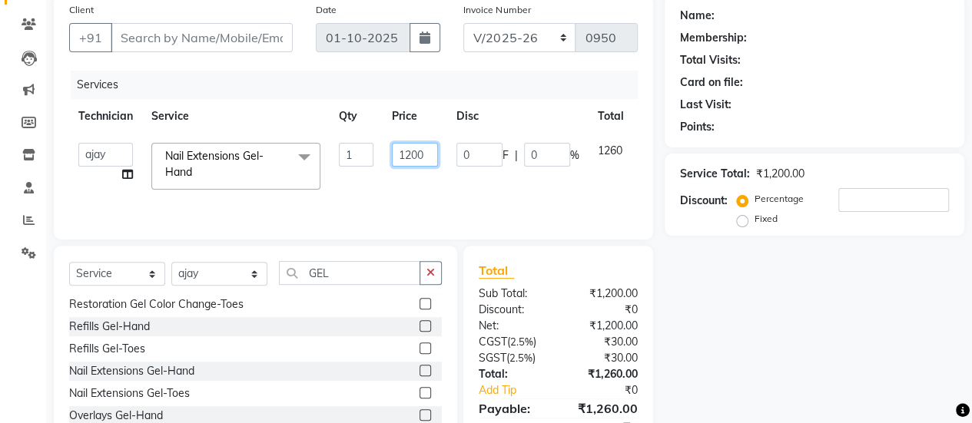
click at [431, 164] on input "1200" at bounding box center [415, 155] width 46 height 24
type input "2150"
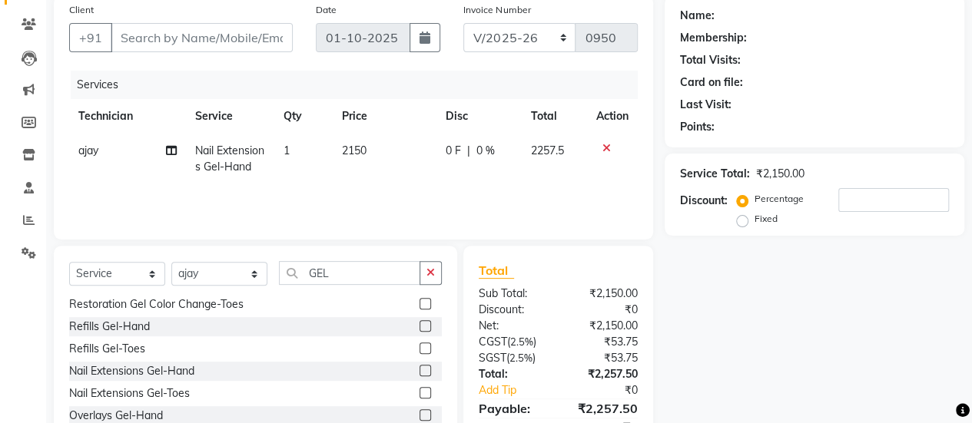
click at [439, 179] on tr "ajay Nail Extensions Gel-Hand 1 2150 0 F | 0 % 2257.5" at bounding box center [353, 159] width 568 height 51
click at [431, 162] on td "2150" at bounding box center [385, 159] width 104 height 51
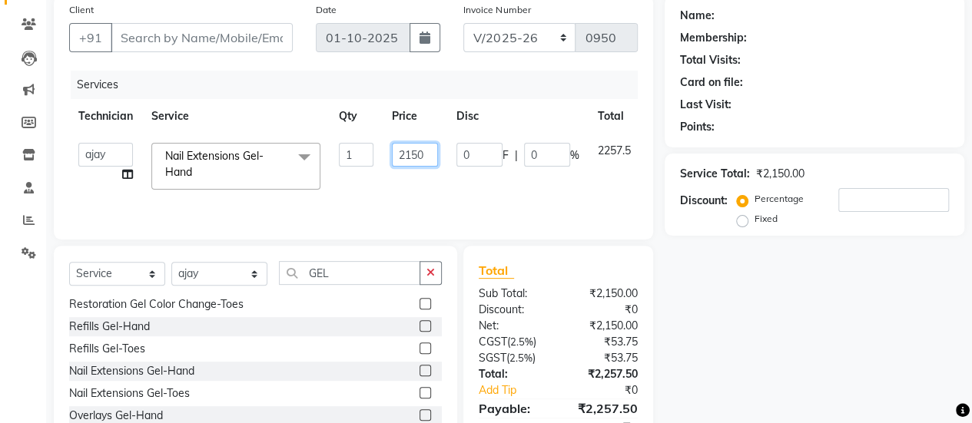
click at [432, 159] on input "2150" at bounding box center [415, 155] width 46 height 24
type input "2140"
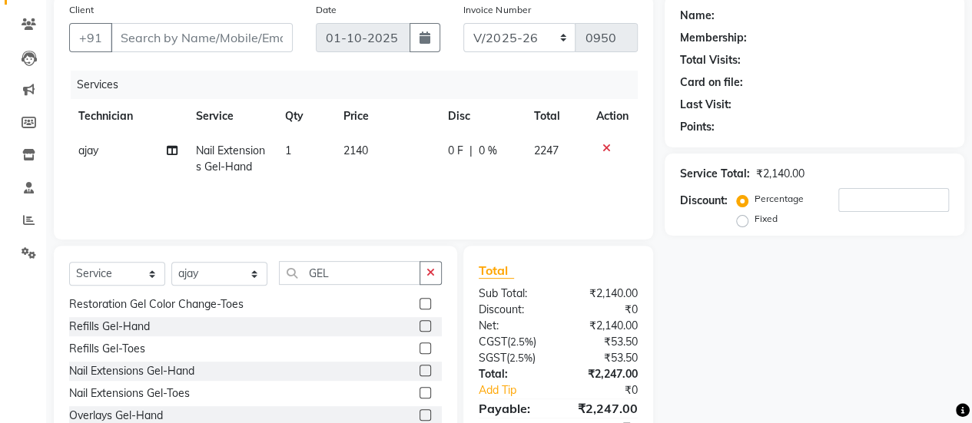
click at [440, 172] on tr "ajay Nail Extensions Gel-Hand 1 2140 0 F | 0 % 2247" at bounding box center [353, 159] width 568 height 51
click at [378, 153] on td "2140" at bounding box center [386, 159] width 104 height 51
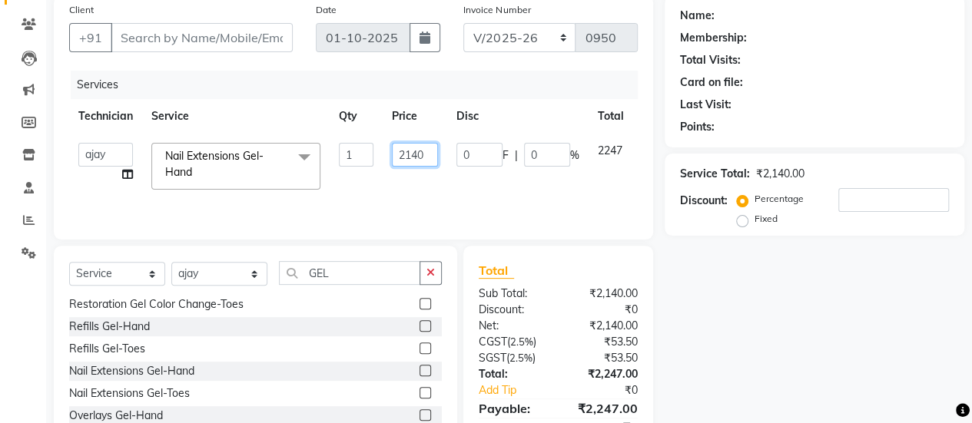
click at [415, 153] on input "2140" at bounding box center [415, 155] width 46 height 24
type input "2136"
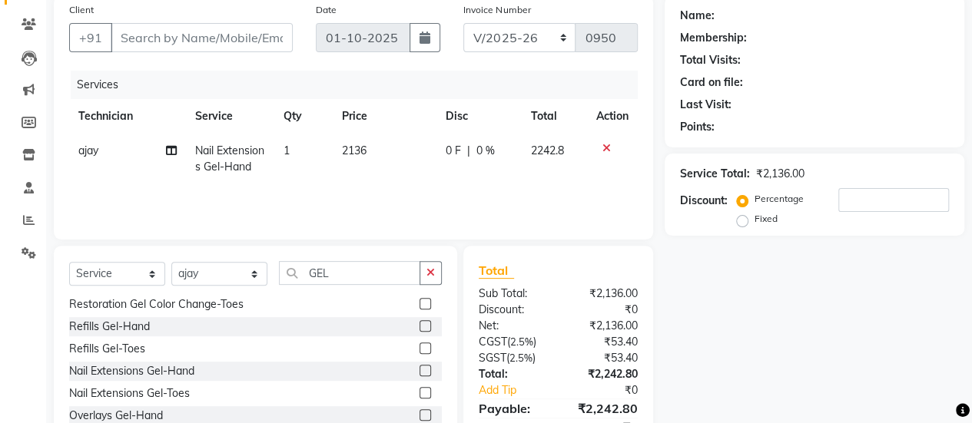
click at [445, 180] on tr "ajay Nail Extensions Gel-Hand 1 2136 0 F | 0 % 2242.8" at bounding box center [353, 159] width 568 height 51
click at [412, 153] on td "2136" at bounding box center [385, 159] width 104 height 51
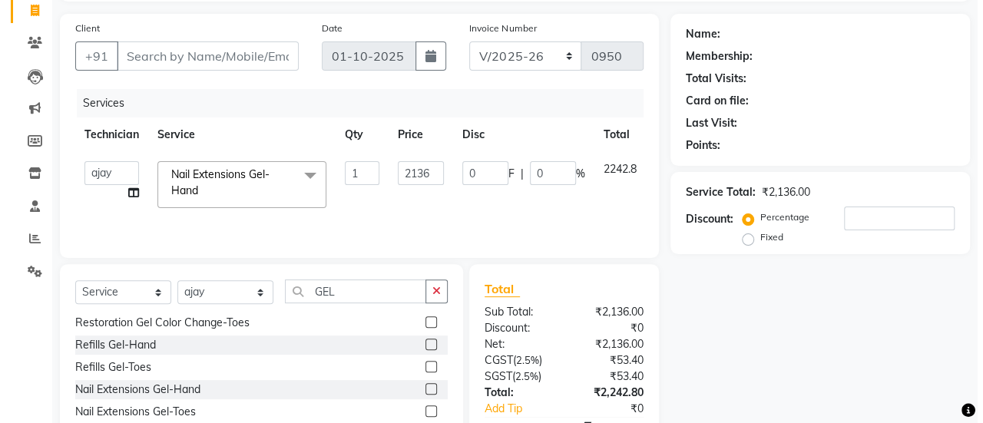
scroll to position [101, 0]
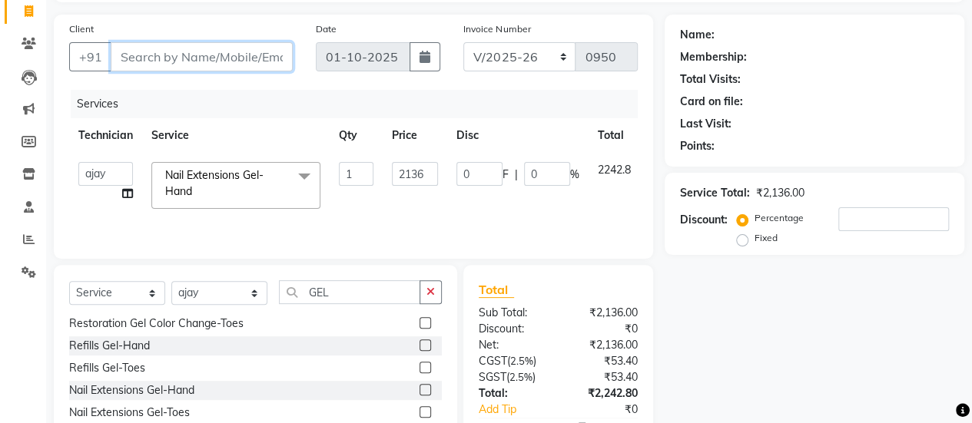
click at [239, 53] on input "Client" at bounding box center [202, 56] width 182 height 29
type input "9"
type input "0"
type input "9569521298"
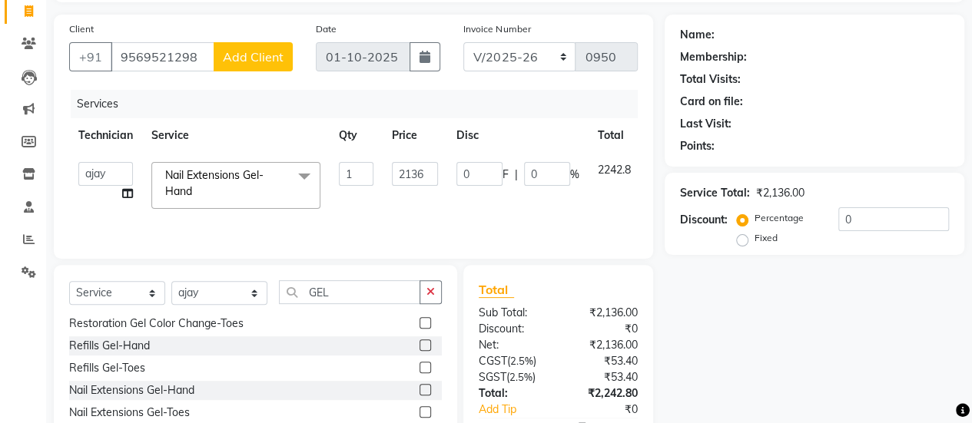
click at [237, 53] on span "Add Client" at bounding box center [253, 56] width 61 height 15
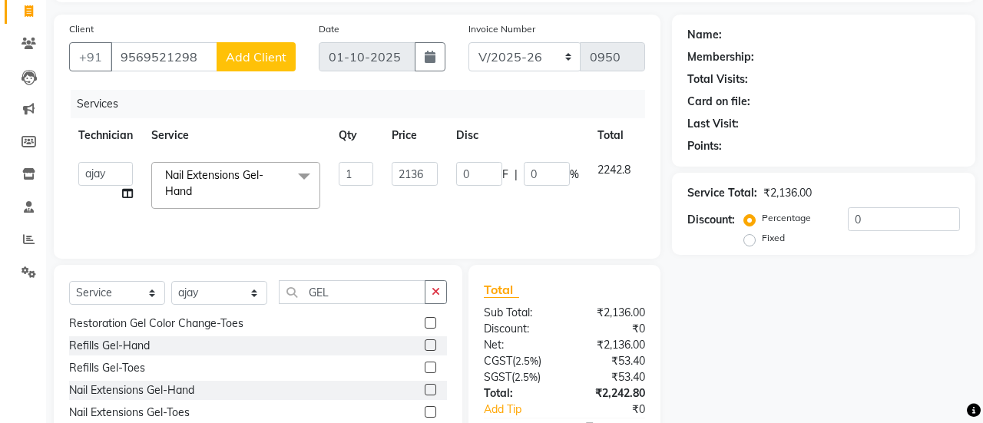
select select "21"
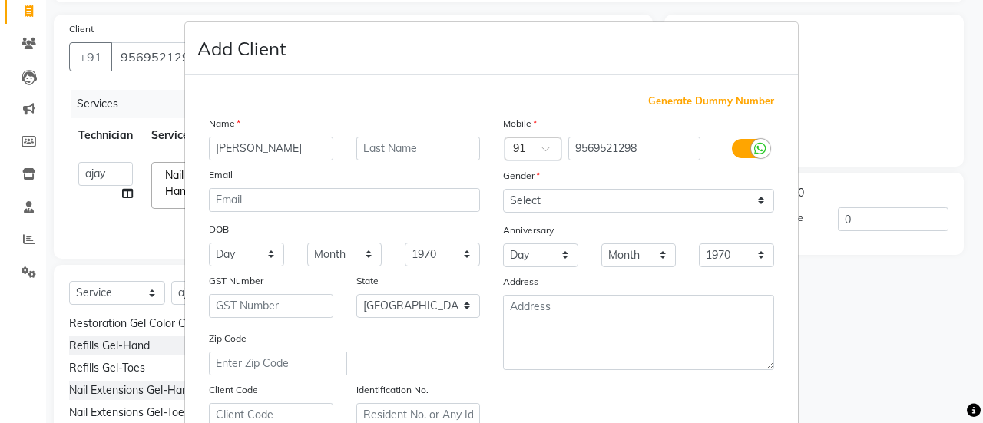
type input "Ruchi"
click at [540, 194] on select "Select Male Female Other Prefer Not To Say" at bounding box center [638, 201] width 271 height 24
select select "female"
click at [503, 189] on select "Select Male Female Other Prefer Not To Say" at bounding box center [638, 201] width 271 height 24
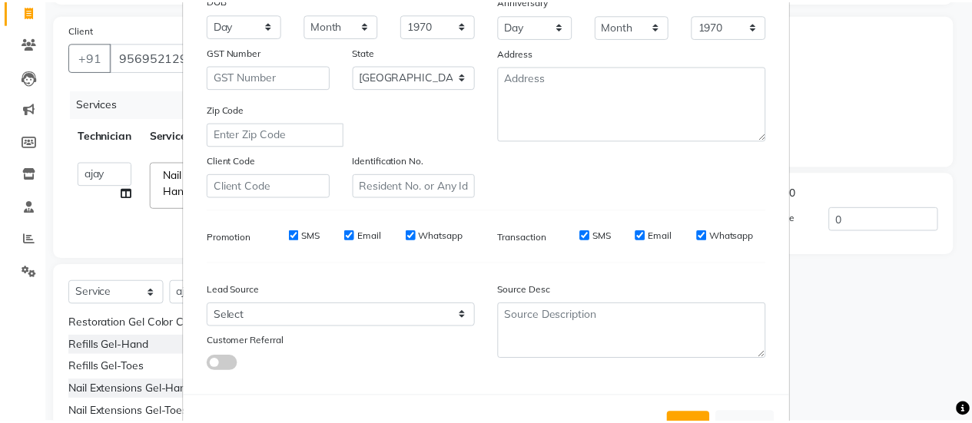
scroll to position [283, 0]
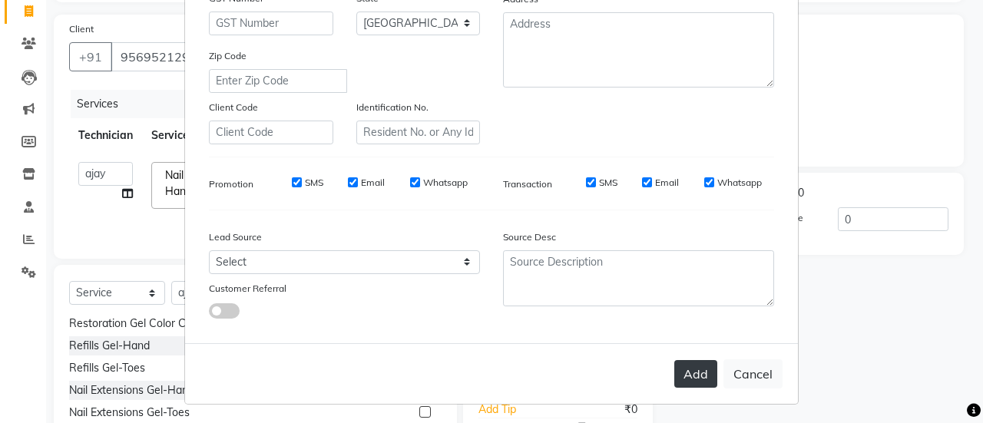
click at [677, 375] on button "Add" at bounding box center [695, 374] width 43 height 28
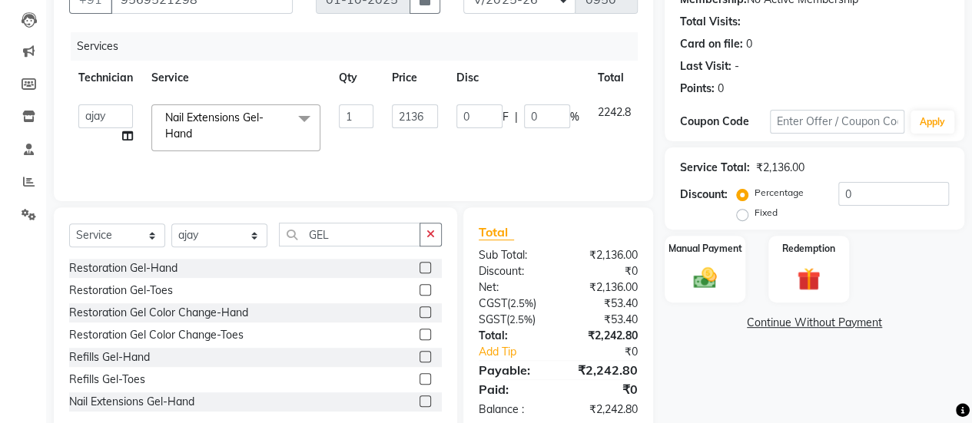
scroll to position [191, 0]
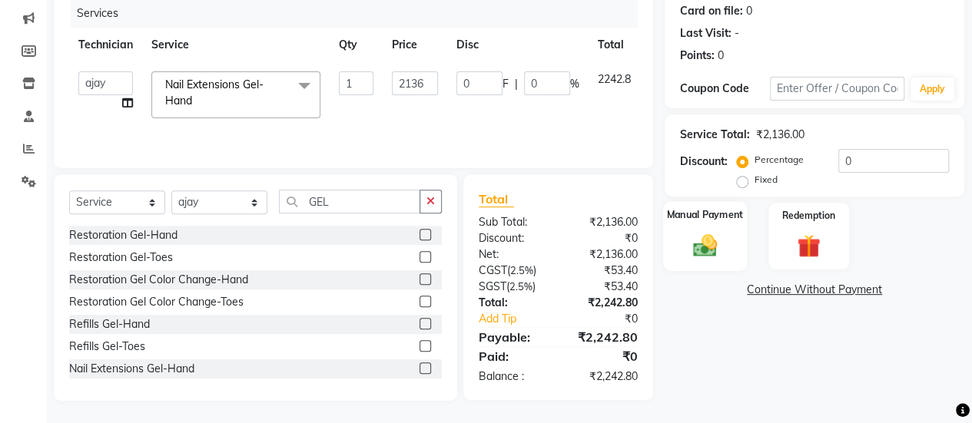
click at [715, 223] on div "Manual Payment" at bounding box center [705, 236] width 84 height 70
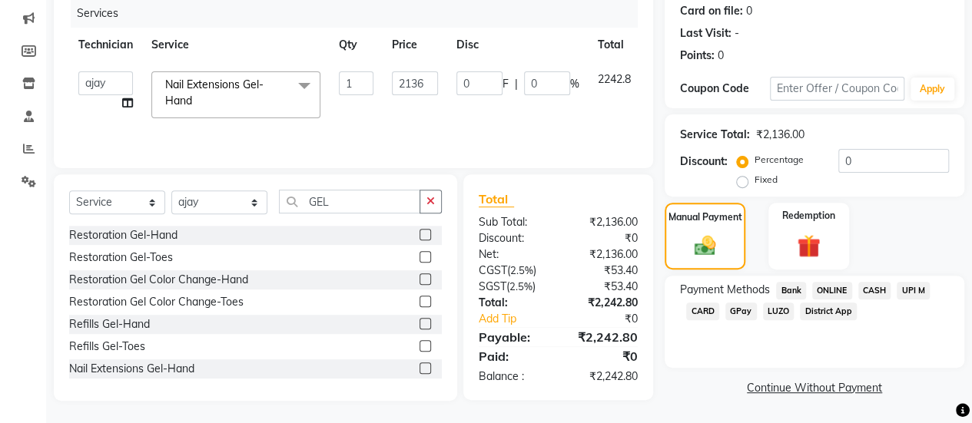
click at [846, 283] on span "ONLINE" at bounding box center [832, 291] width 40 height 18
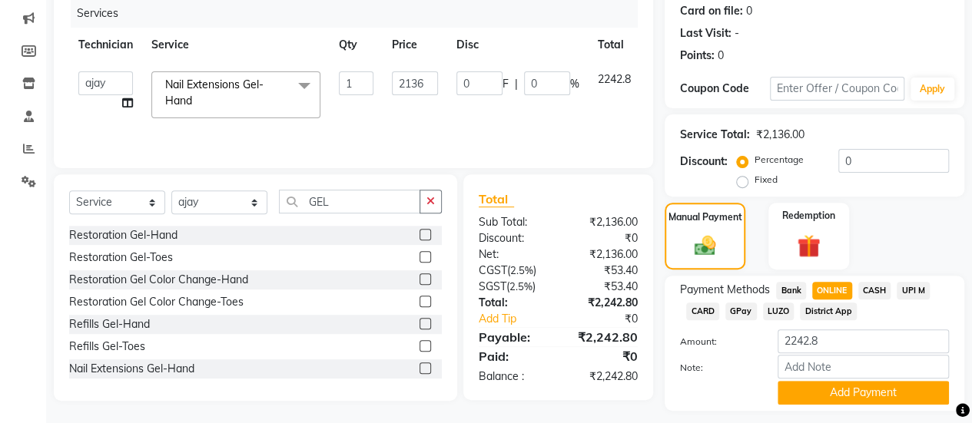
scroll to position [232, 0]
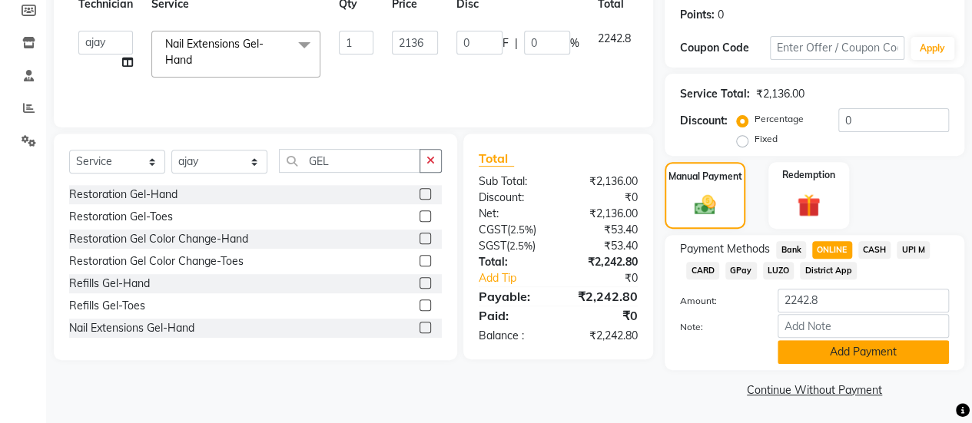
click at [836, 348] on button "Add Payment" at bounding box center [862, 352] width 171 height 24
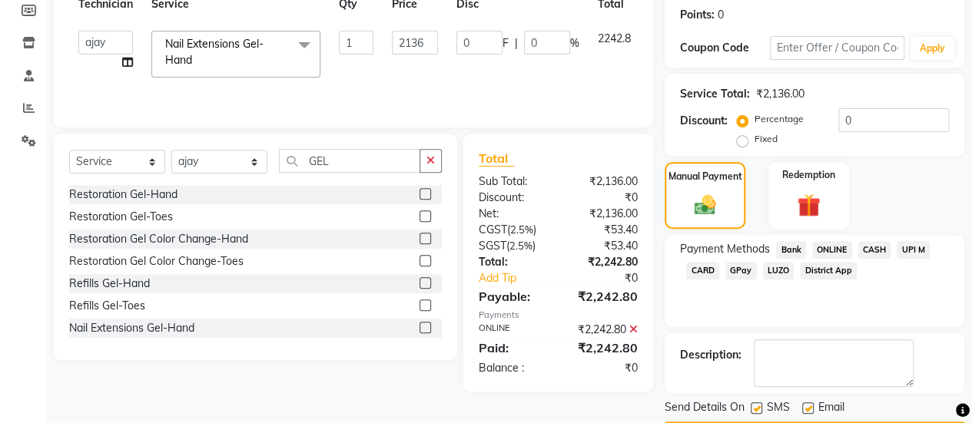
scroll to position [275, 0]
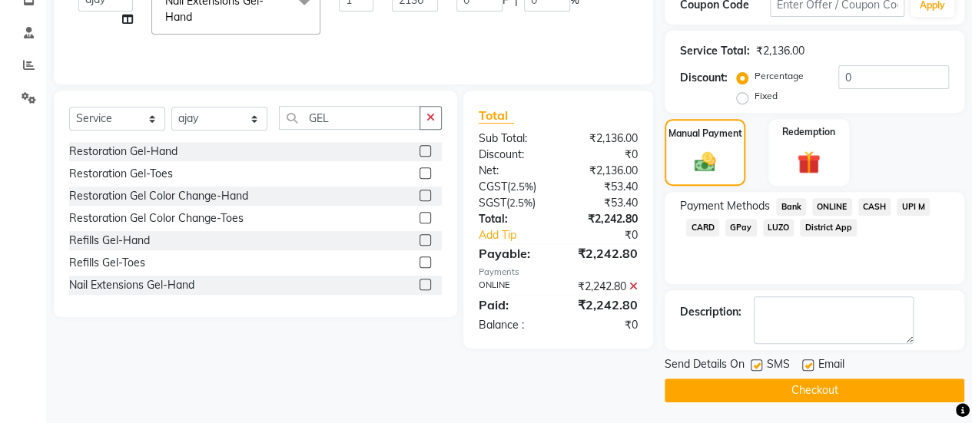
click at [800, 389] on button "Checkout" at bounding box center [814, 391] width 300 height 24
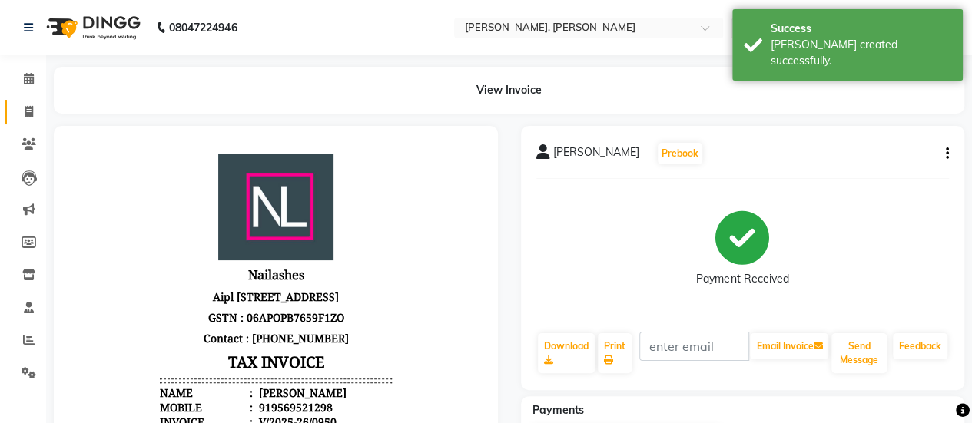
click at [27, 121] on link "Invoice" at bounding box center [23, 112] width 37 height 25
select select "service"
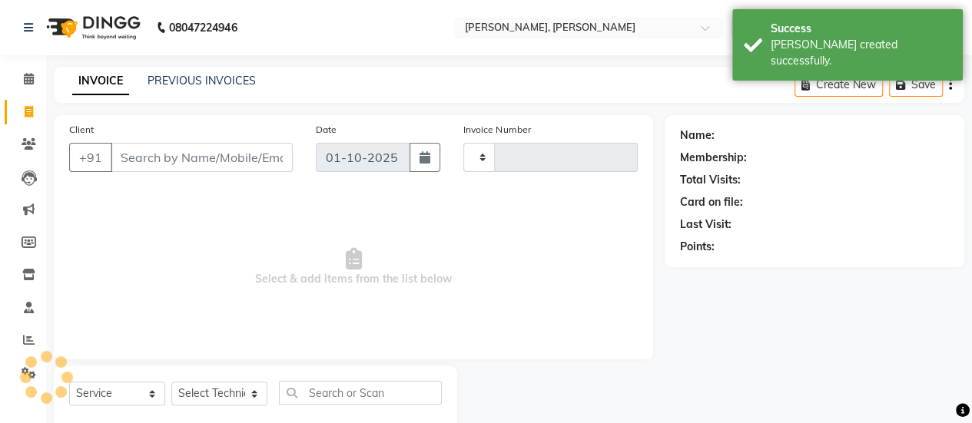
type input "0951"
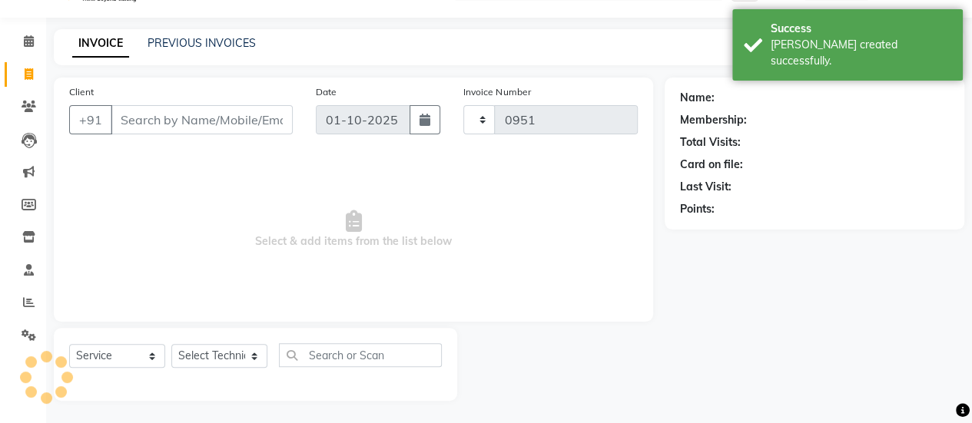
select select "5749"
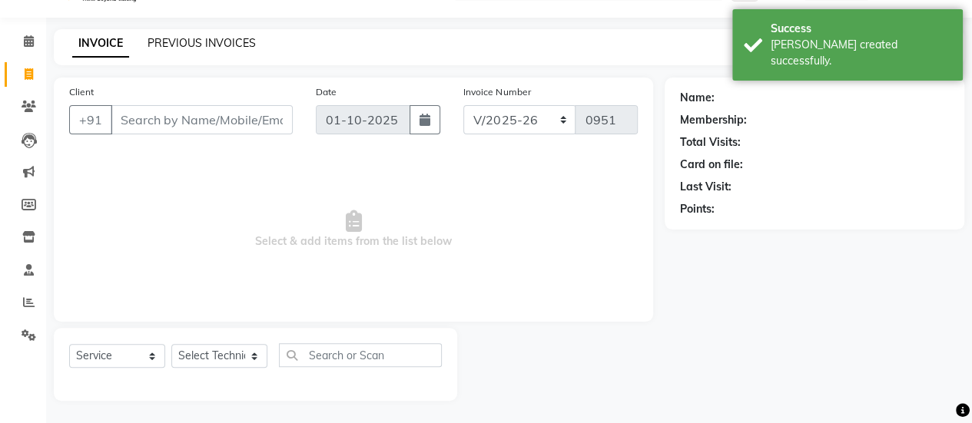
click at [202, 46] on link "PREVIOUS INVOICES" at bounding box center [201, 43] width 108 height 14
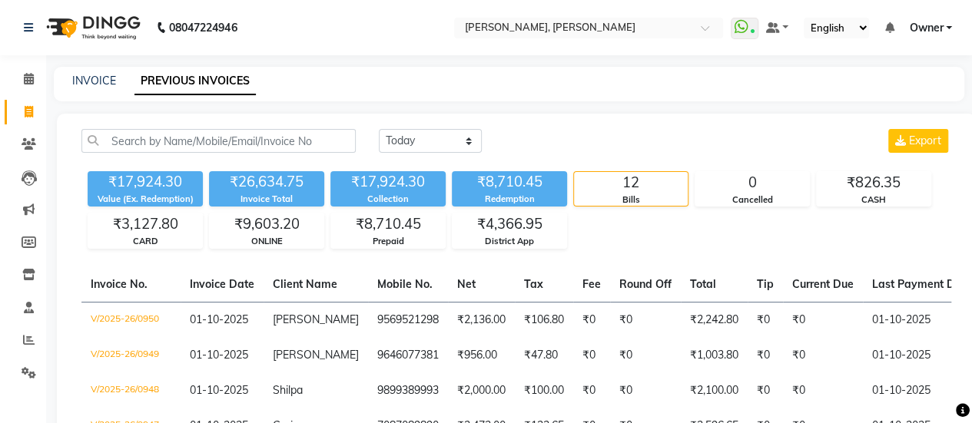
click at [604, 182] on div "12" at bounding box center [631, 183] width 114 height 22
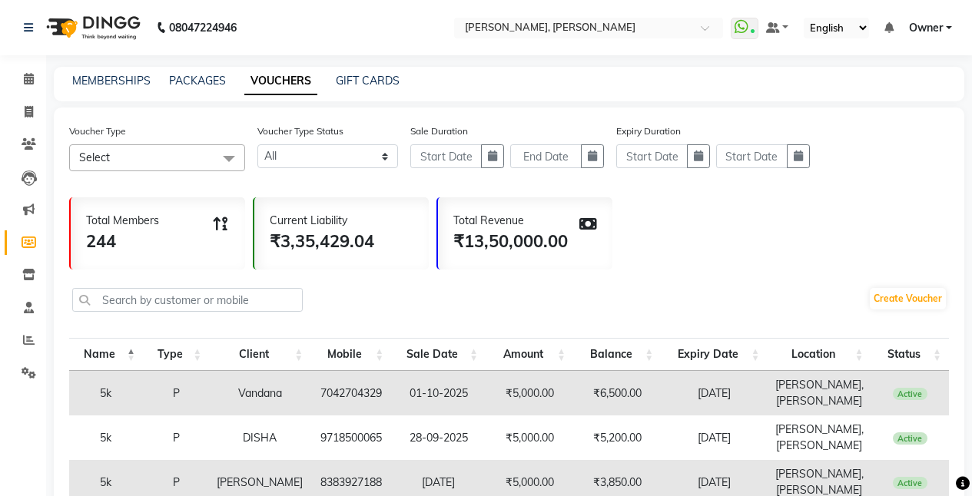
select select
